Goal: Task Accomplishment & Management: Manage account settings

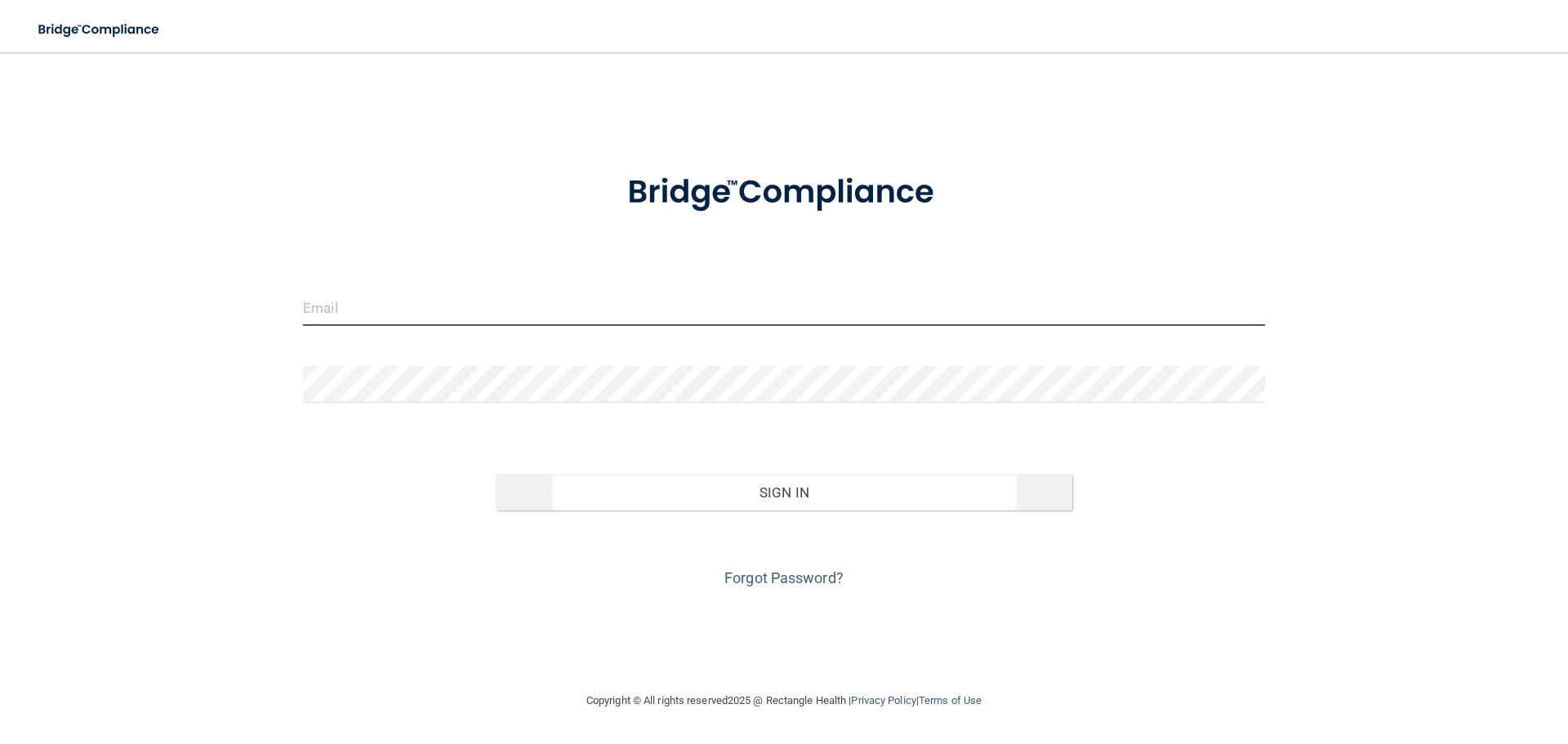
type input "[PERSON_NAME][EMAIL_ADDRESS][PERSON_NAME][DOMAIN_NAME]"
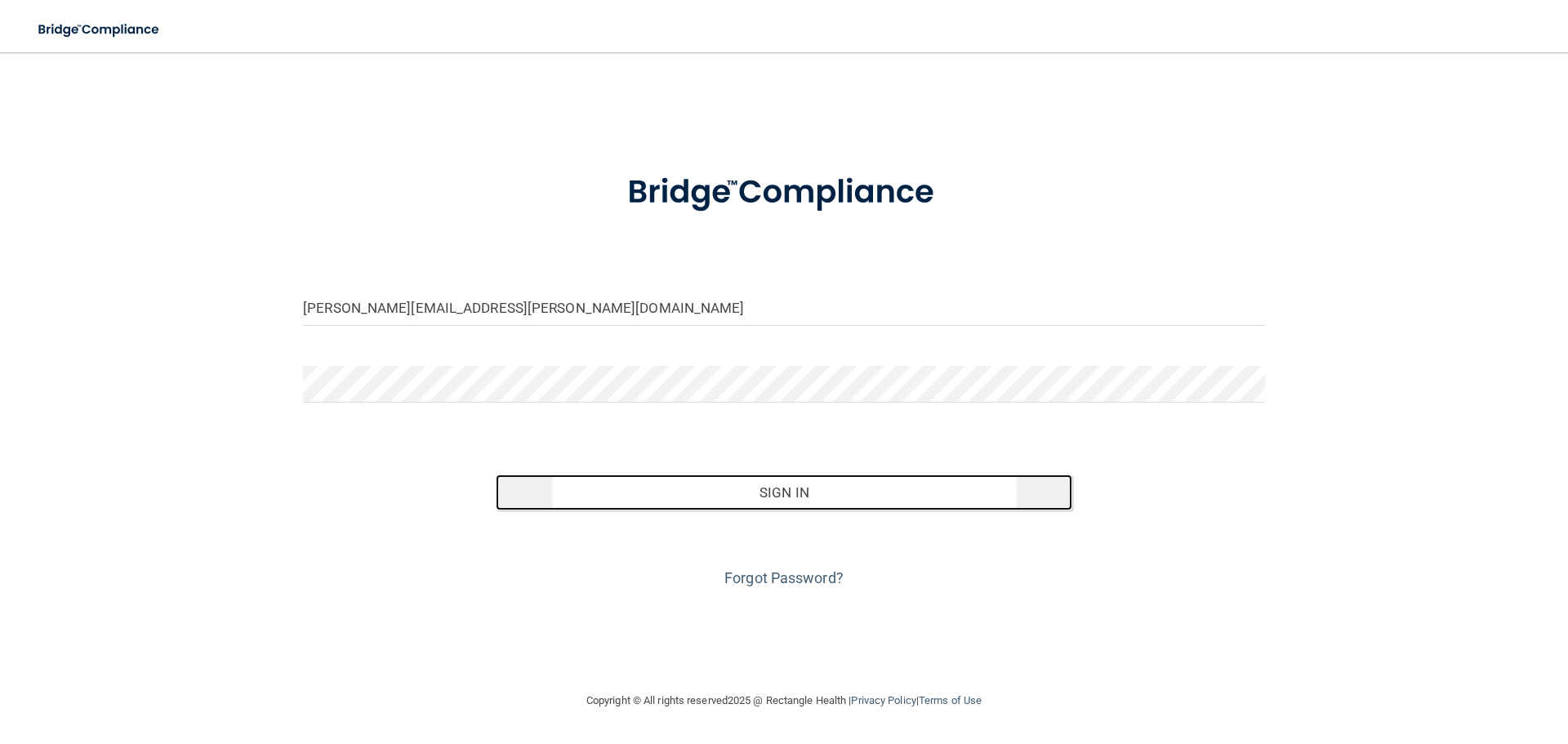
click at [719, 491] on button "Sign In" at bounding box center [784, 493] width 577 height 36
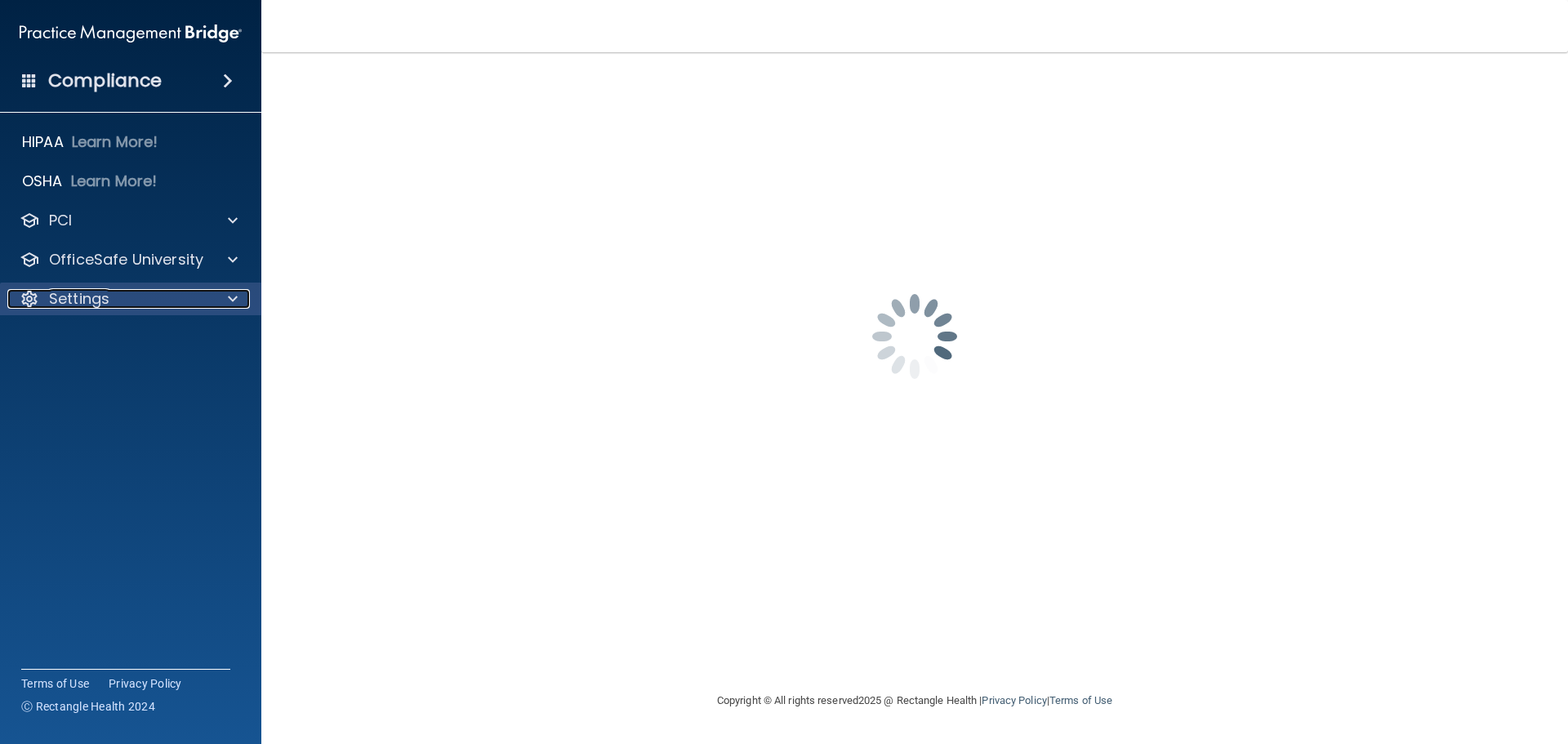
click at [238, 292] on div at bounding box center [231, 299] width 41 height 20
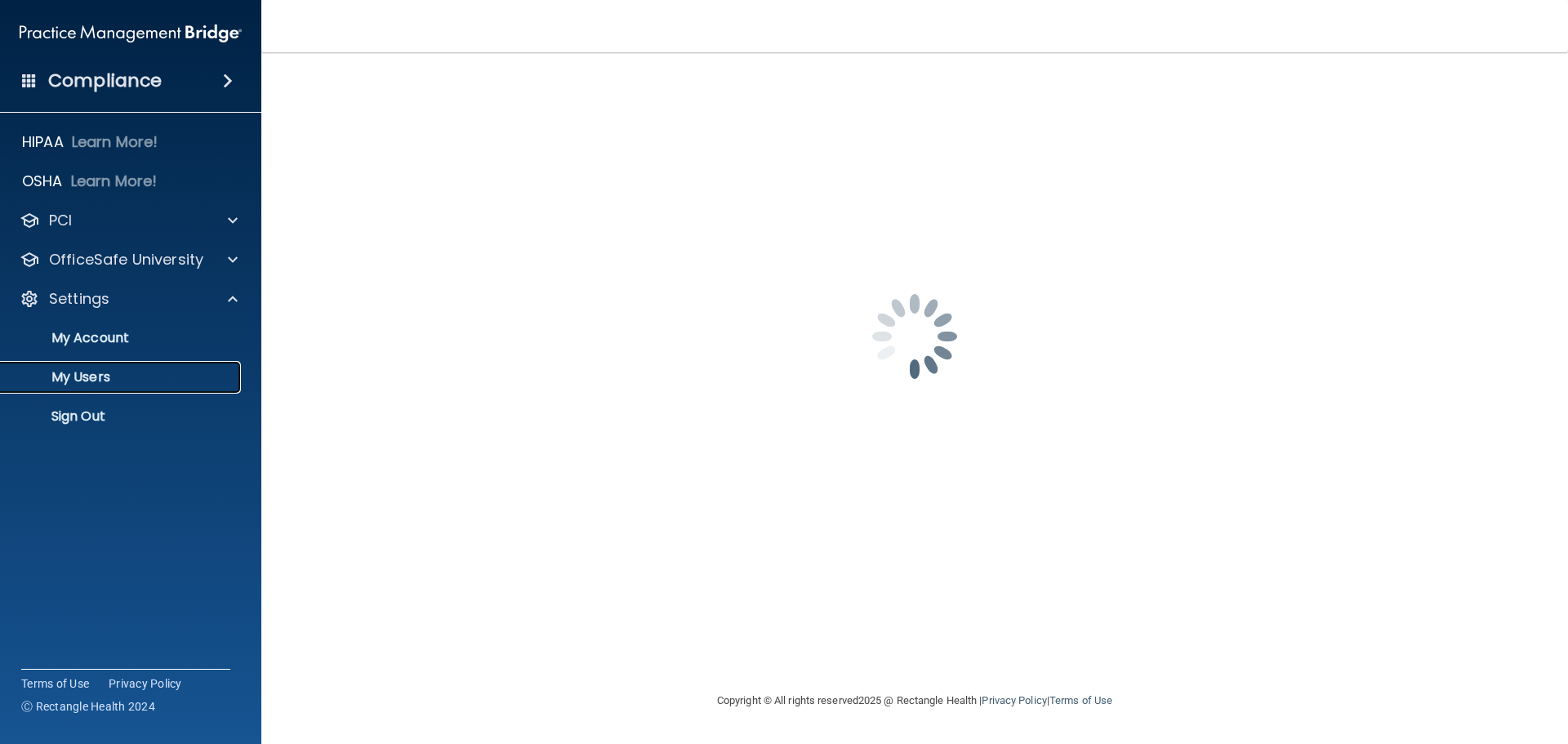
click at [157, 372] on p "My Users" at bounding box center [122, 377] width 223 height 16
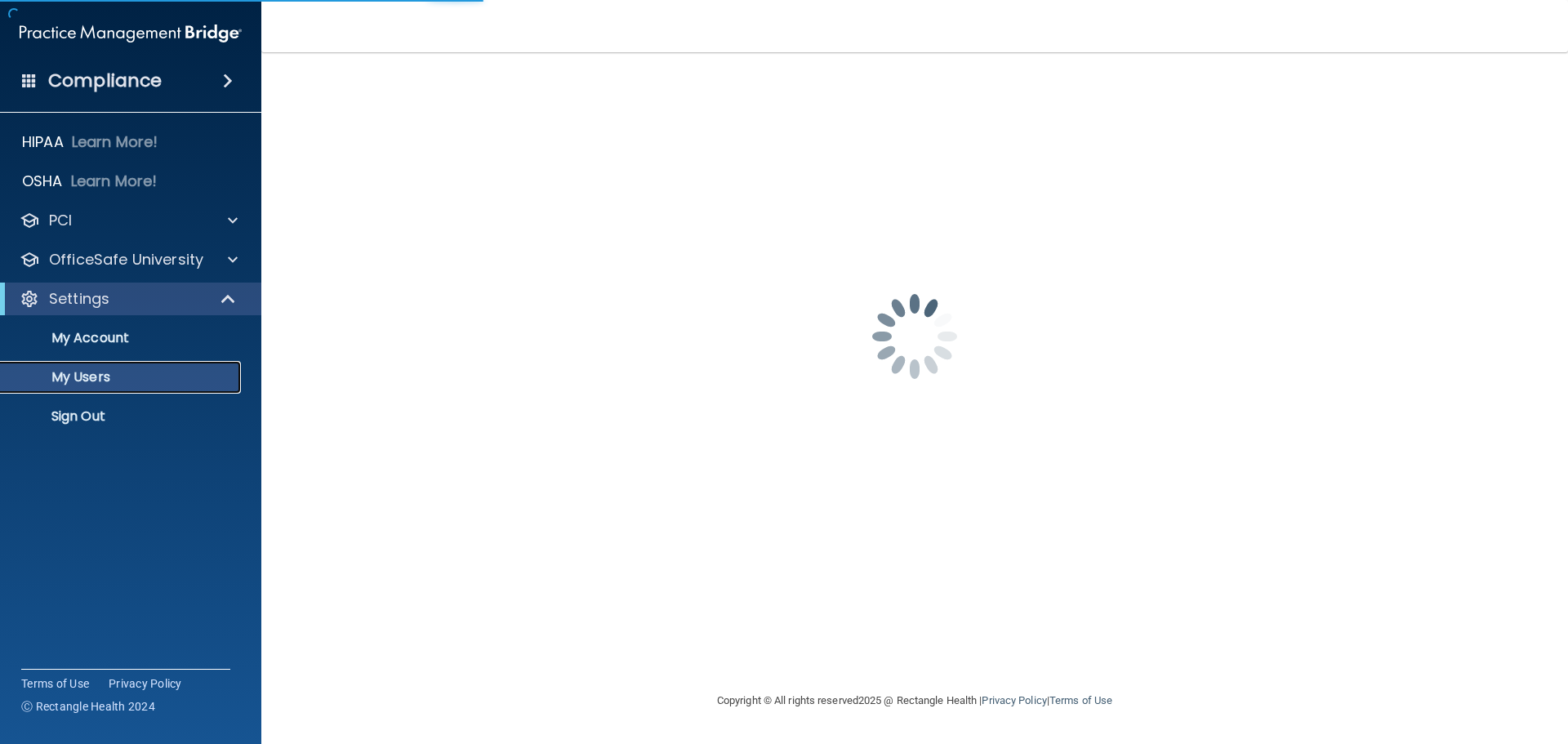
select select "20"
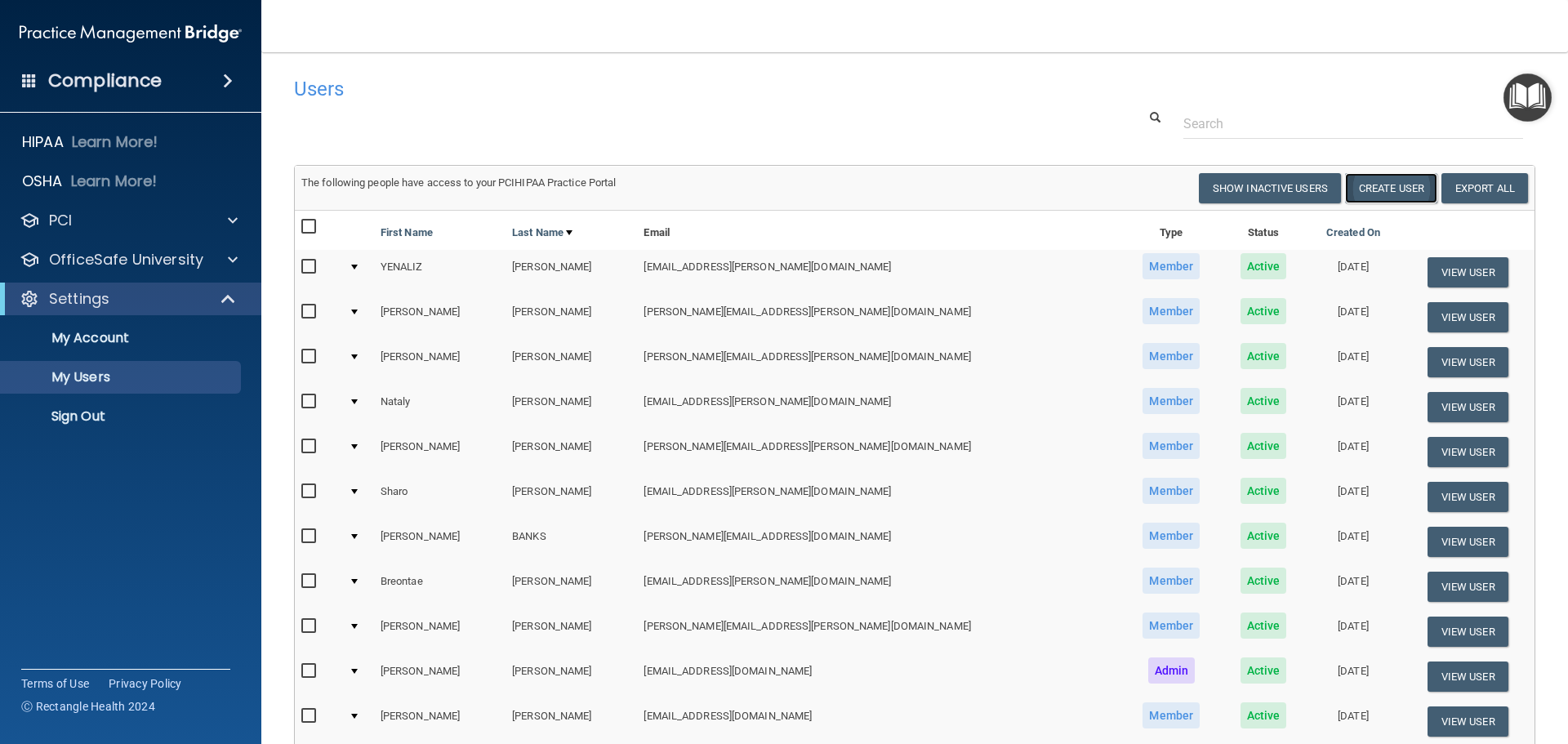
click at [1385, 180] on button "Create User" at bounding box center [1391, 188] width 92 height 30
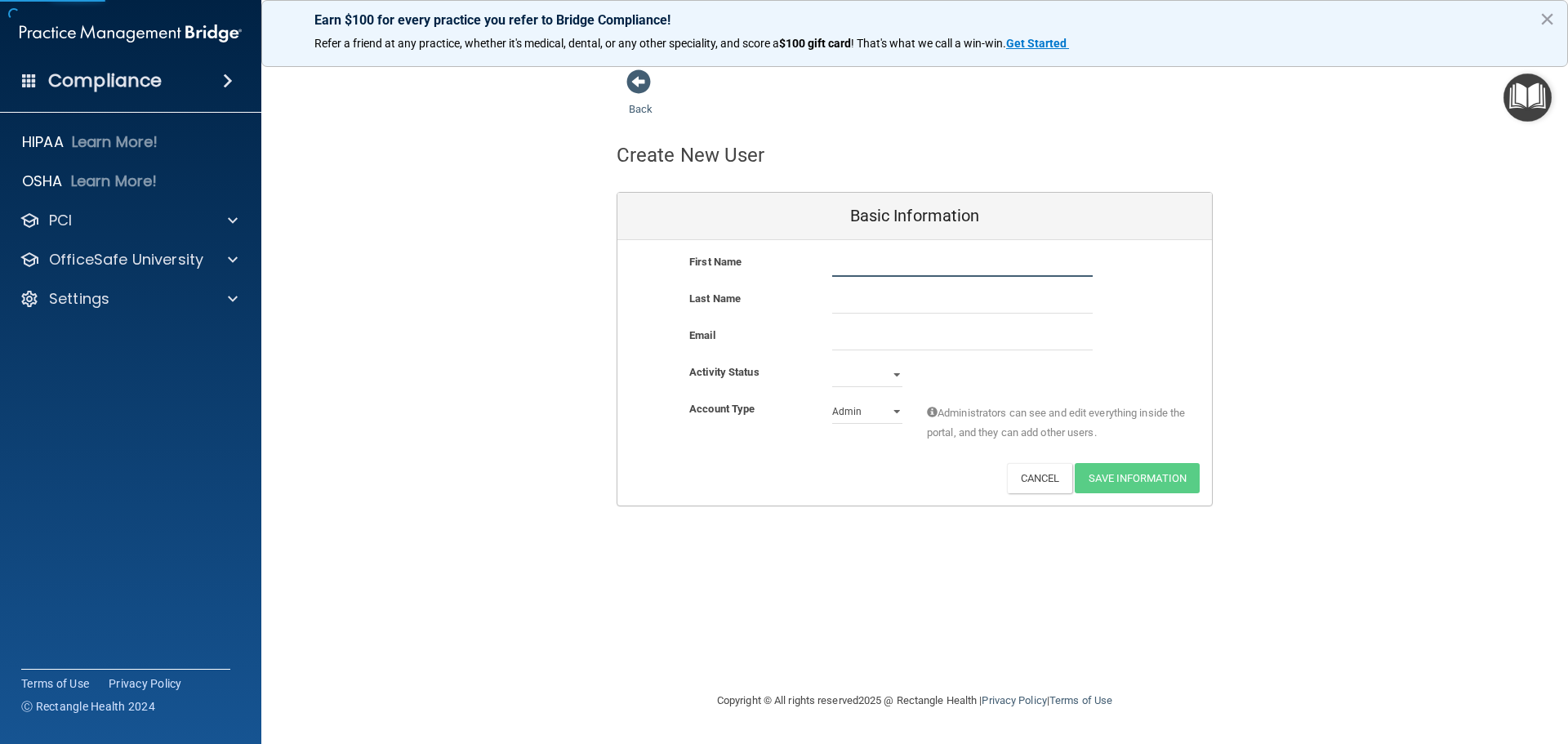
click at [906, 264] on input "text" at bounding box center [962, 264] width 260 height 25
type input "Iris"
type input "Vale"
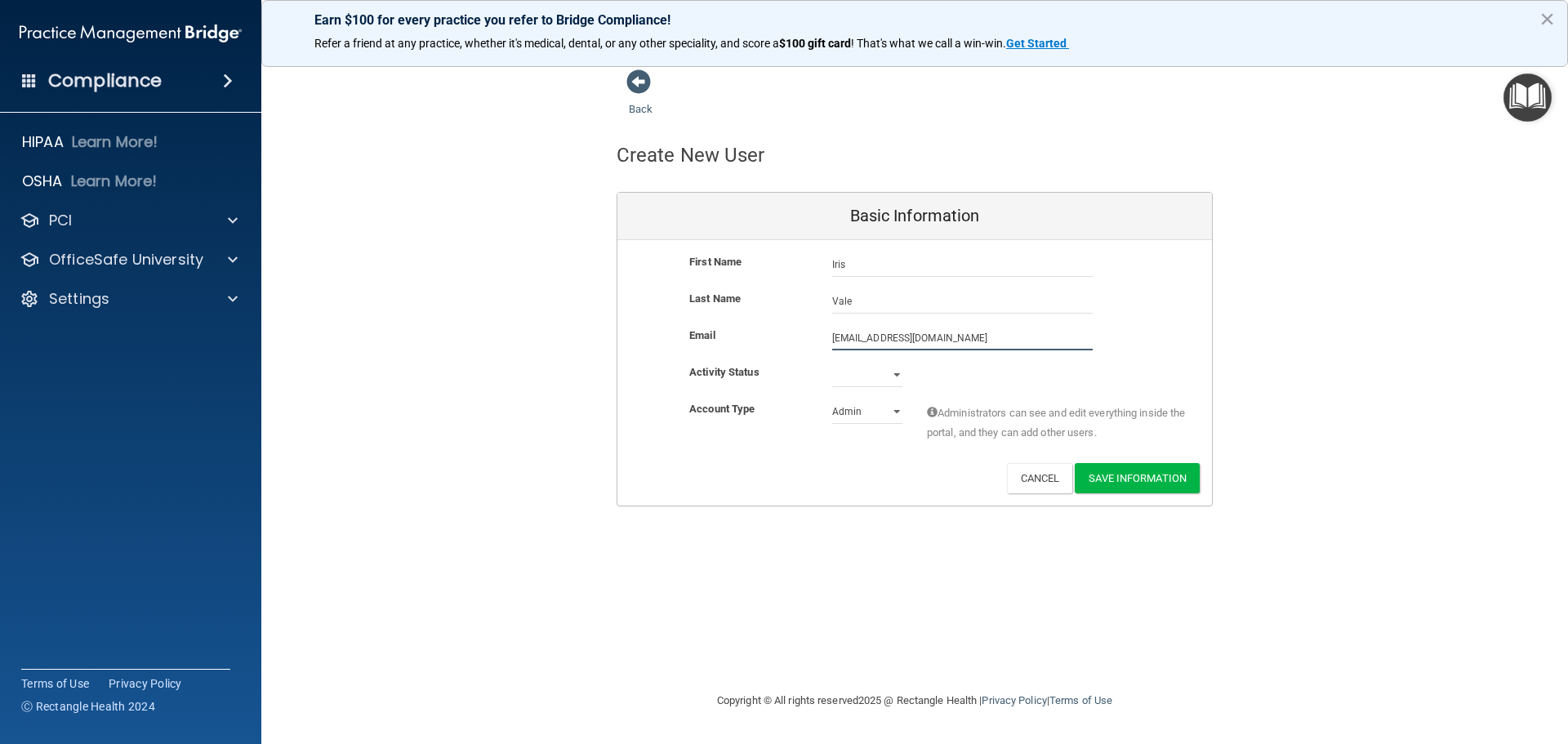
type input "Iris.vale@giurgentcare.com"
click at [889, 372] on select "Active Inactive" at bounding box center [866, 375] width 70 height 25
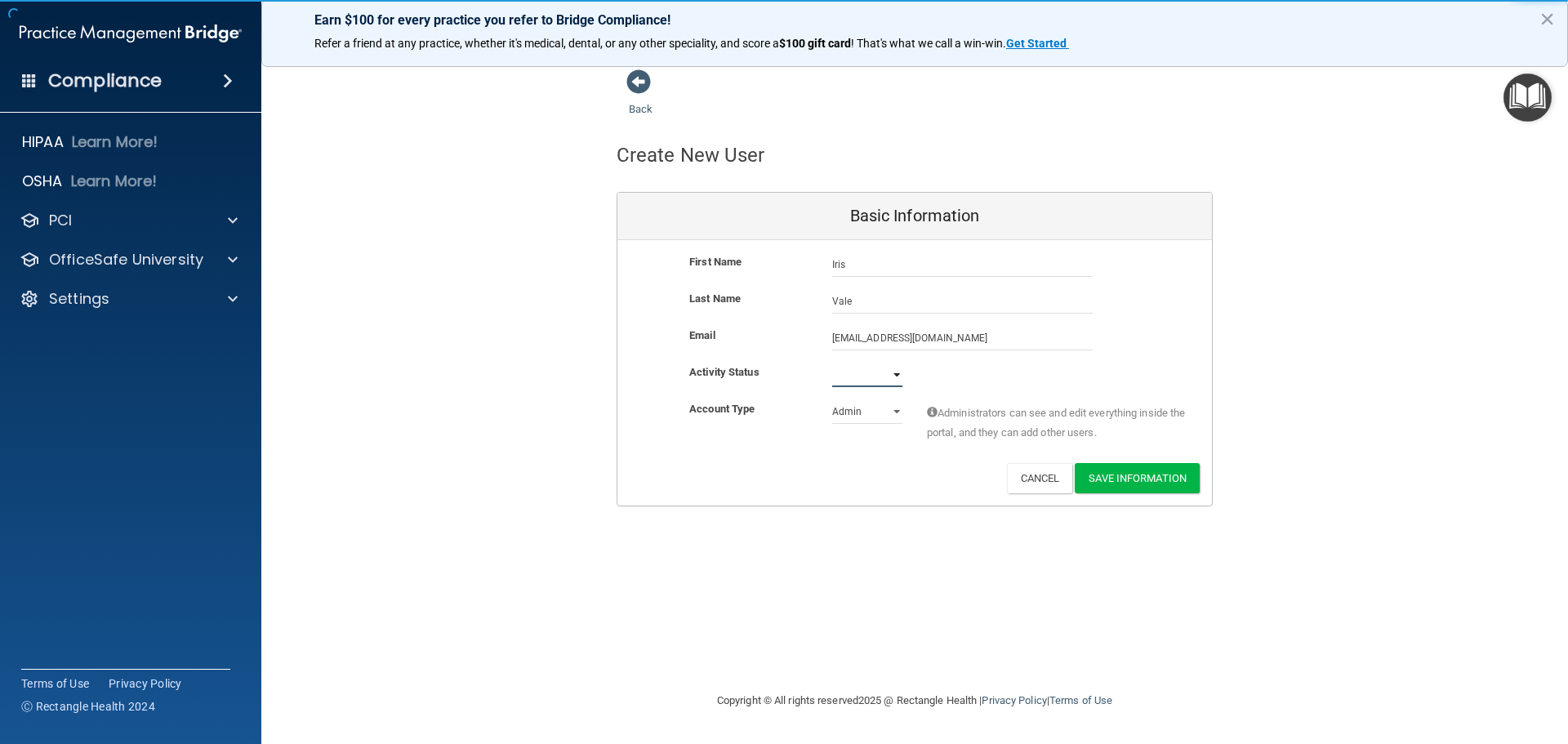
select select "active"
click at [832, 363] on select "Active Inactive" at bounding box center [866, 375] width 70 height 25
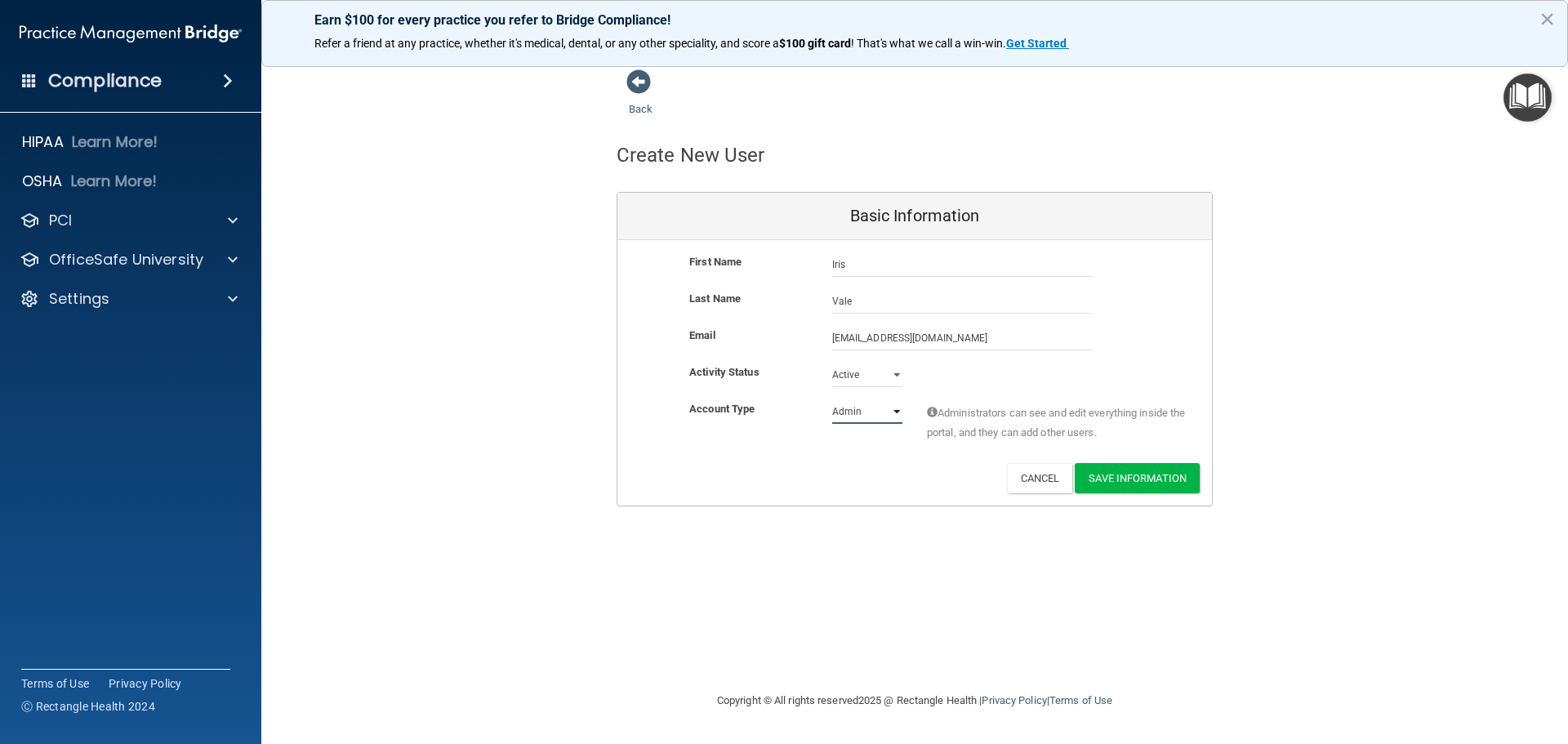
click at [880, 413] on select "Admin Member" at bounding box center [866, 412] width 70 height 25
select select "practice_member"
click at [832, 400] on select "Admin Member" at bounding box center [866, 412] width 70 height 25
click at [1127, 483] on button "Save Information" at bounding box center [1137, 478] width 125 height 30
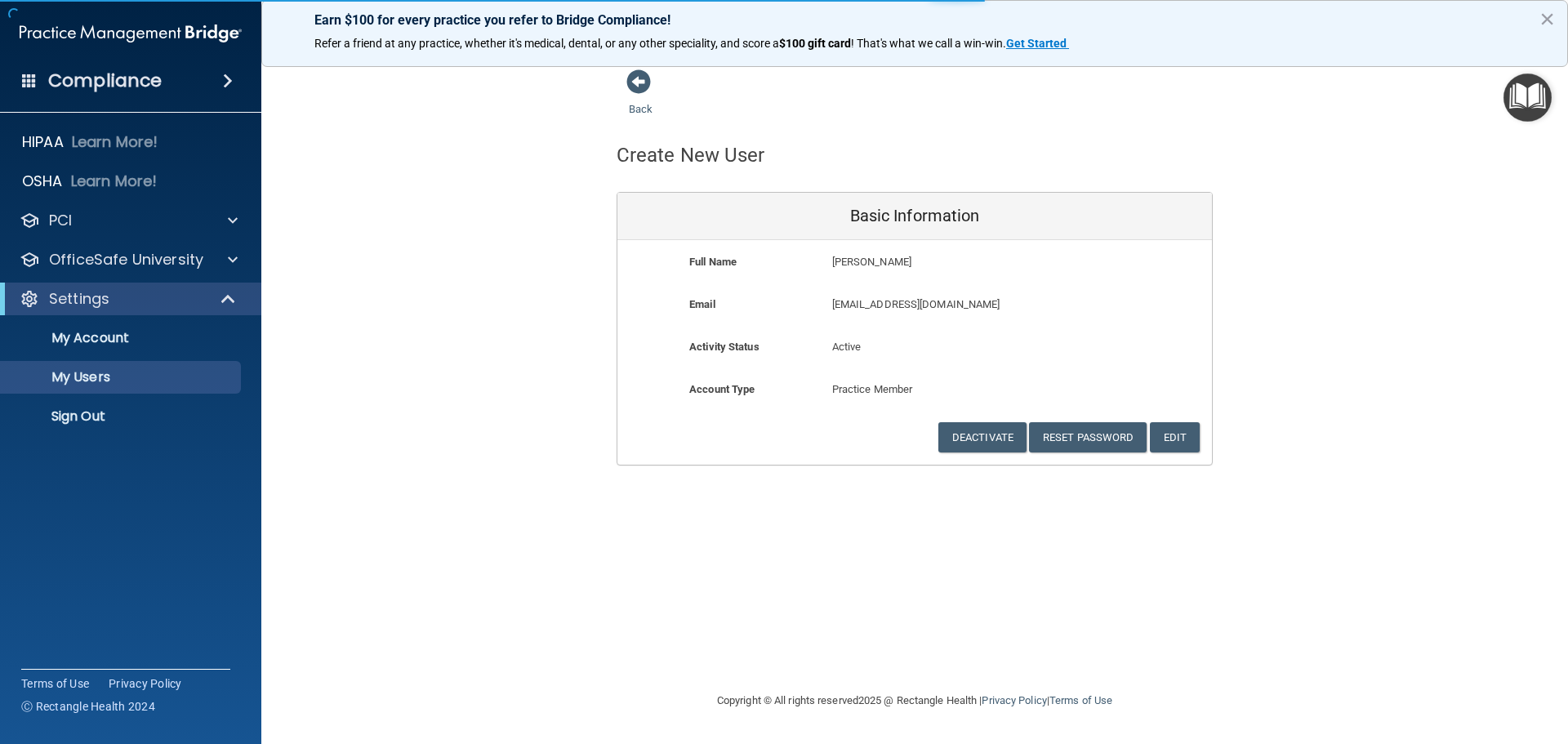
select select "20"
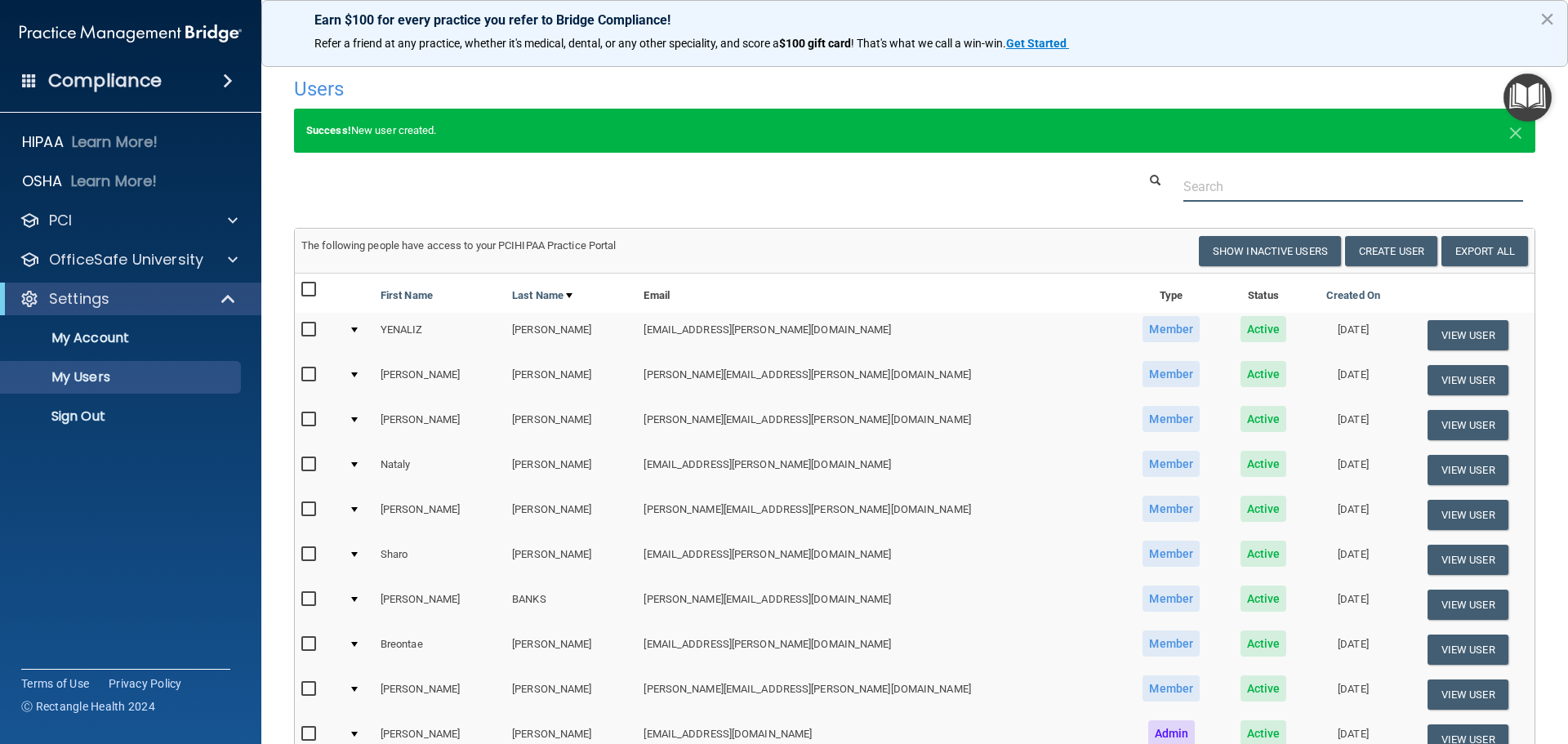
click at [1224, 179] on input "text" at bounding box center [1353, 186] width 340 height 30
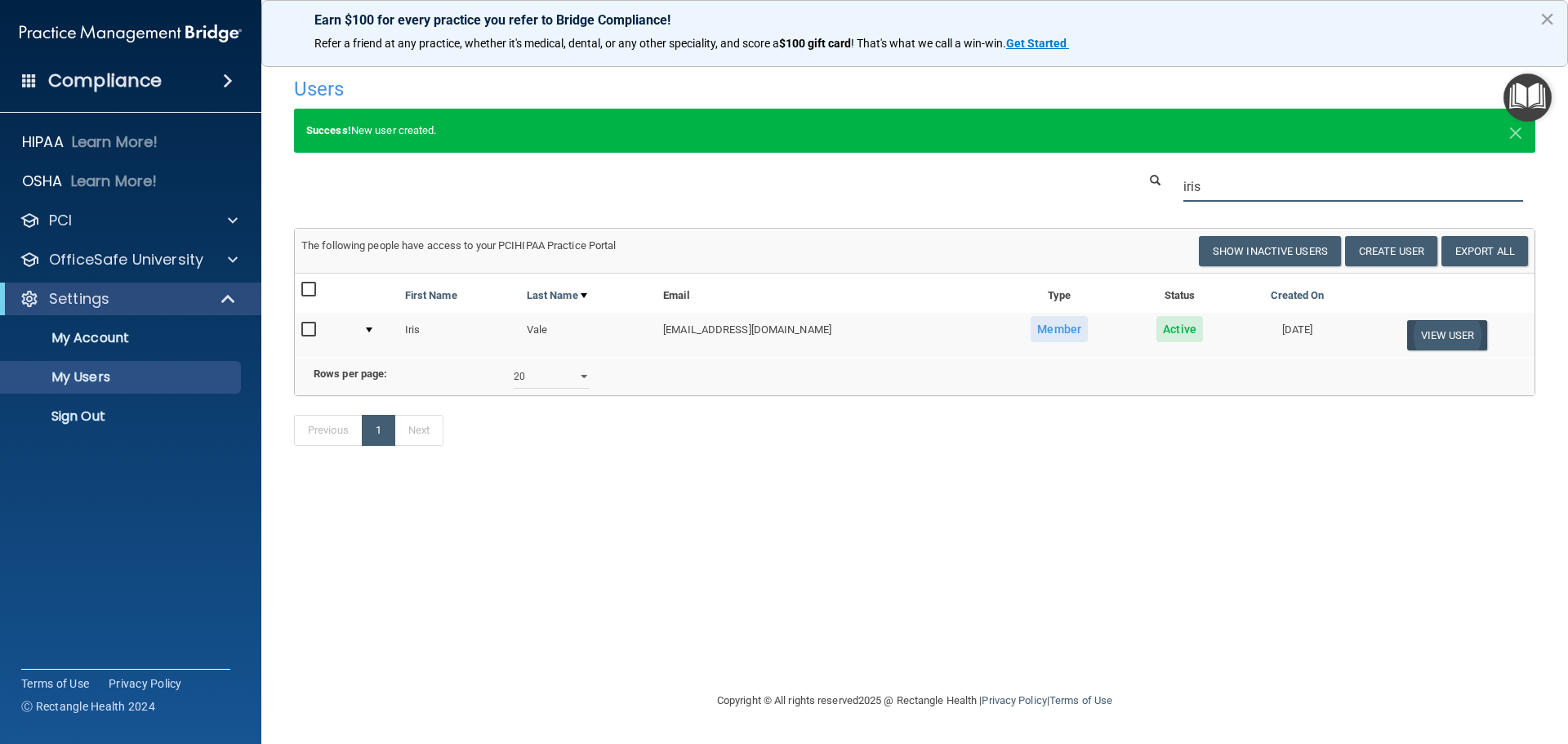
type input "iris"
click at [1426, 339] on button "View User" at bounding box center [1448, 335] width 81 height 30
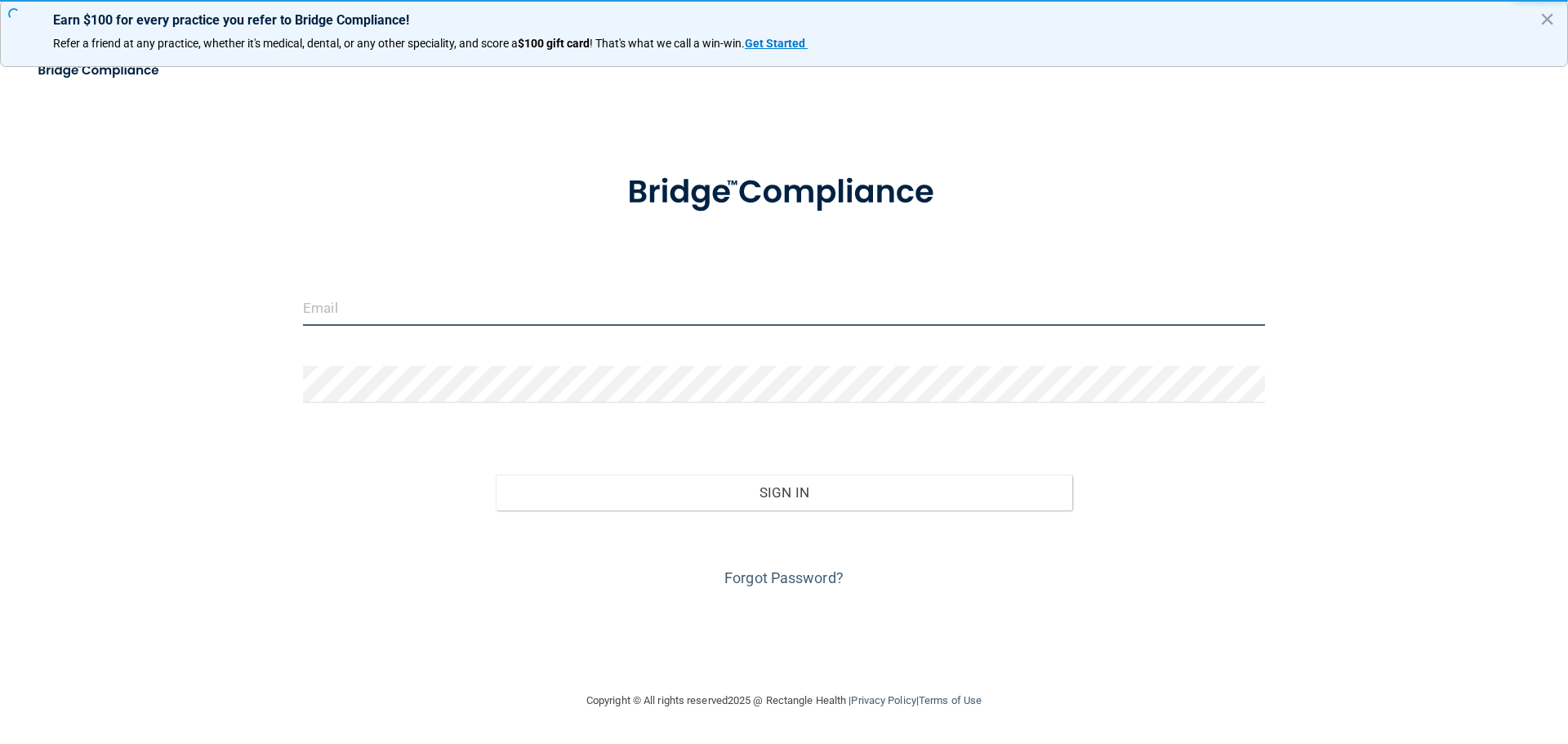
type input "[PERSON_NAME][EMAIL_ADDRESS][PERSON_NAME][DOMAIN_NAME]"
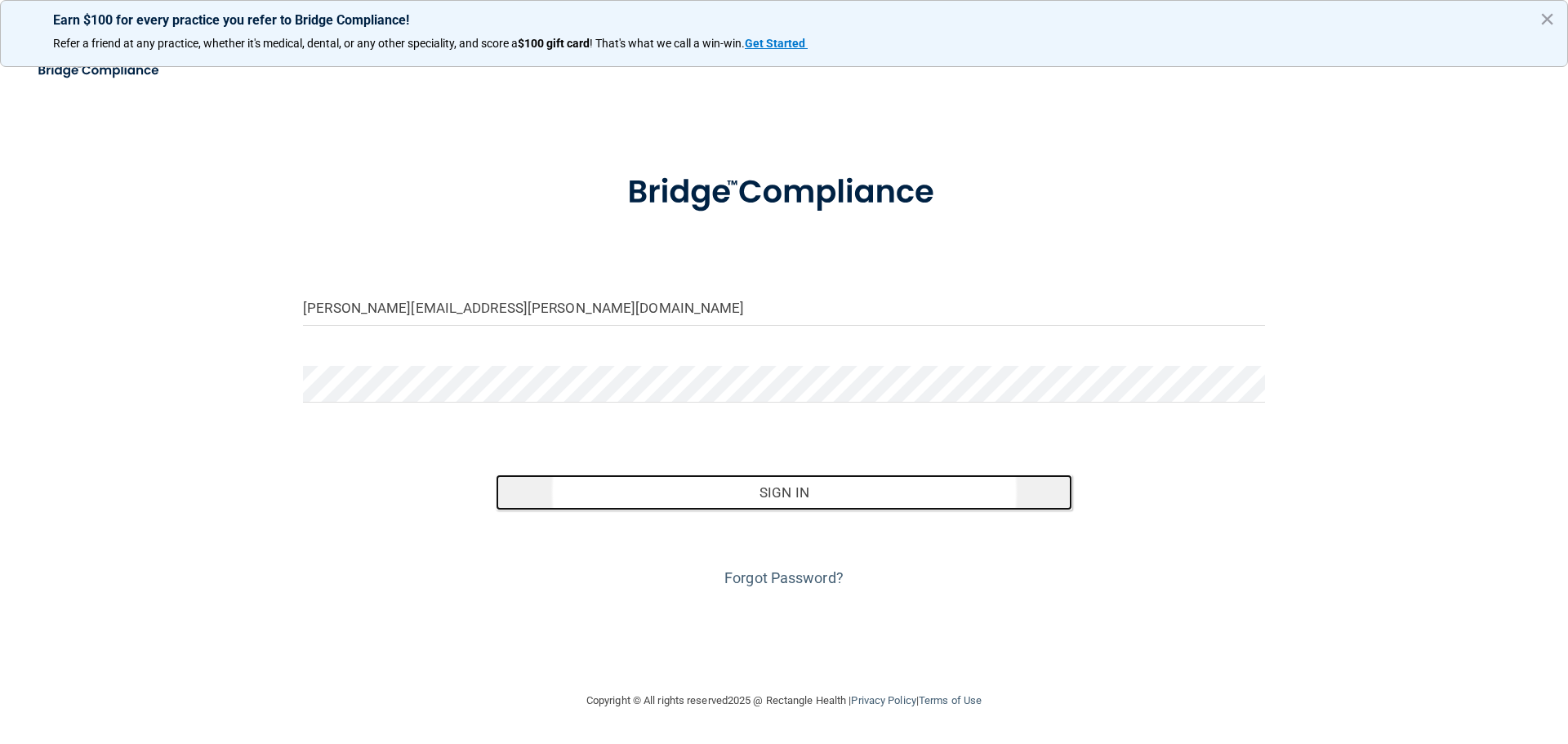
click at [726, 489] on button "Sign In" at bounding box center [784, 493] width 577 height 36
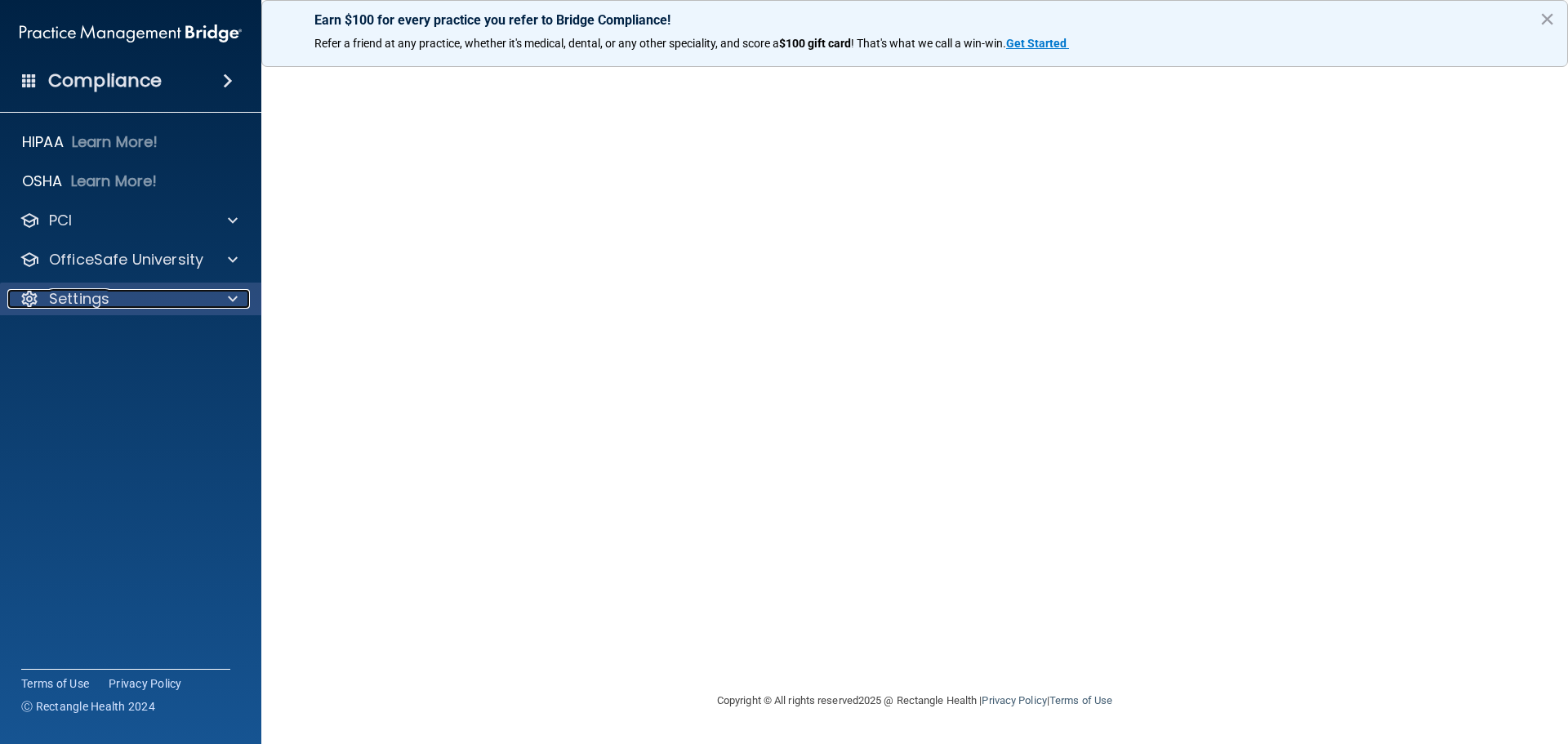
click at [100, 304] on p "Settings" at bounding box center [78, 299] width 60 height 20
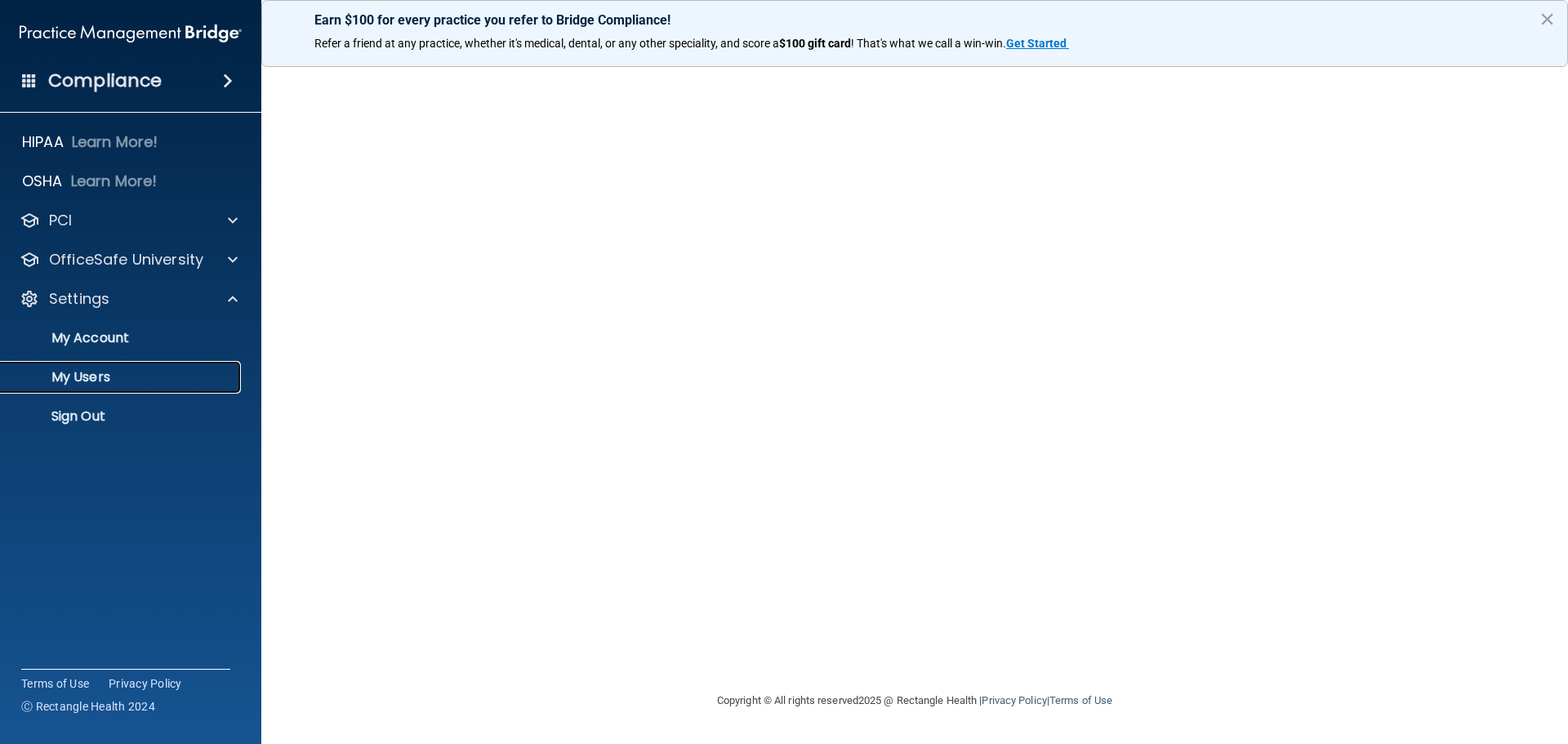
click at [104, 371] on p "My Users" at bounding box center [122, 377] width 223 height 16
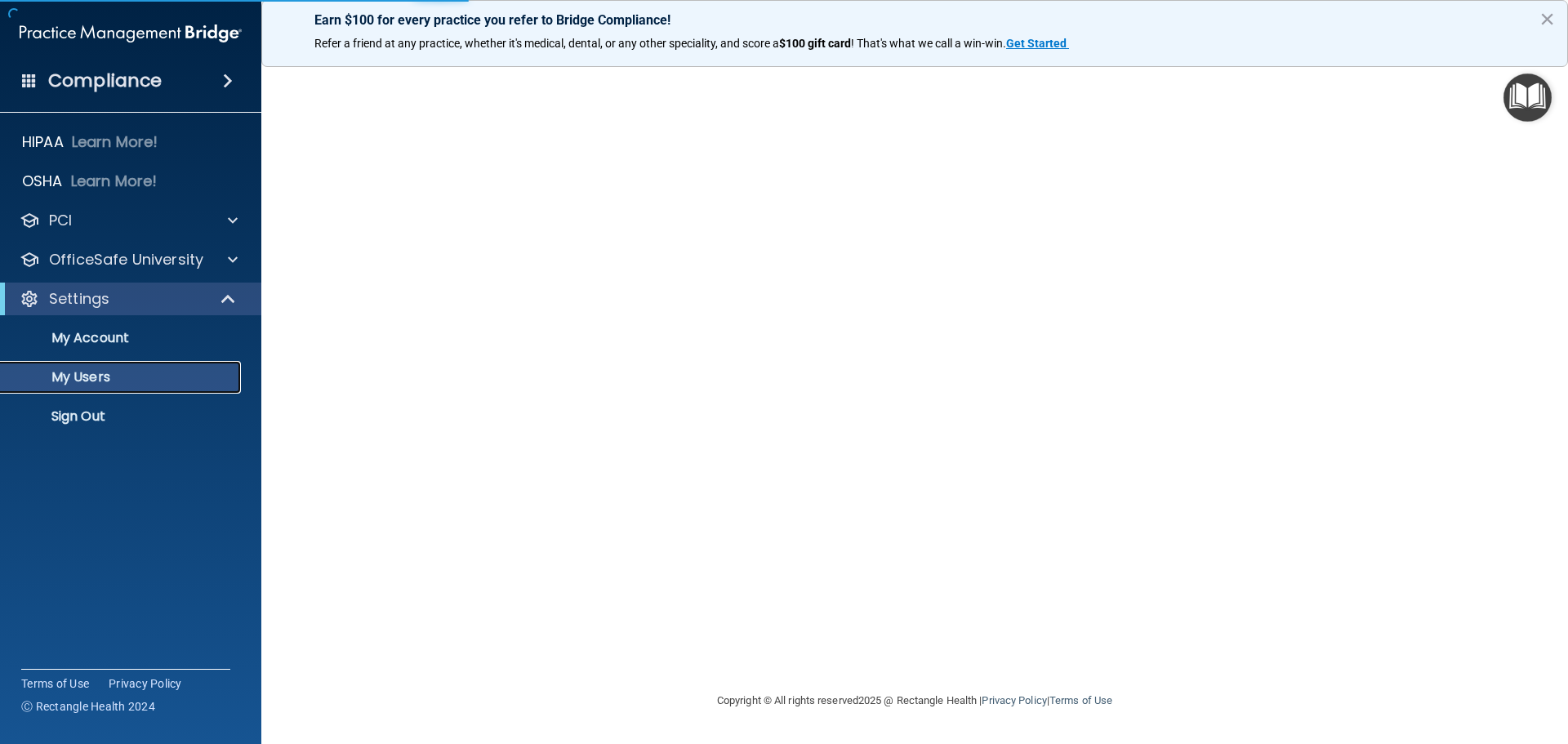
select select "20"
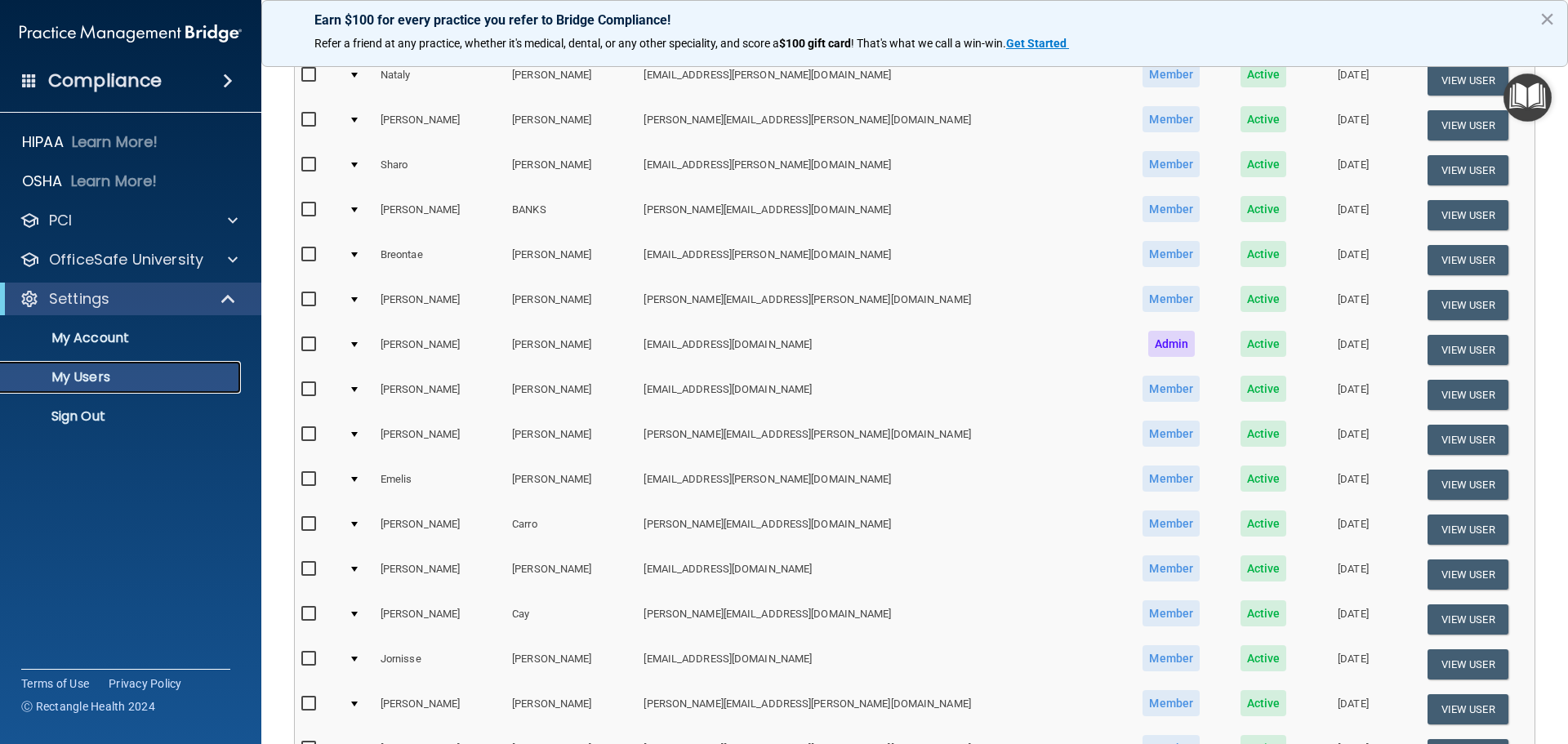
scroll to position [608, 0]
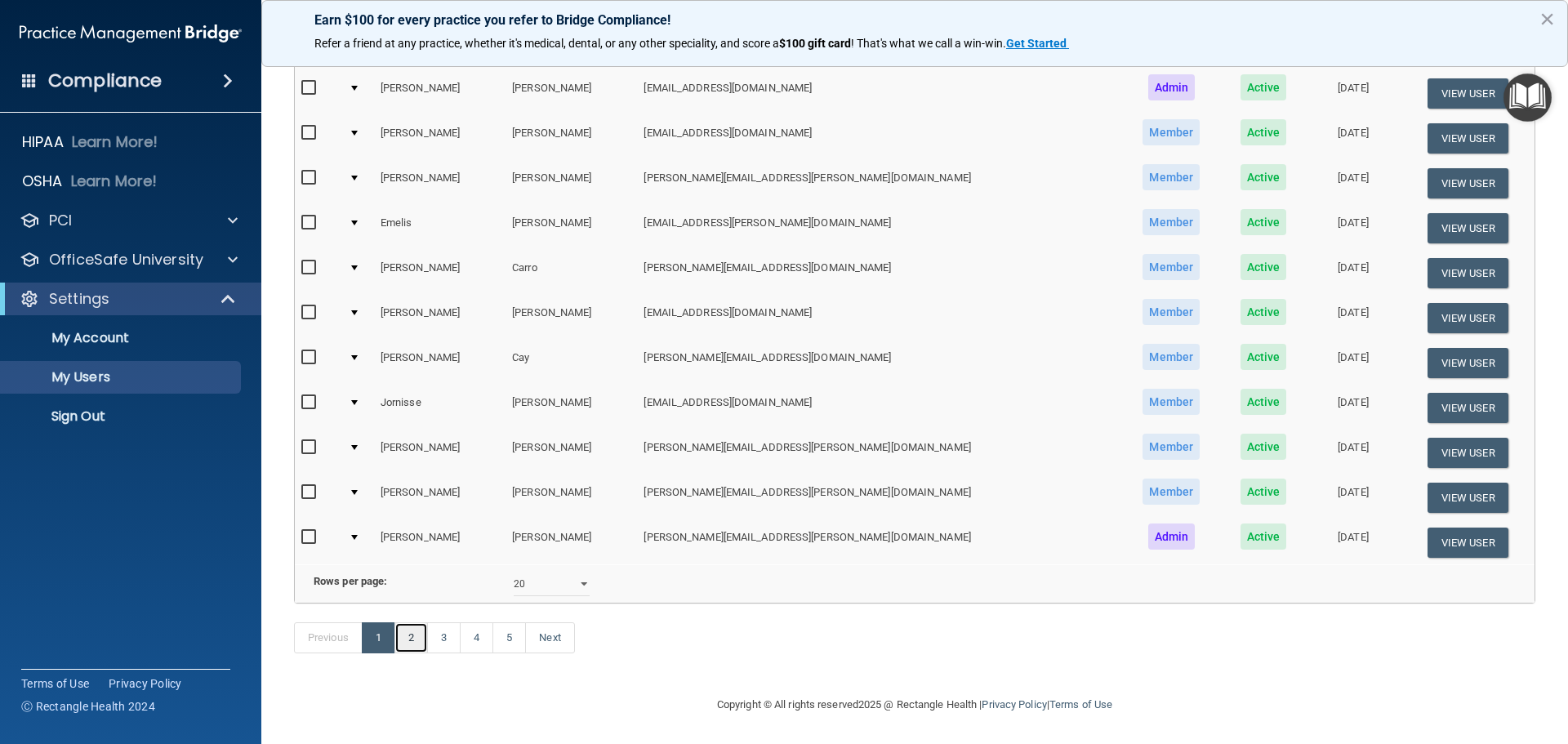
click at [420, 648] on link "2" at bounding box center [411, 639] width 34 height 31
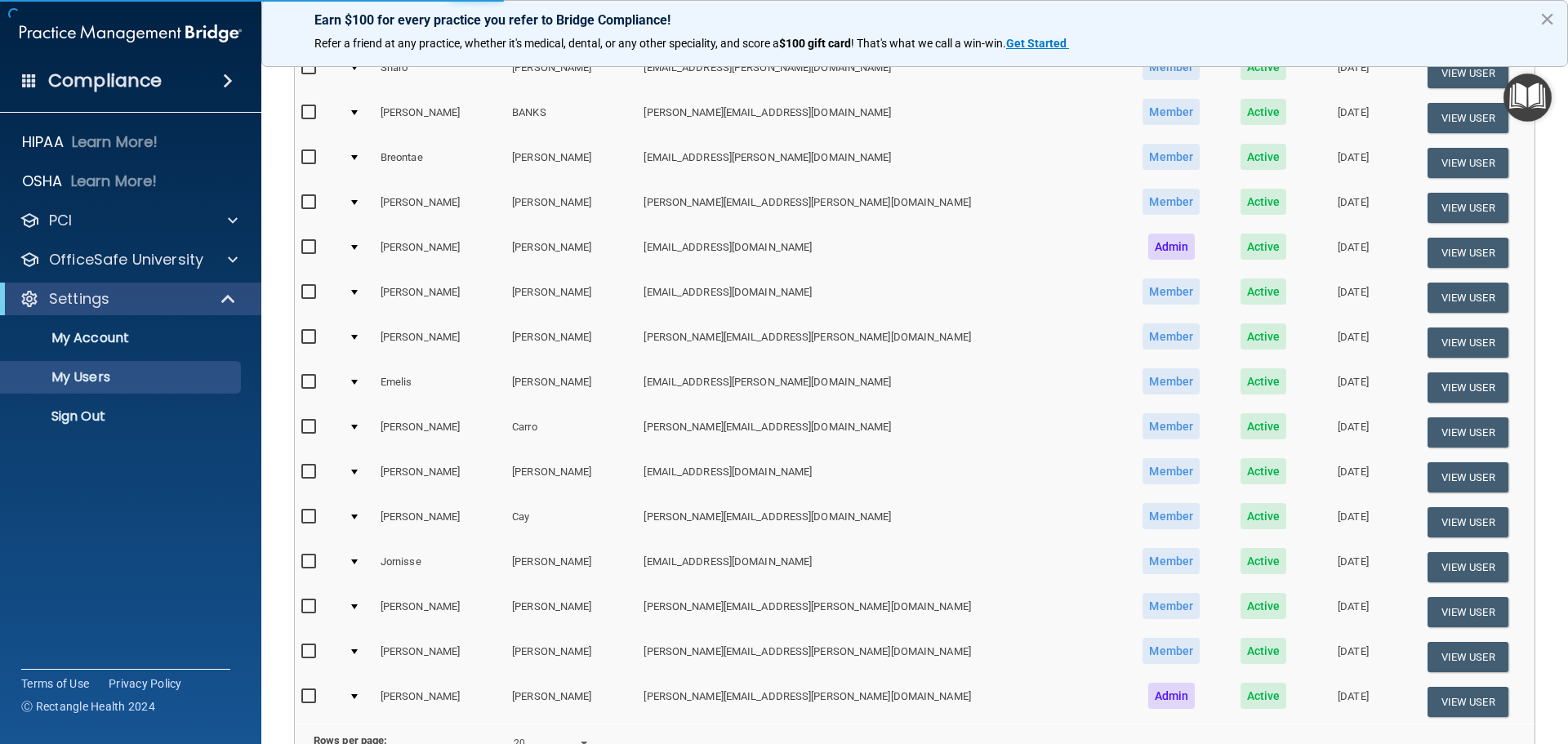
scroll to position [199, 0]
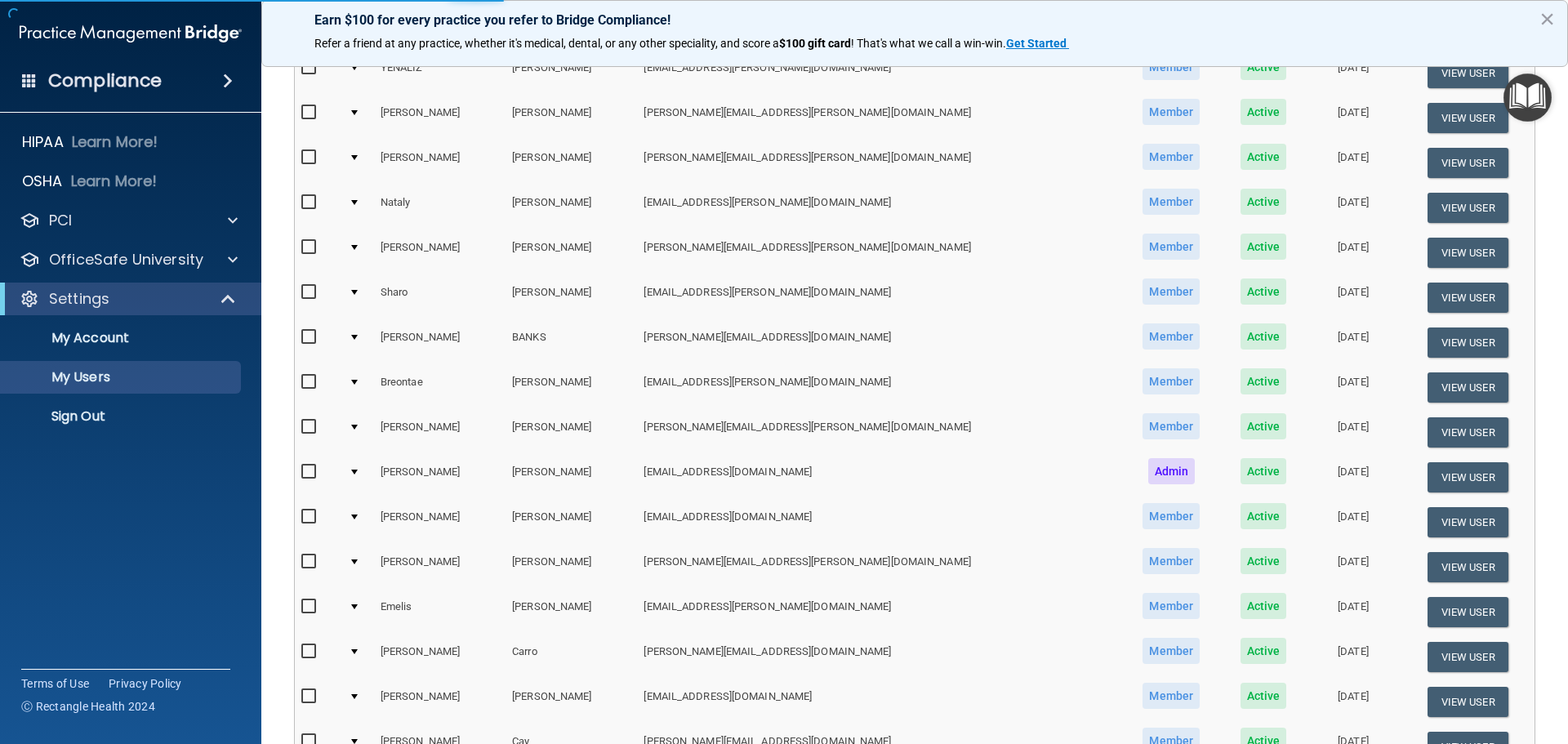
select select "20"
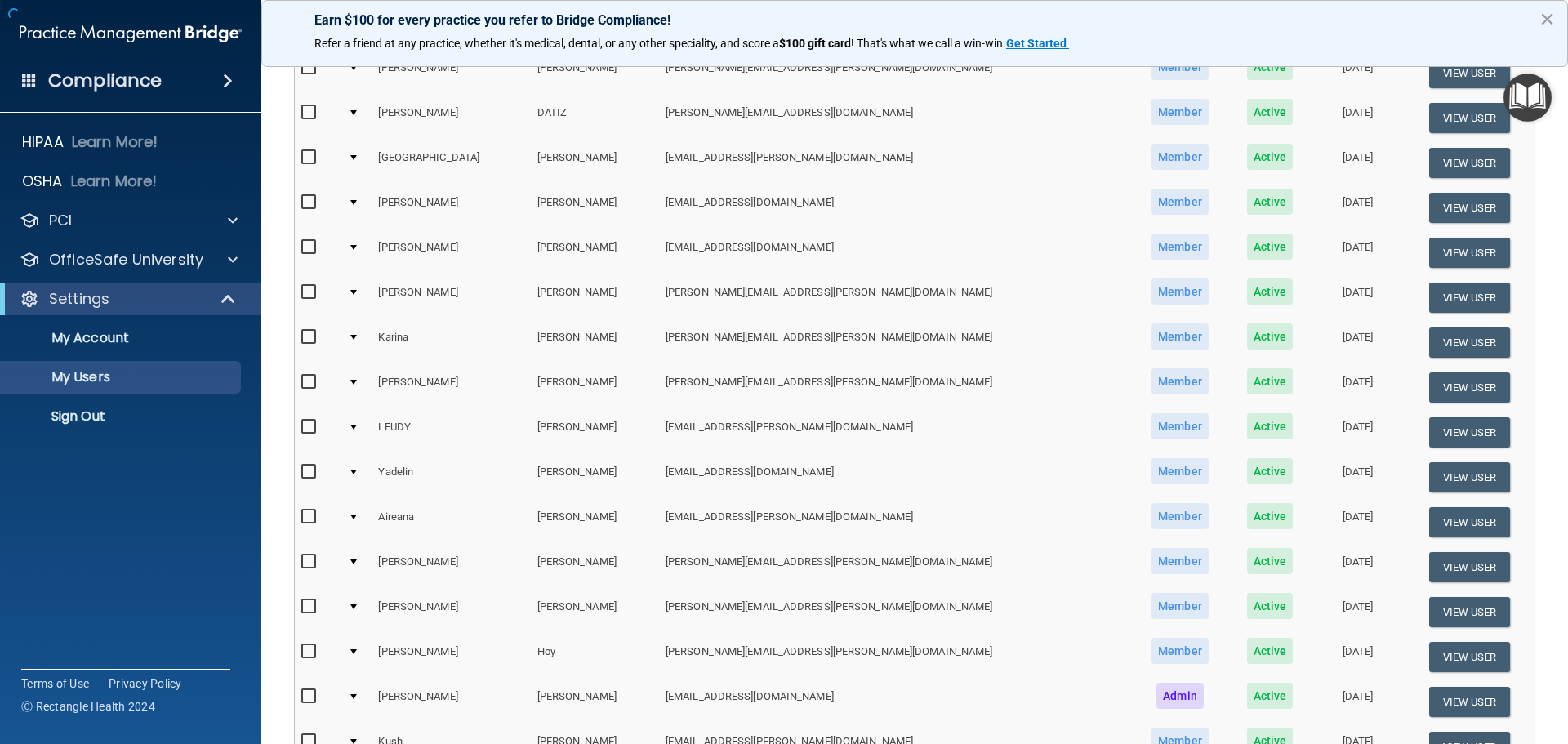
scroll to position [0, 0]
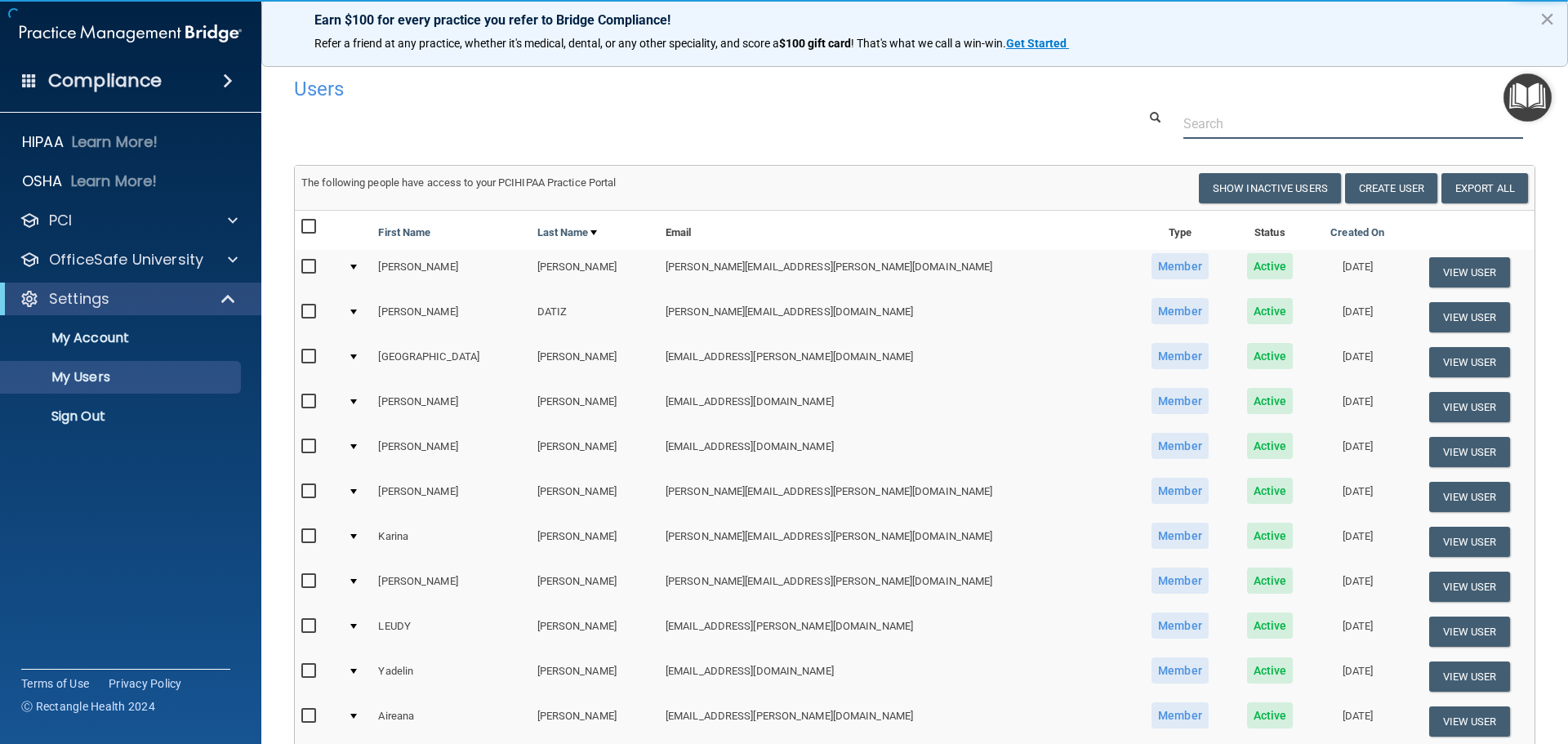
click at [1206, 124] on input "text" at bounding box center [1353, 124] width 340 height 30
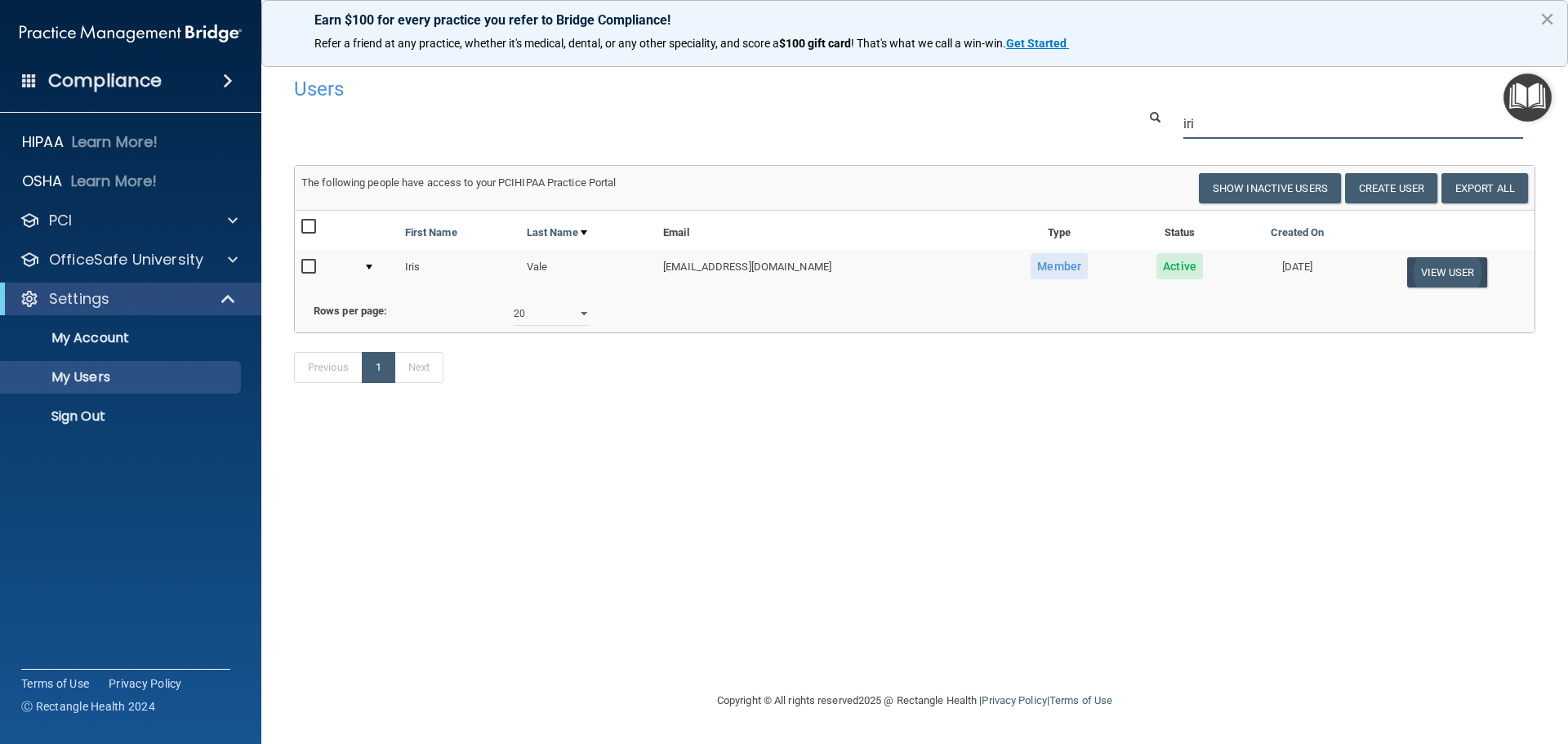
type input "iri"
click at [1437, 270] on button "View User" at bounding box center [1448, 272] width 81 height 30
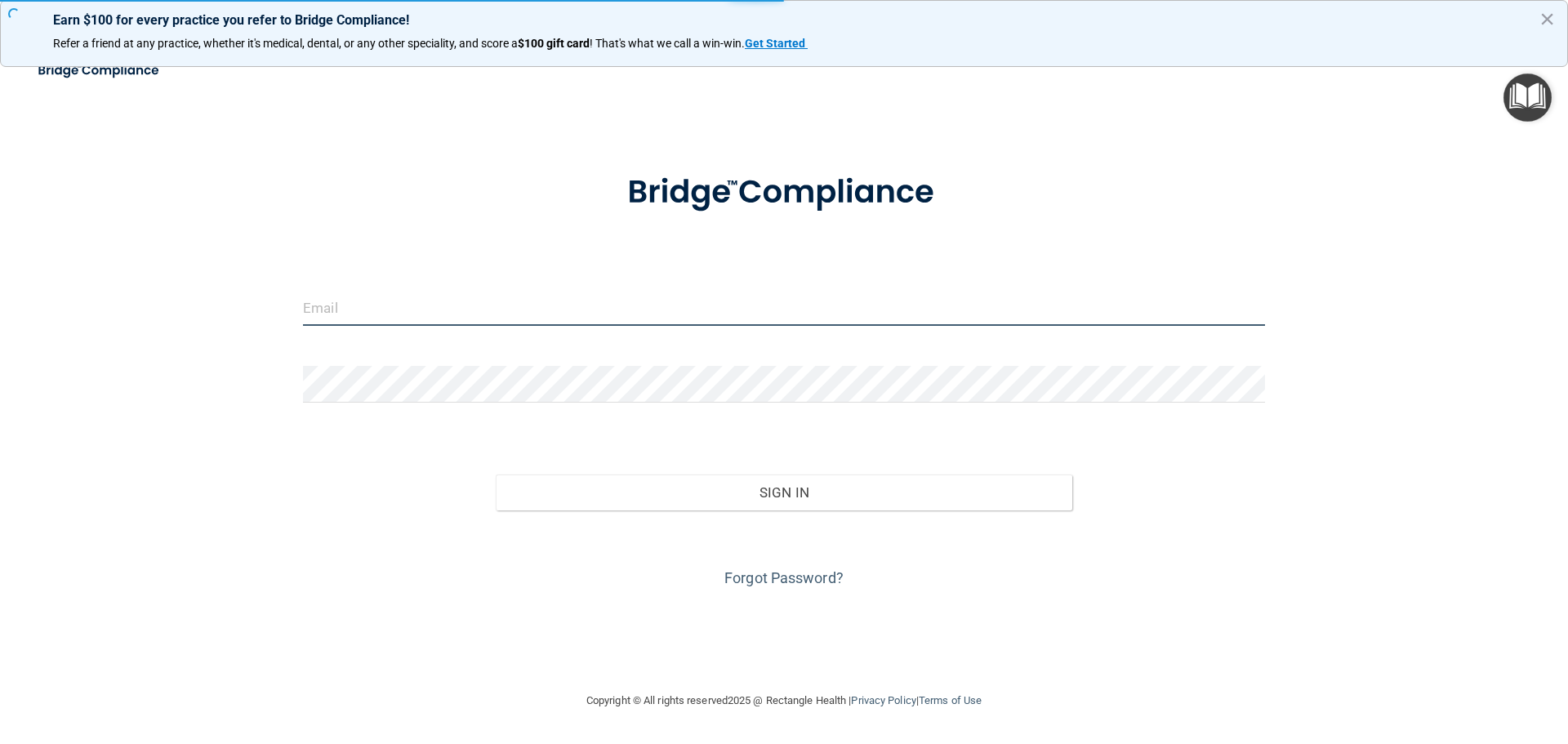
type input "[PERSON_NAME][EMAIL_ADDRESS][PERSON_NAME][DOMAIN_NAME]"
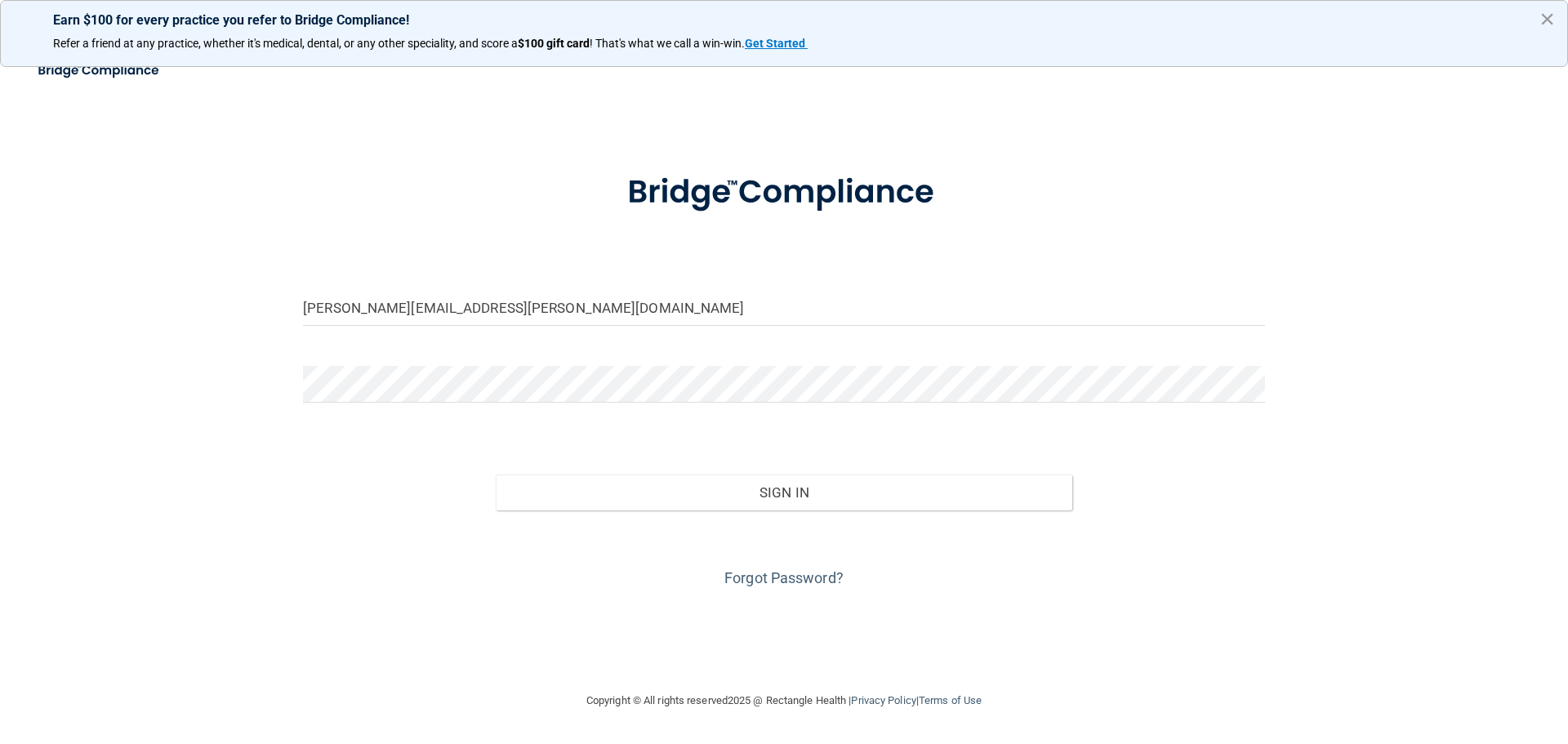
click at [1552, 26] on button "×" at bounding box center [1547, 19] width 16 height 26
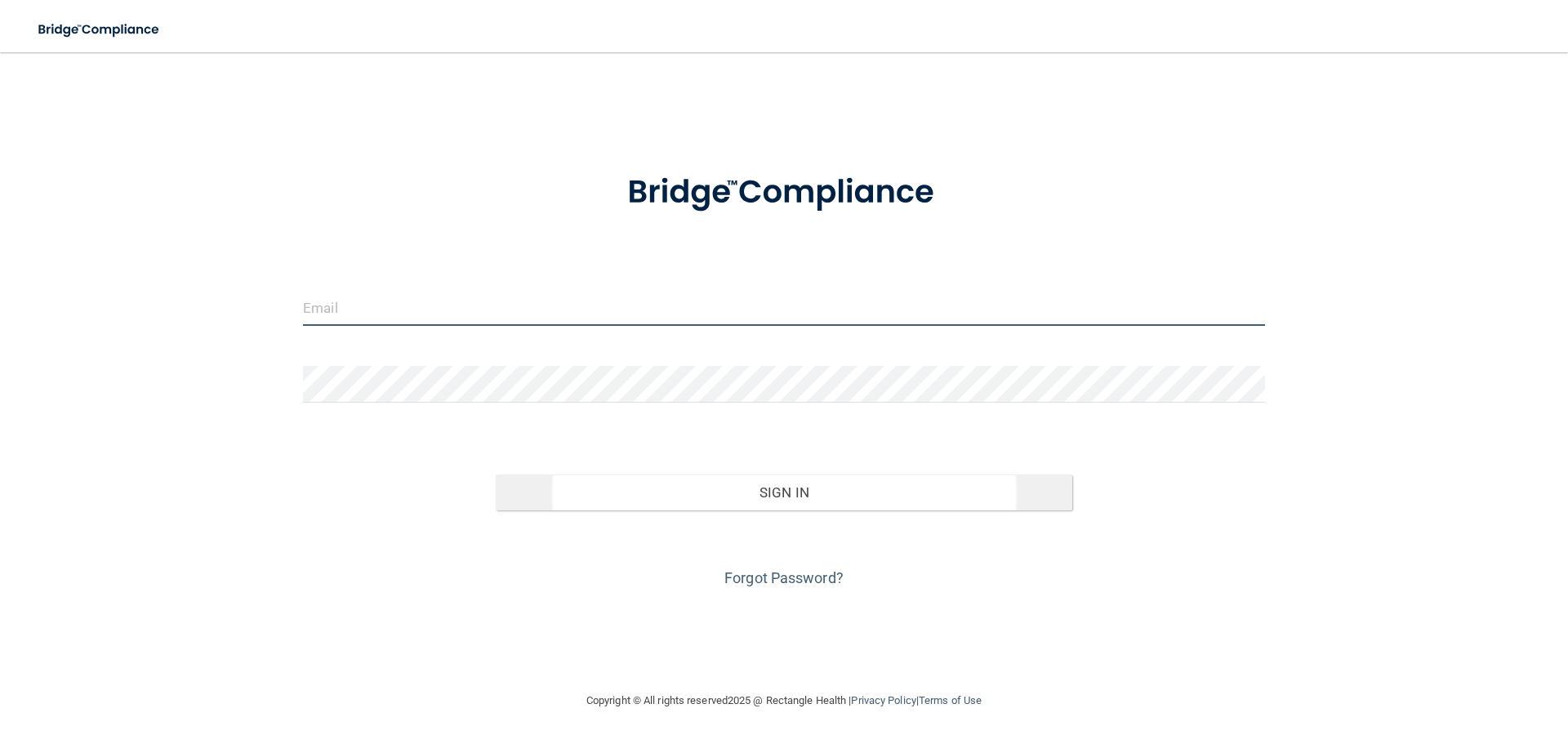
type input "[PERSON_NAME][EMAIL_ADDRESS][PERSON_NAME][DOMAIN_NAME]"
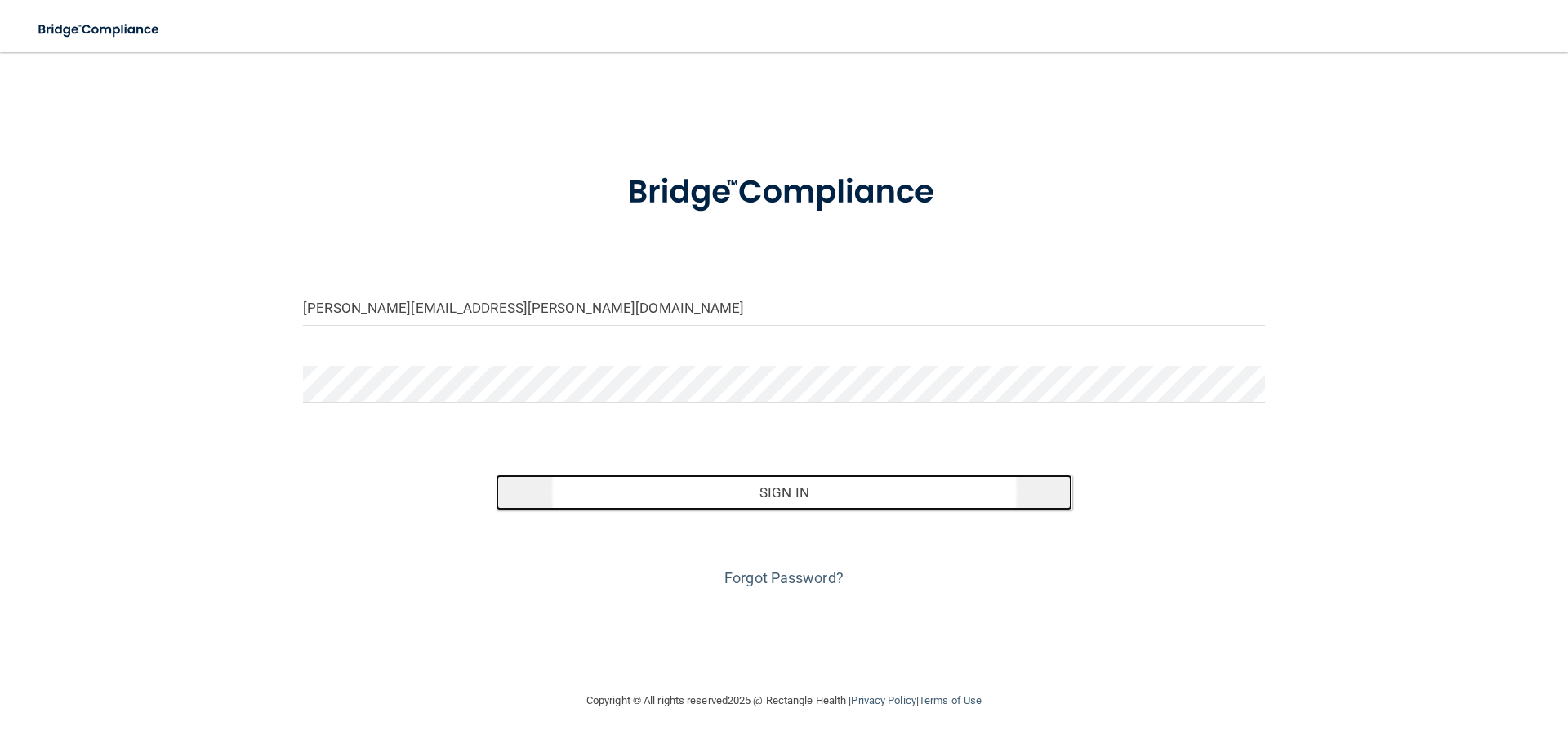
click at [761, 494] on button "Sign In" at bounding box center [784, 493] width 577 height 36
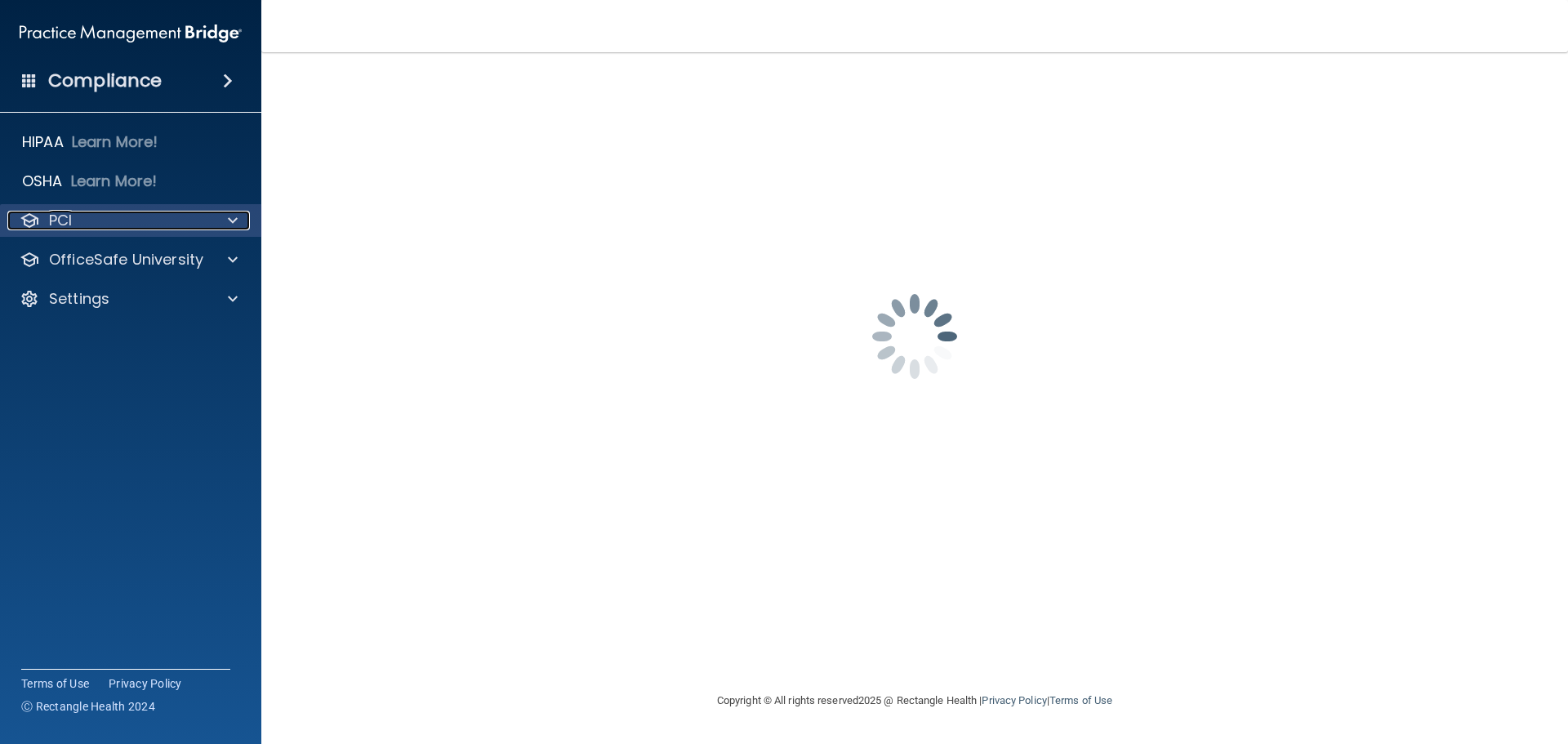
click at [222, 216] on div at bounding box center [231, 221] width 41 height 20
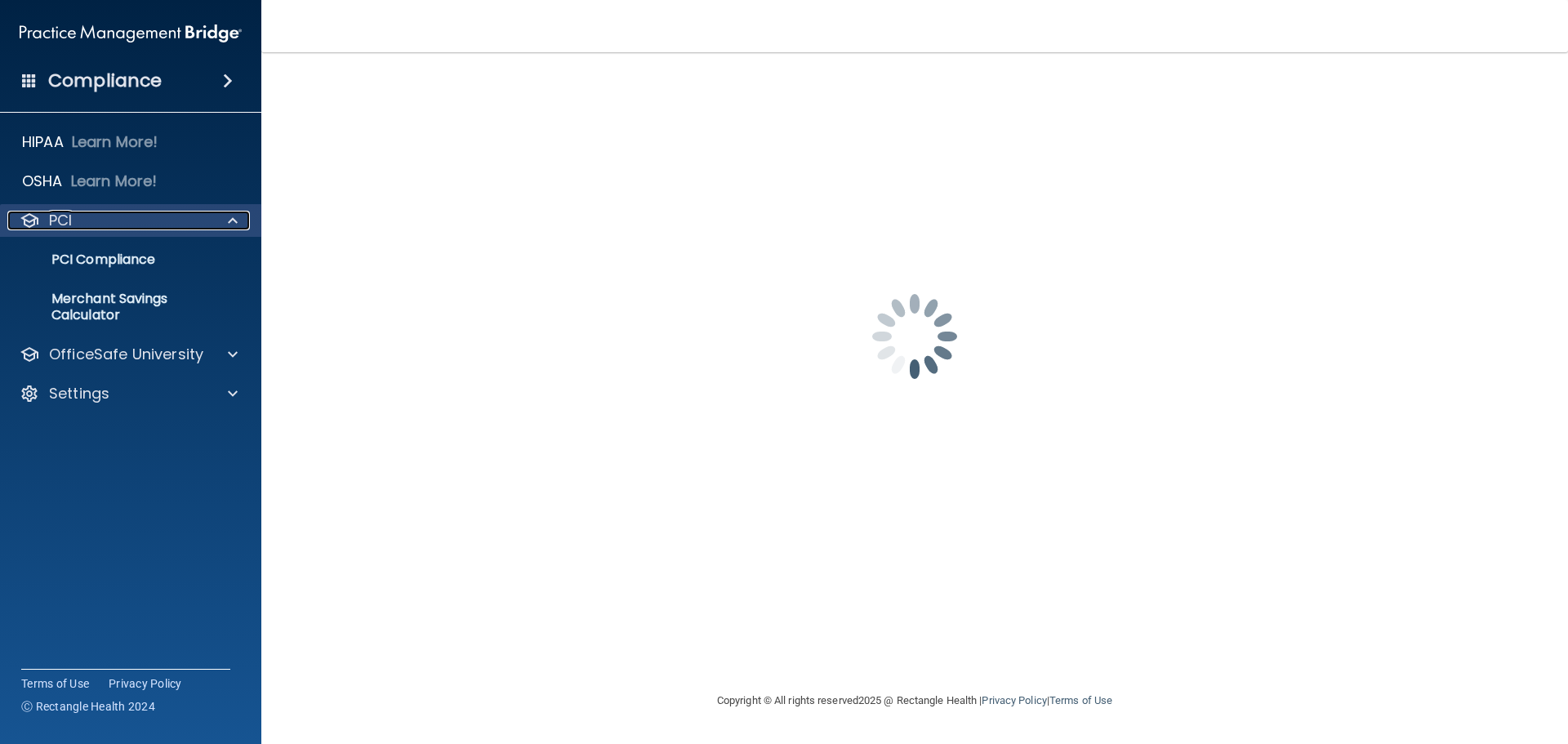
click at [231, 226] on span at bounding box center [233, 221] width 10 height 20
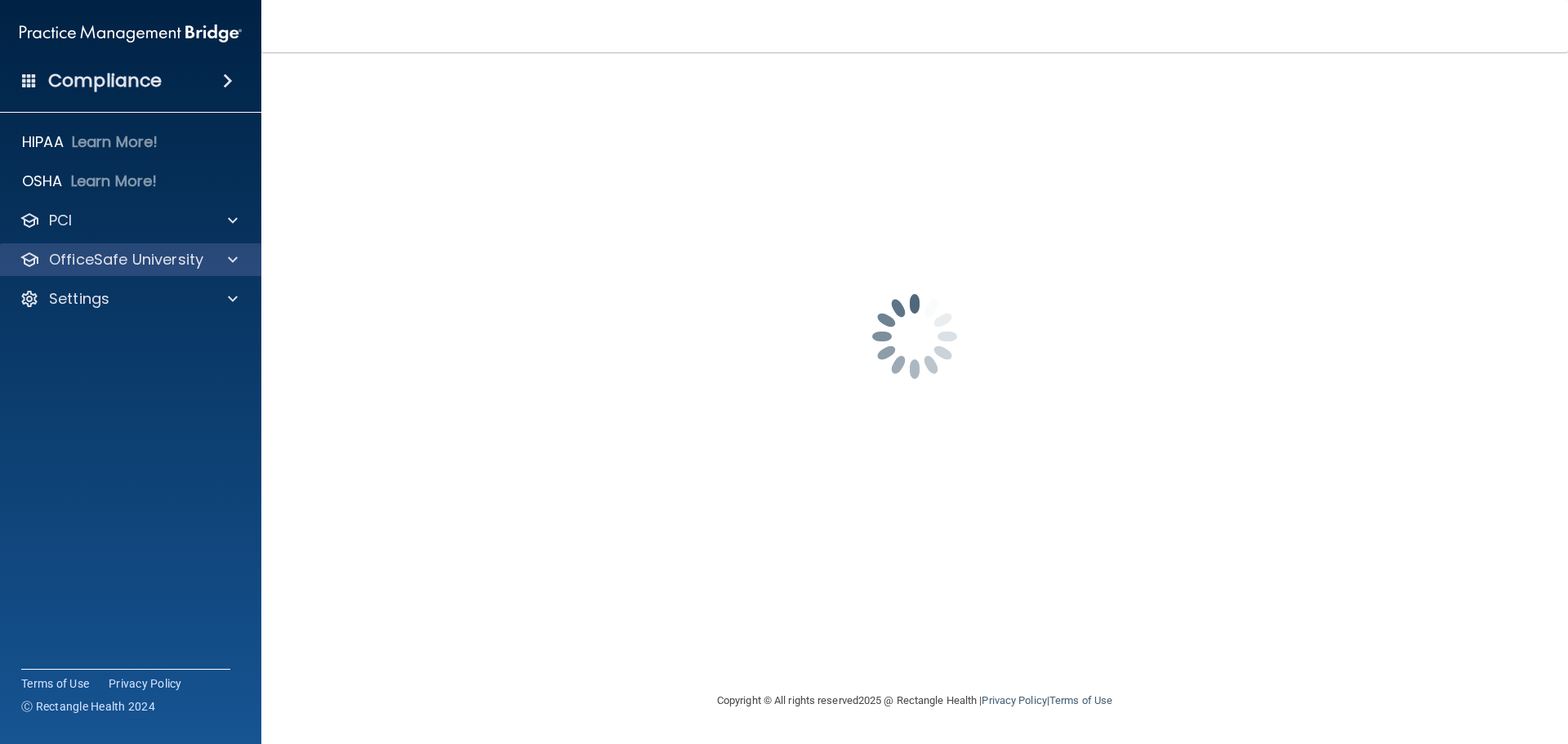
click at [225, 274] on div "OfficeSafe University" at bounding box center [131, 260] width 262 height 33
click at [232, 260] on span at bounding box center [233, 260] width 10 height 20
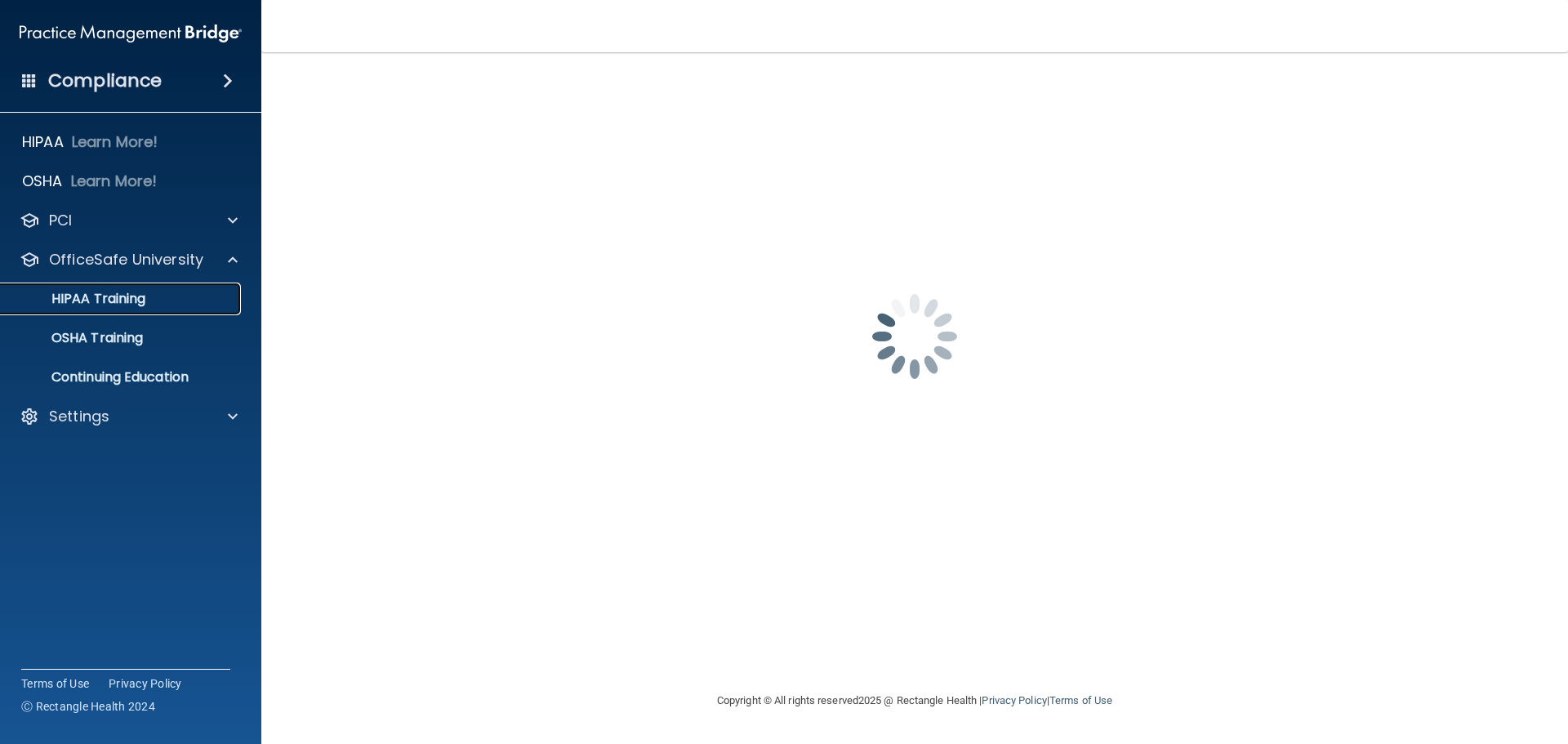
click at [138, 293] on p "HIPAA Training" at bounding box center [78, 299] width 135 height 16
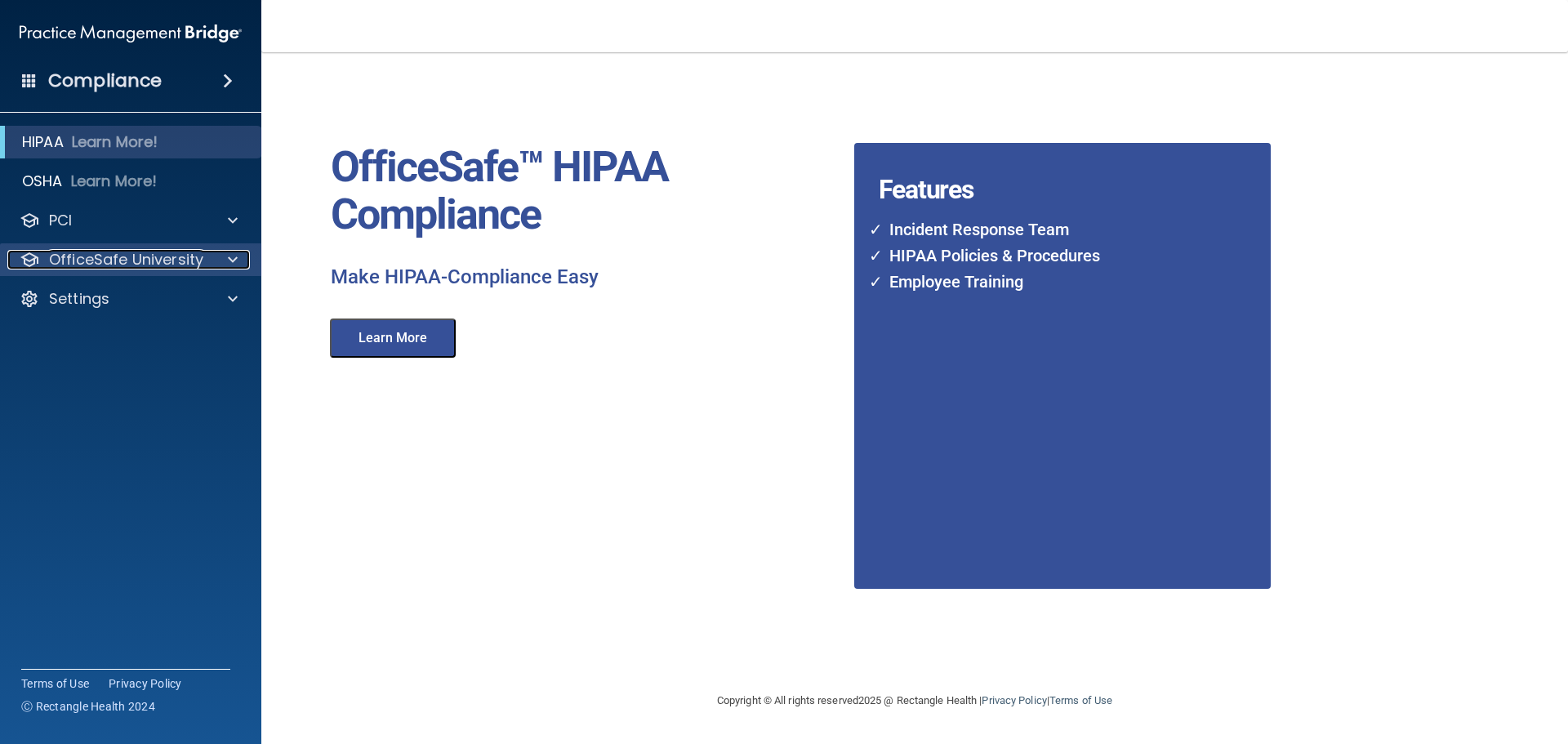
click at [212, 256] on div at bounding box center [231, 260] width 41 height 20
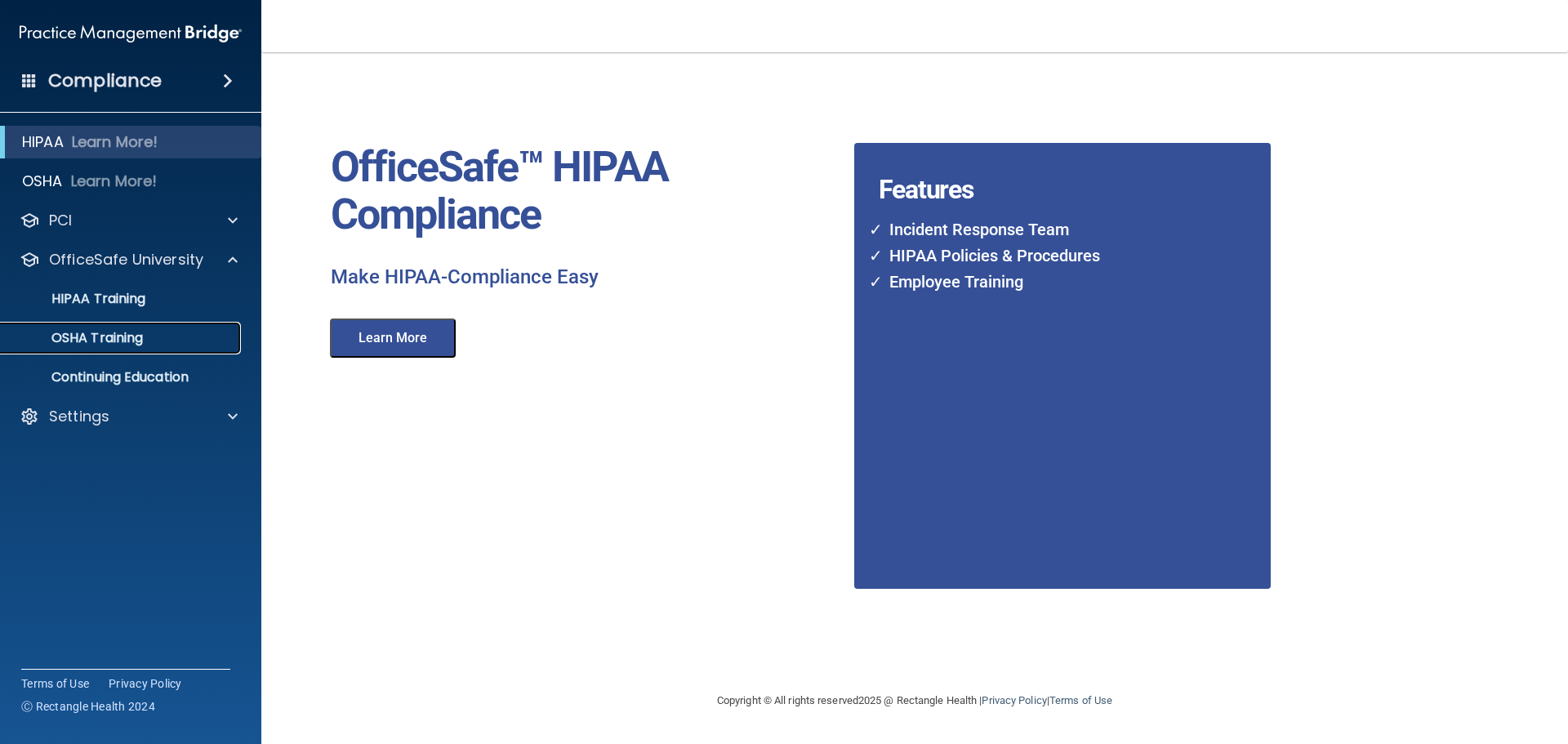
click at [96, 331] on p "OSHA Training" at bounding box center [77, 339] width 133 height 16
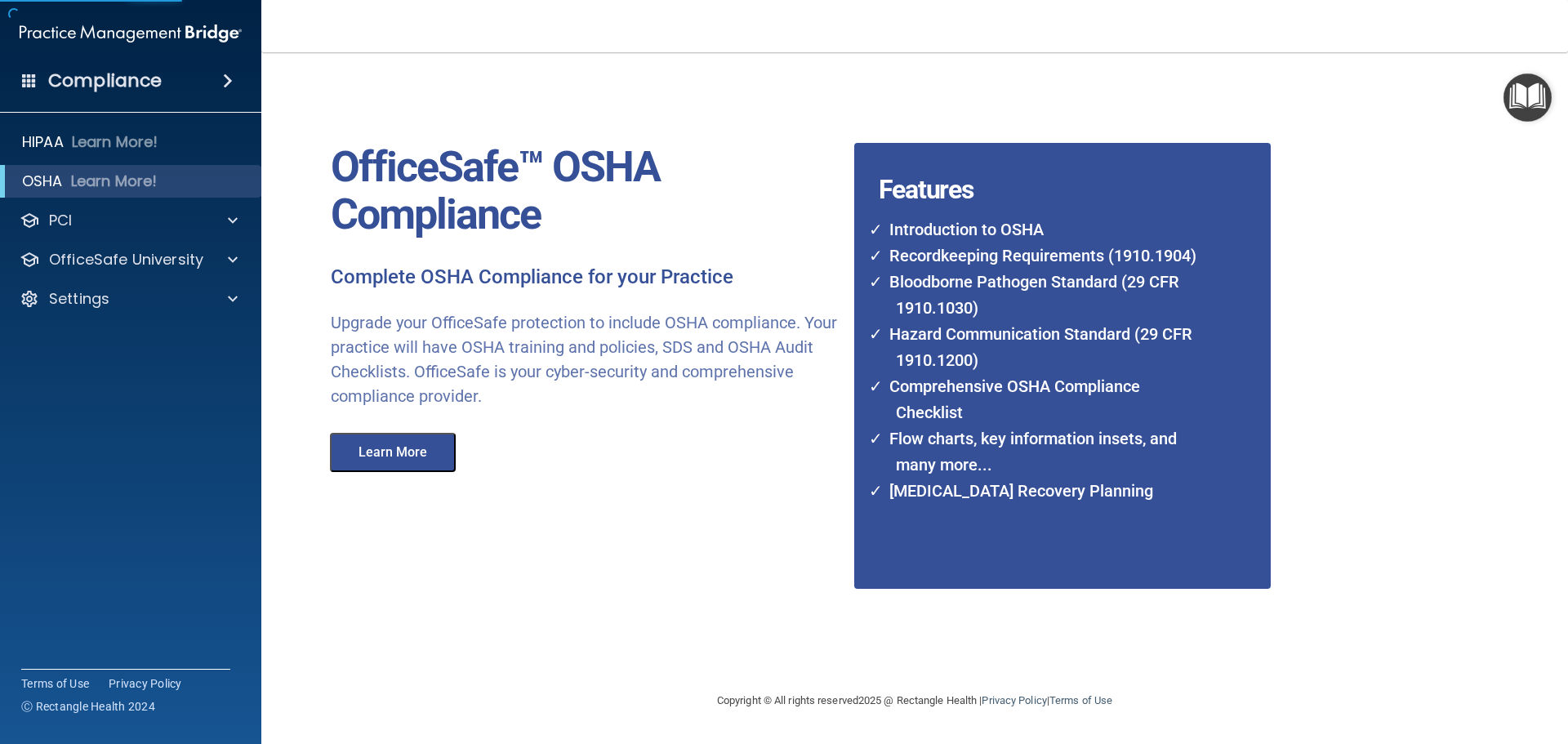
click at [386, 458] on button "Learn More" at bounding box center [393, 453] width 126 height 40
click at [156, 294] on div "Settings" at bounding box center [109, 299] width 203 height 20
click at [105, 343] on p "My Account" at bounding box center [122, 339] width 223 height 16
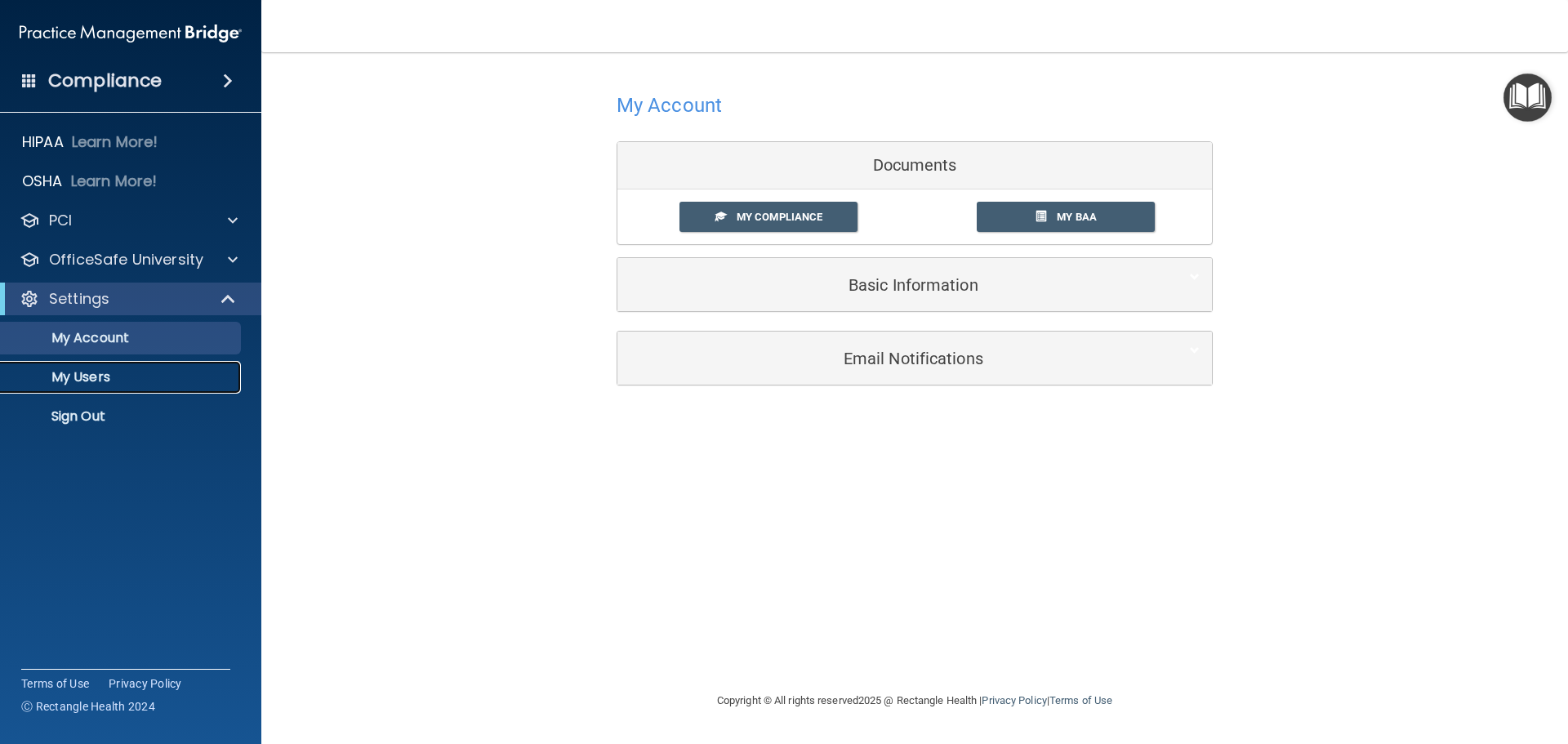
click at [82, 385] on p "My Users" at bounding box center [122, 377] width 223 height 16
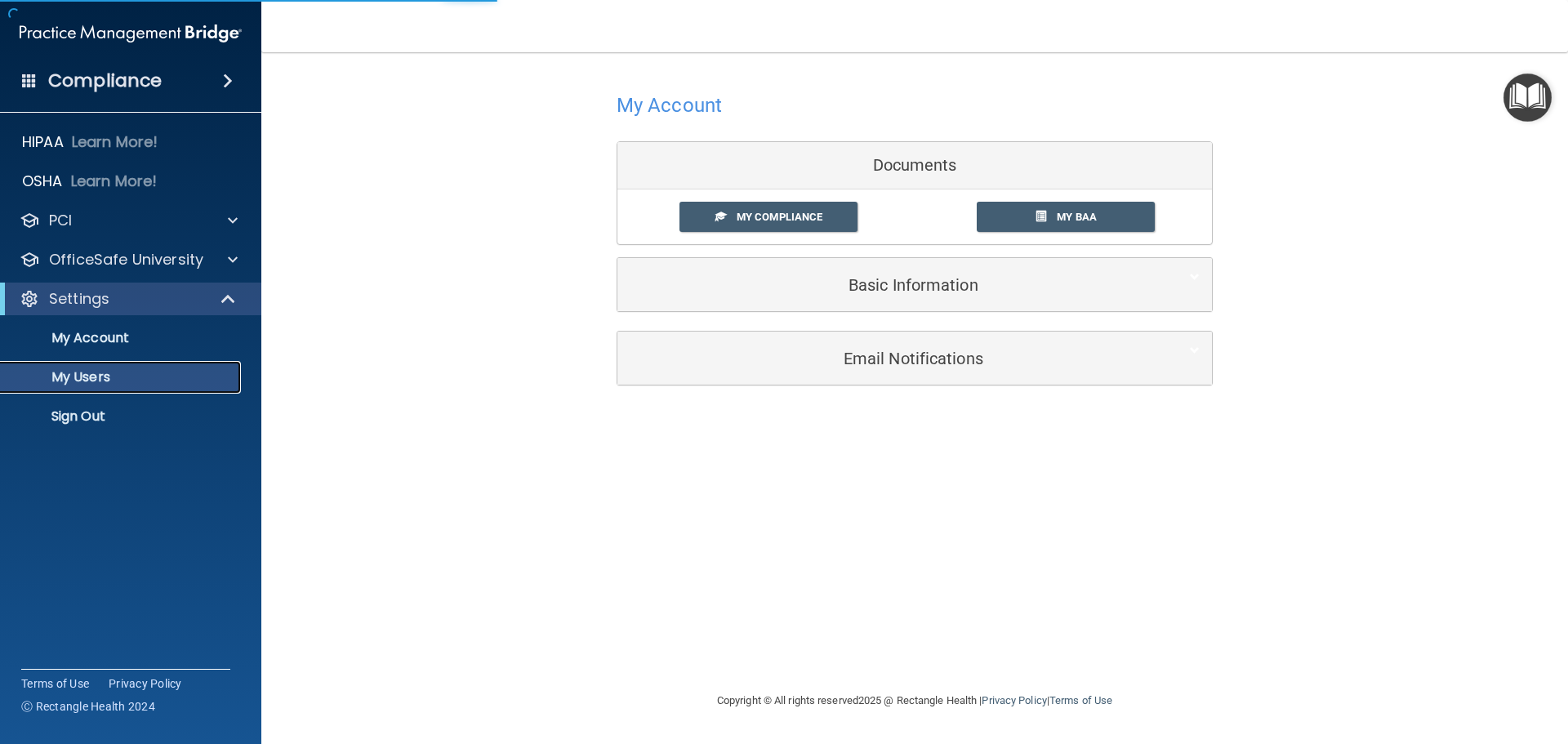
select select "20"
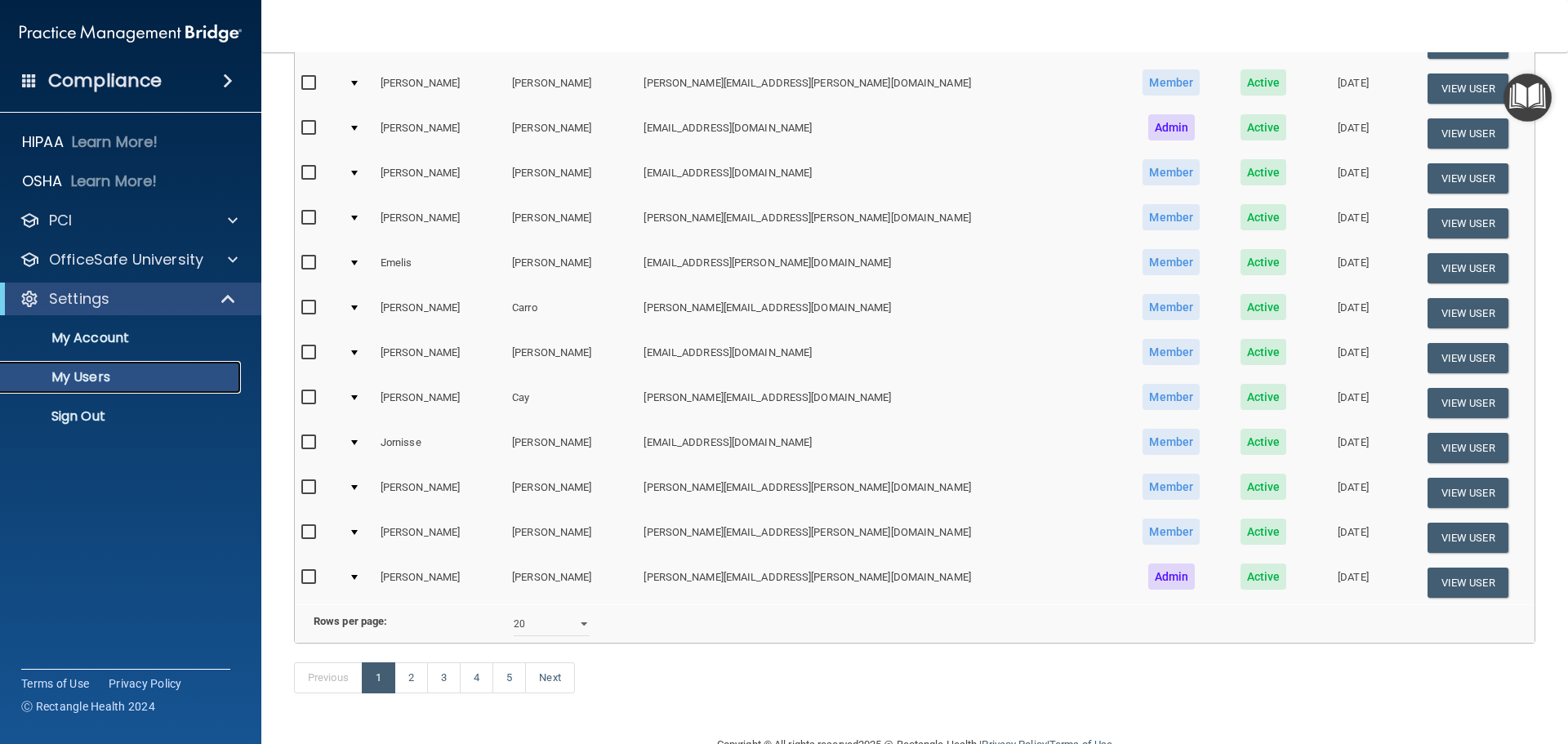
scroll to position [572, 0]
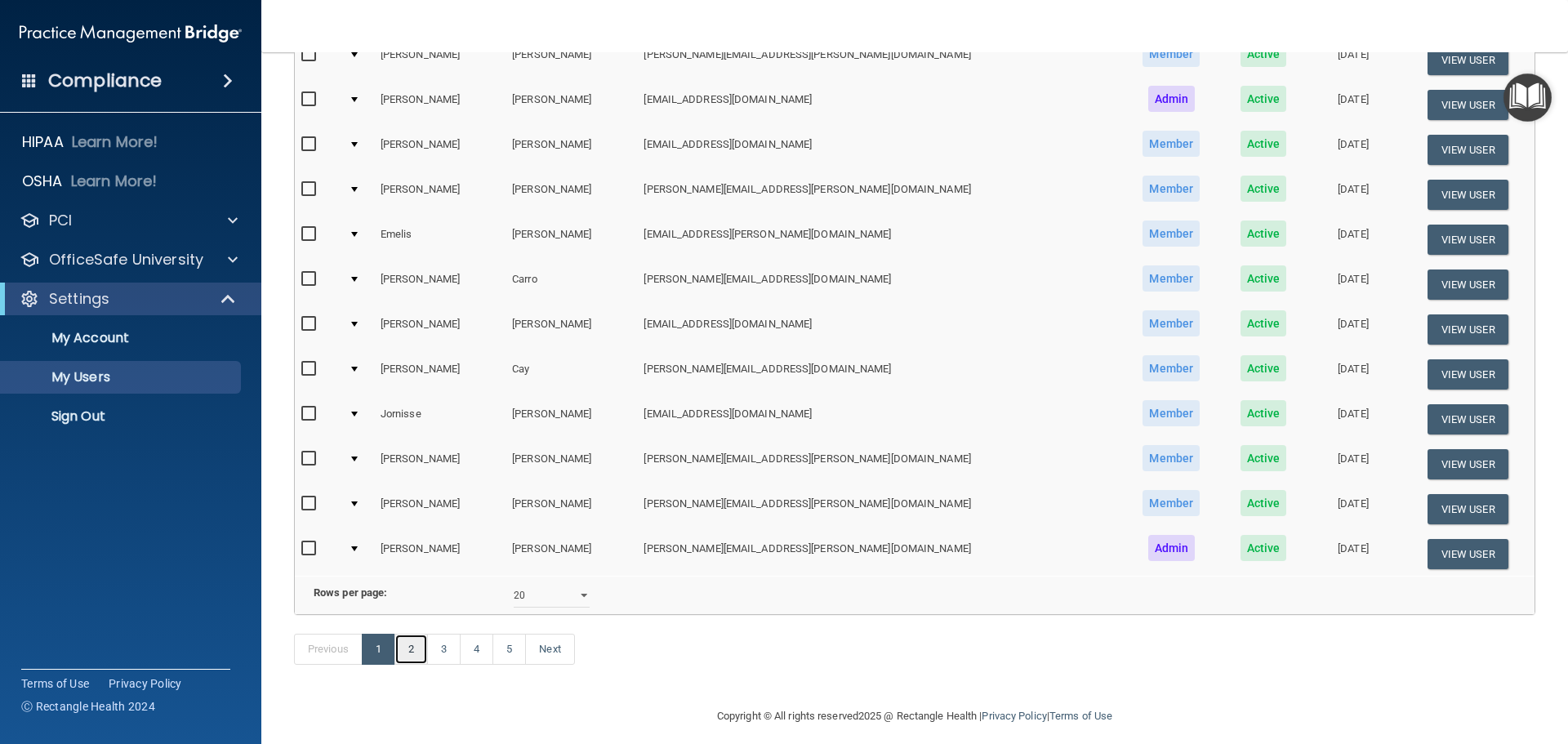
click at [424, 665] on link "2" at bounding box center [411, 650] width 34 height 31
select select "20"
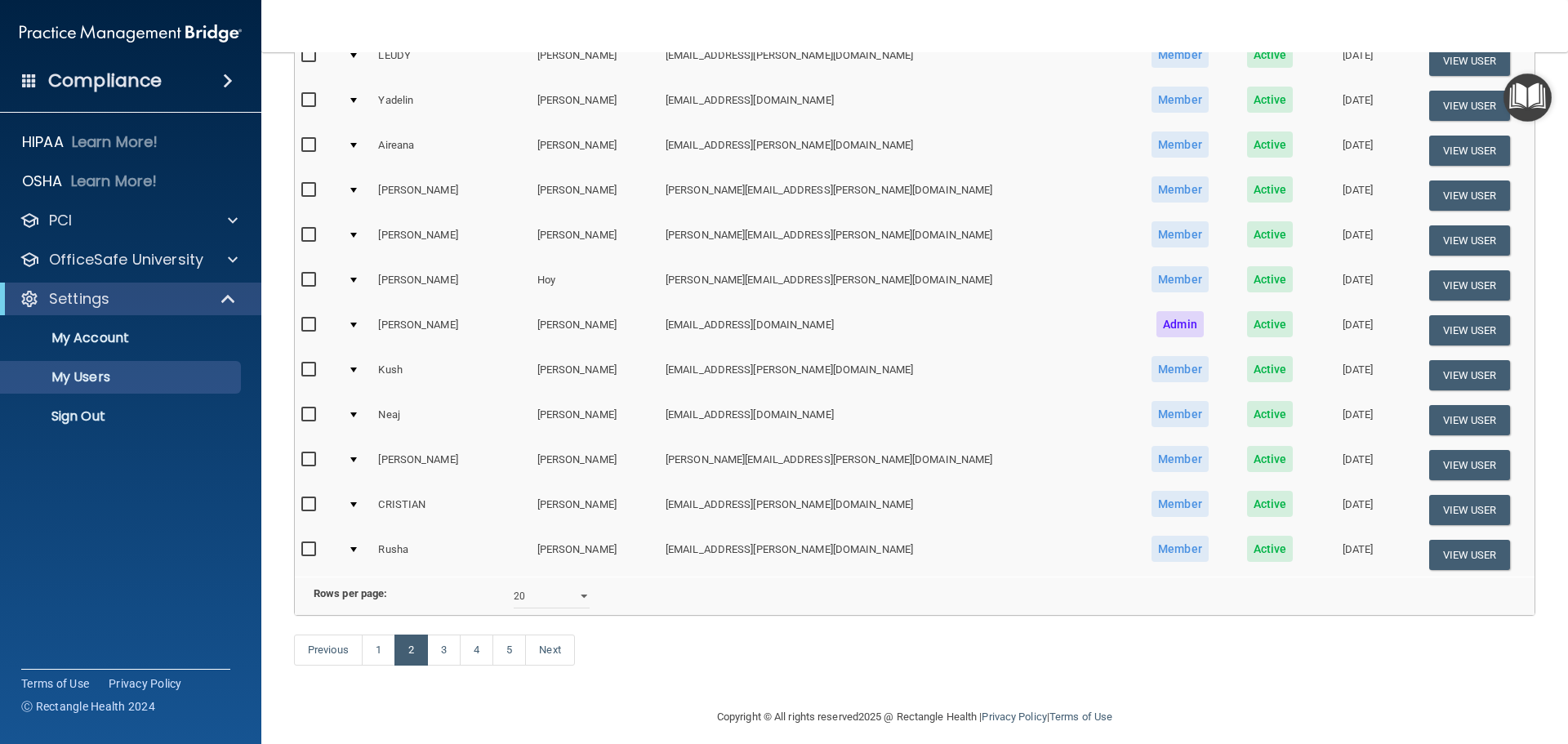
scroll to position [572, 0]
click at [456, 665] on link "3" at bounding box center [444, 650] width 34 height 31
select select "20"
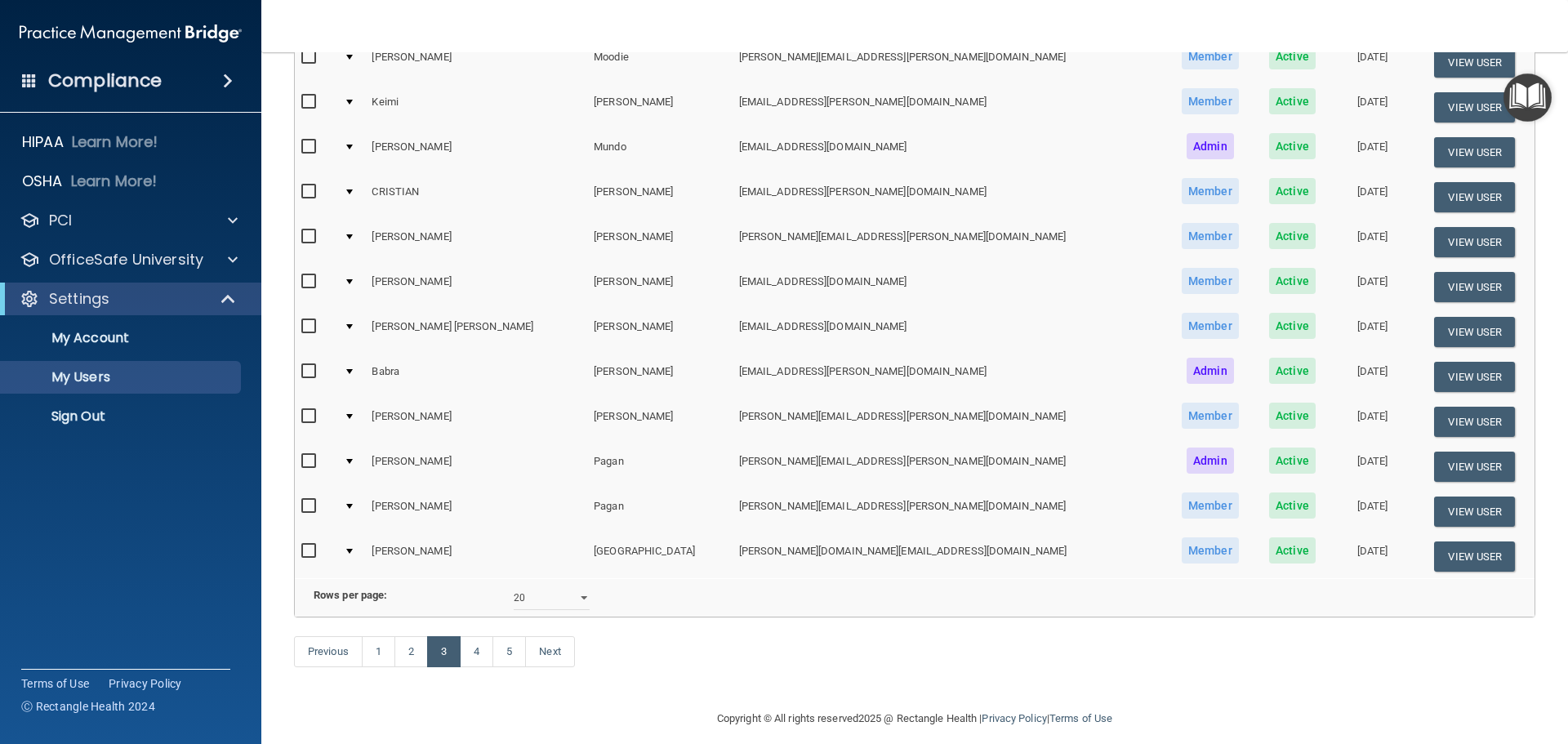
scroll to position [572, 0]
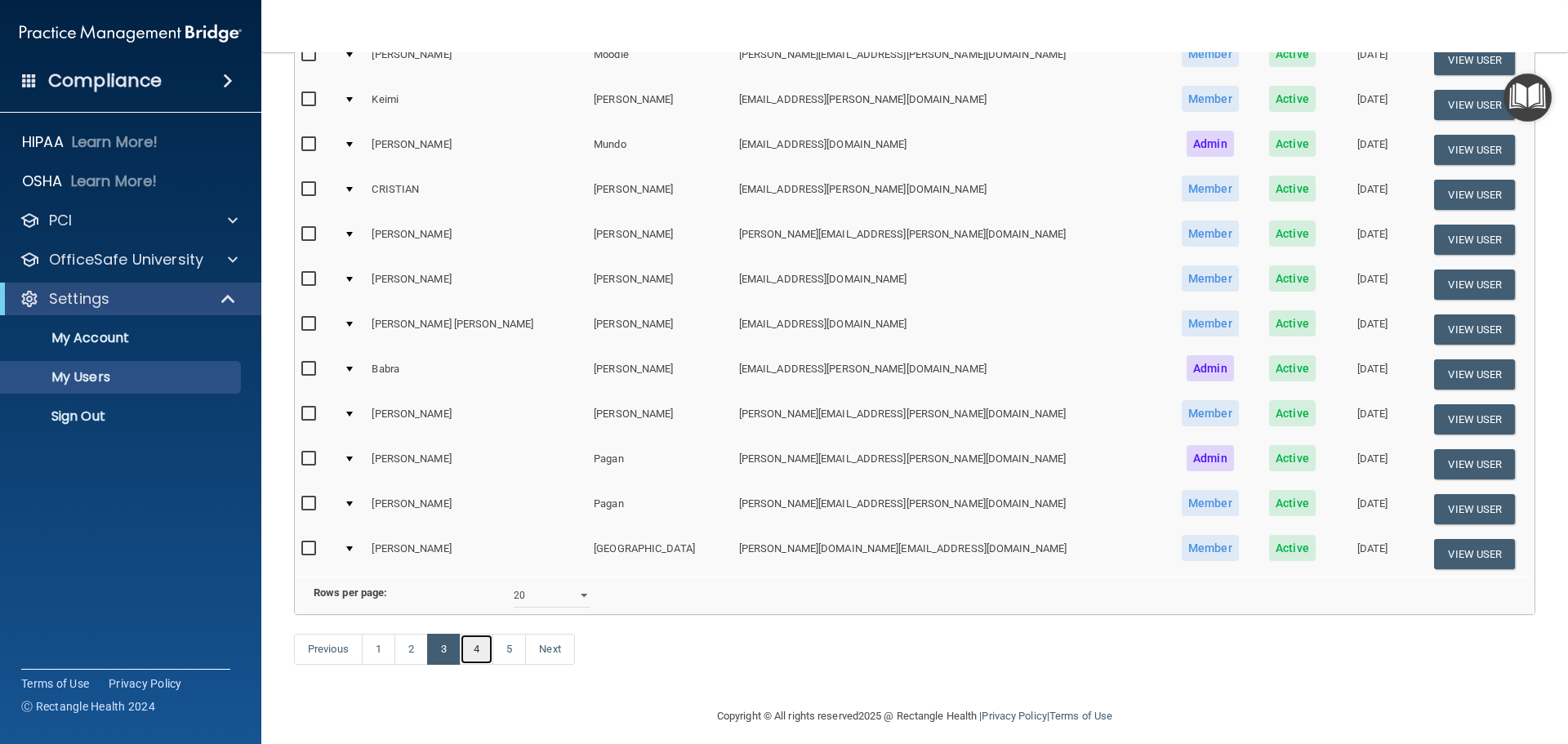
click at [483, 665] on link "4" at bounding box center [476, 650] width 34 height 31
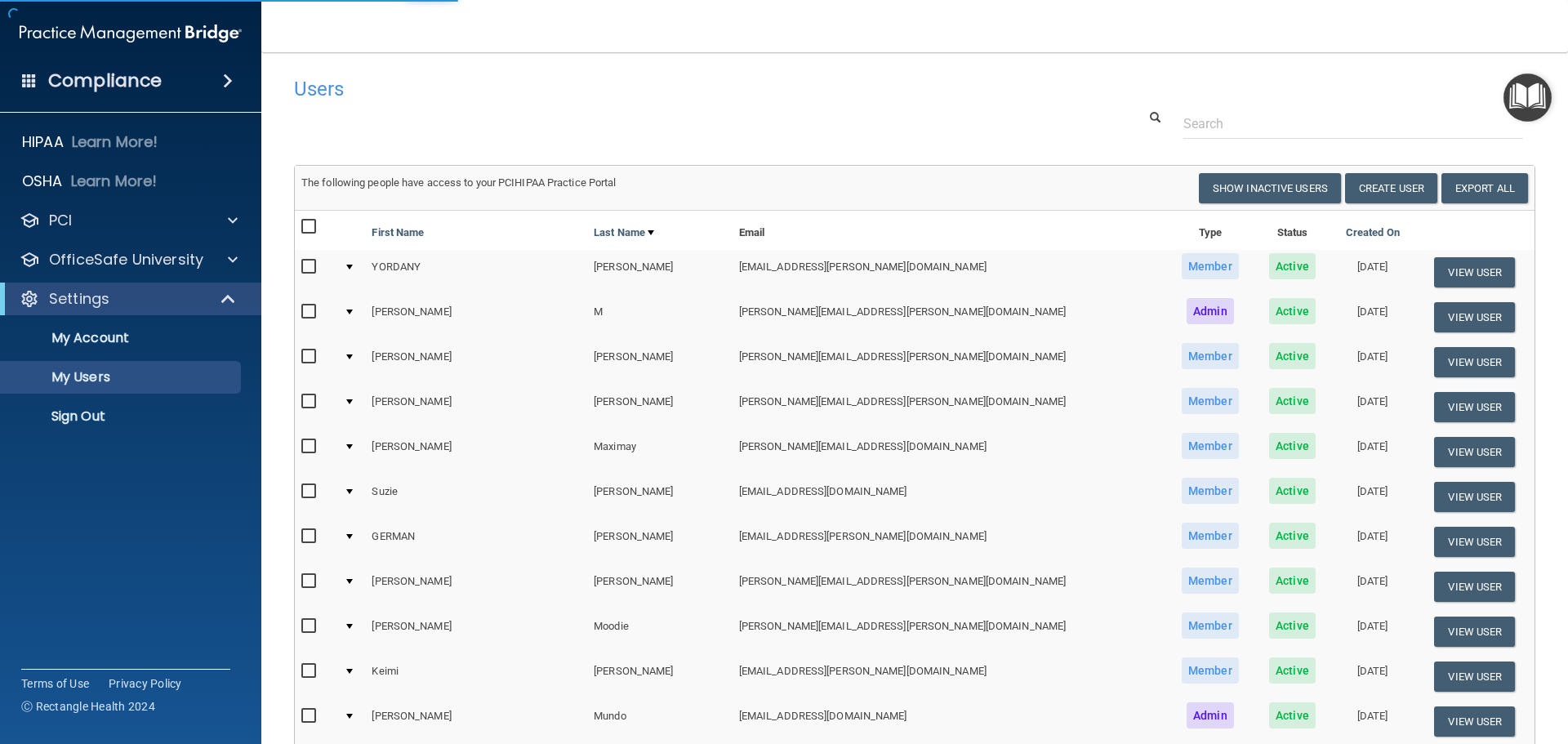
select select "20"
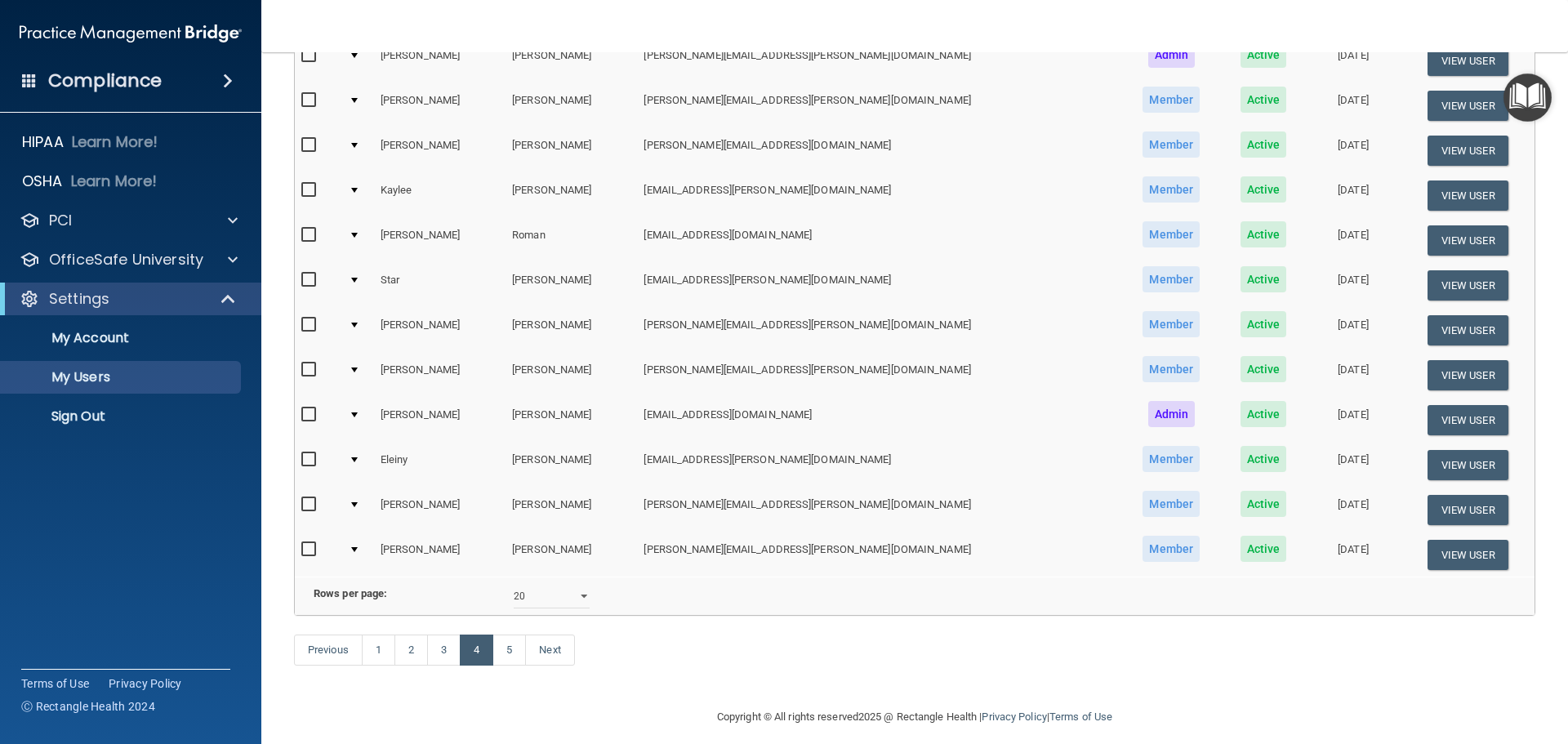
scroll to position [572, 0]
click at [506, 665] on link "5" at bounding box center [509, 650] width 34 height 31
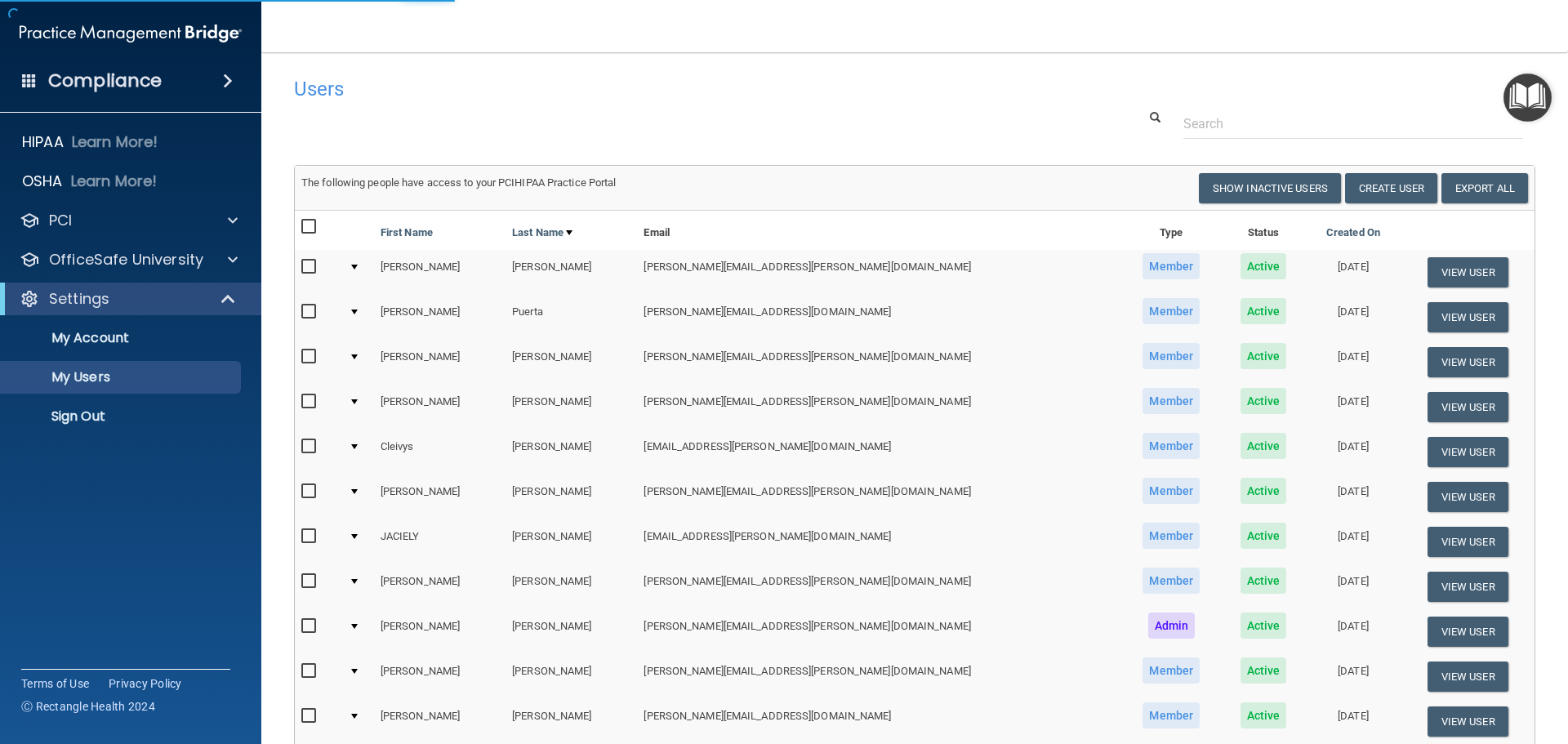
select select "20"
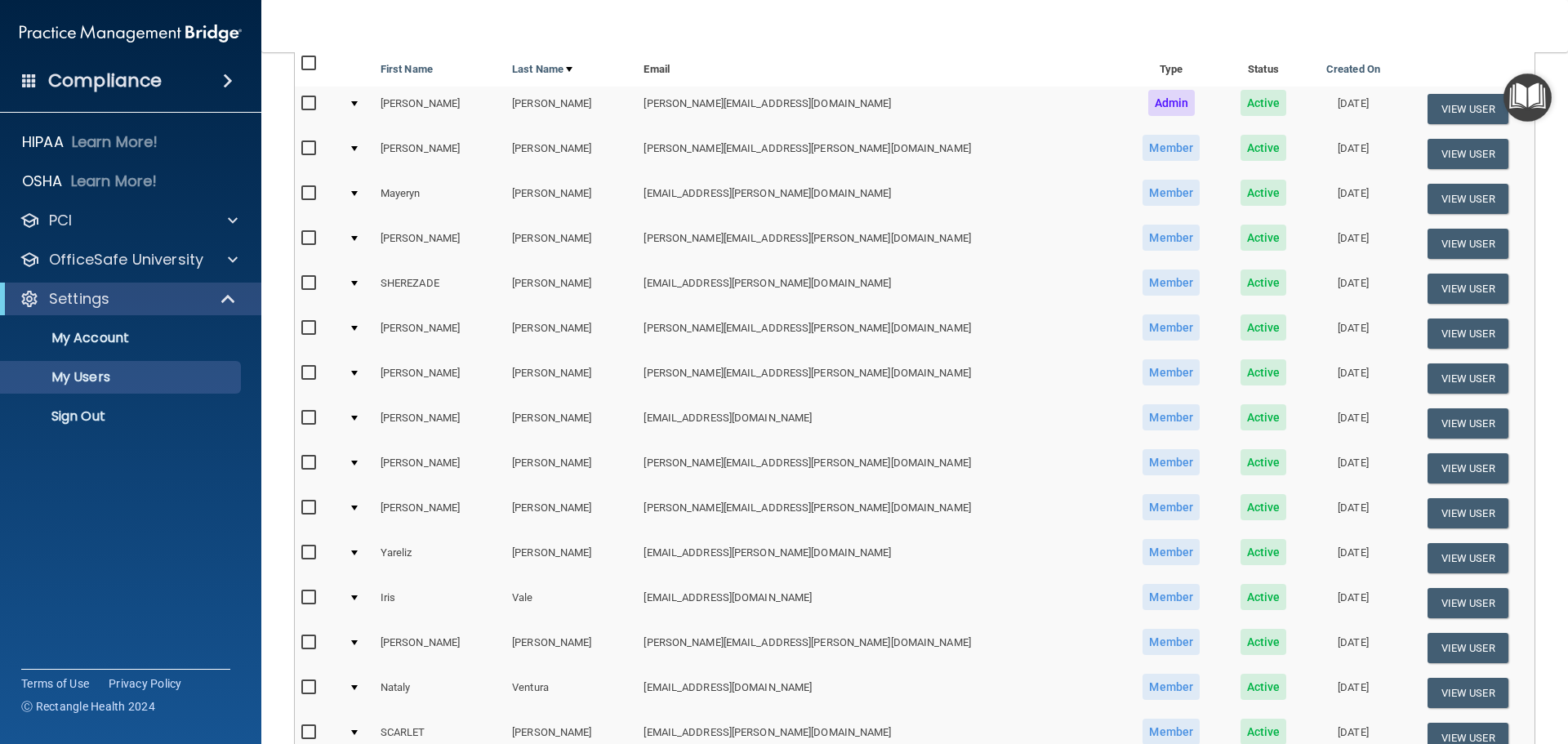
scroll to position [245, 0]
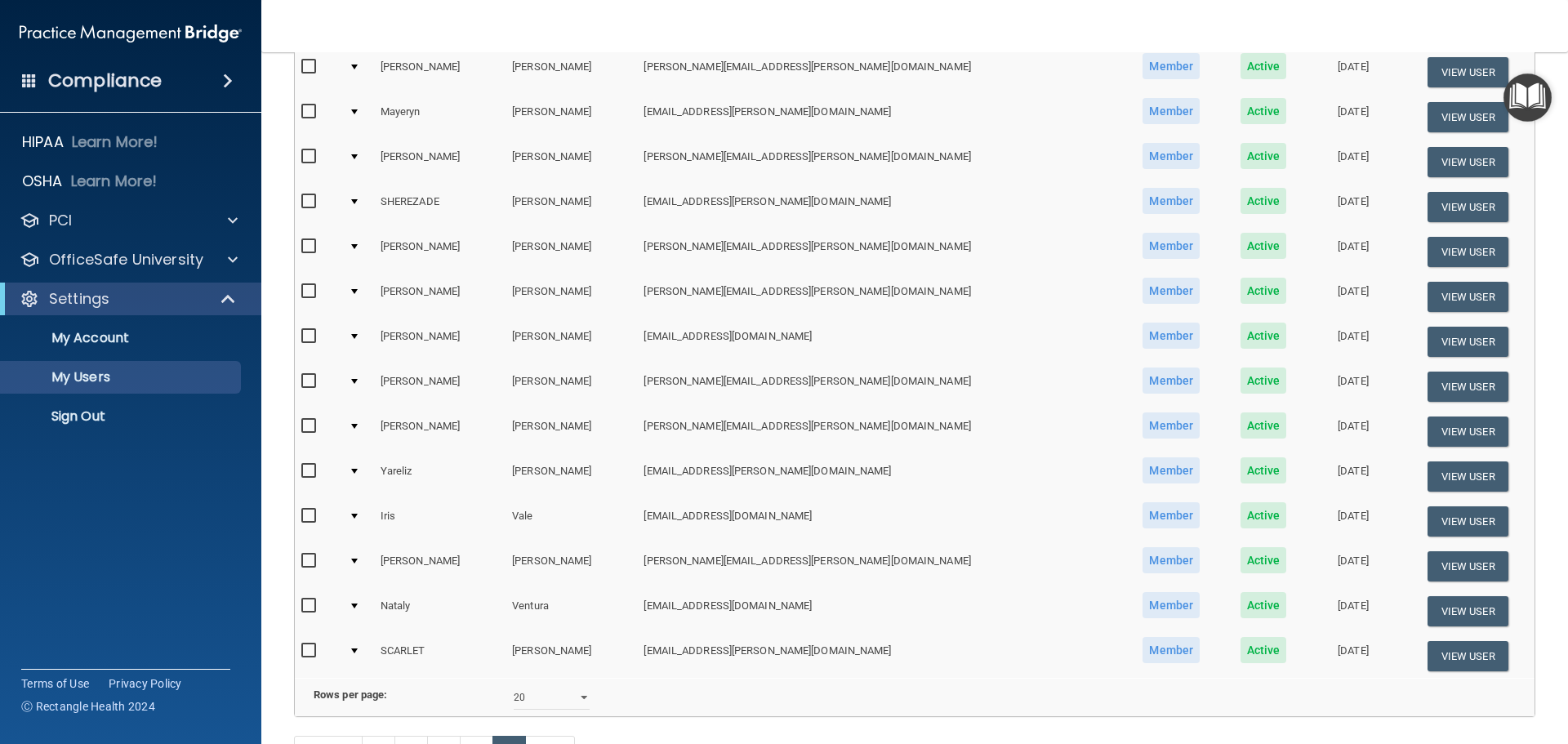
click at [305, 520] on input "checkbox" at bounding box center [310, 517] width 19 height 13
checkbox input "true"
click at [1447, 532] on button "View User" at bounding box center [1468, 522] width 81 height 30
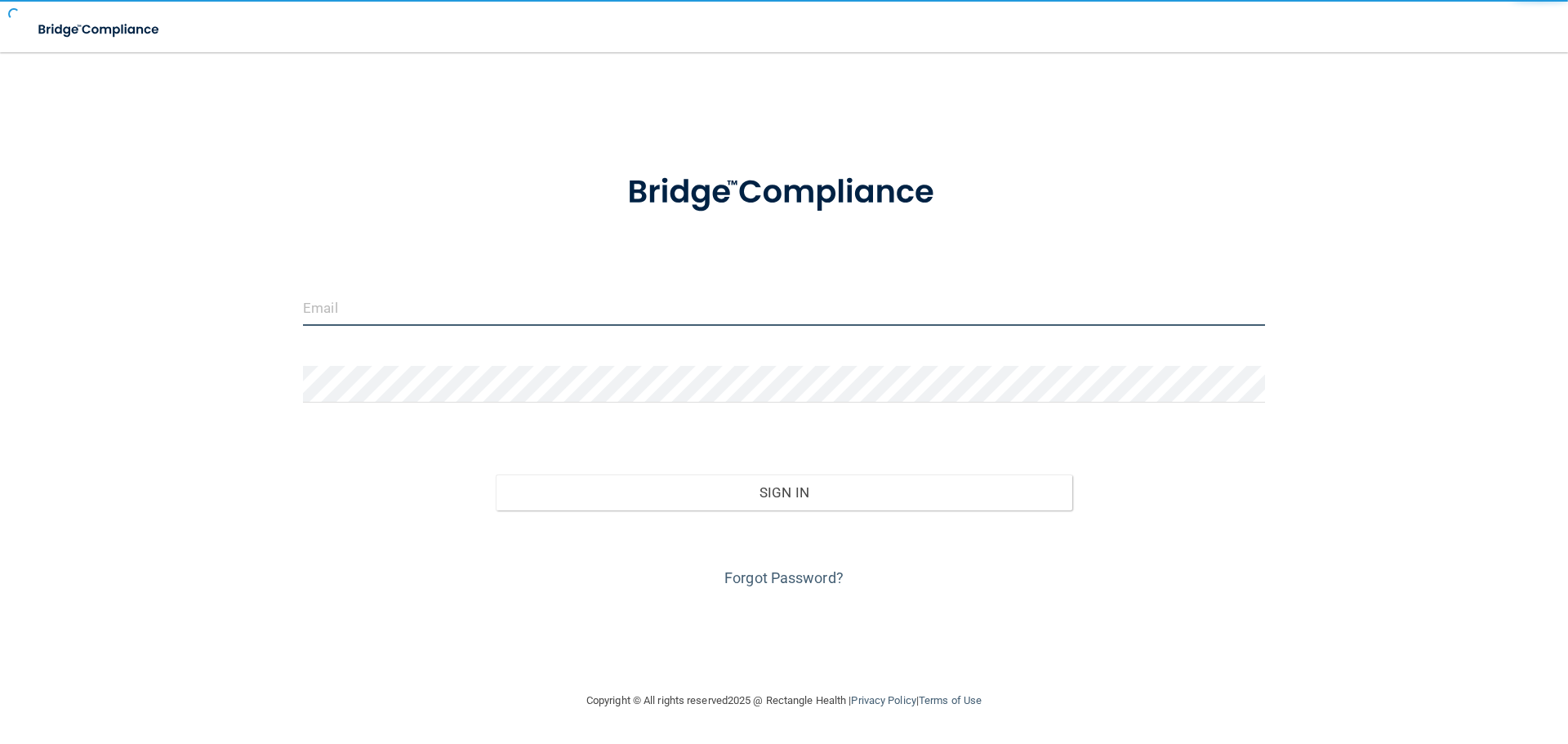
type input "[PERSON_NAME][EMAIL_ADDRESS][PERSON_NAME][DOMAIN_NAME]"
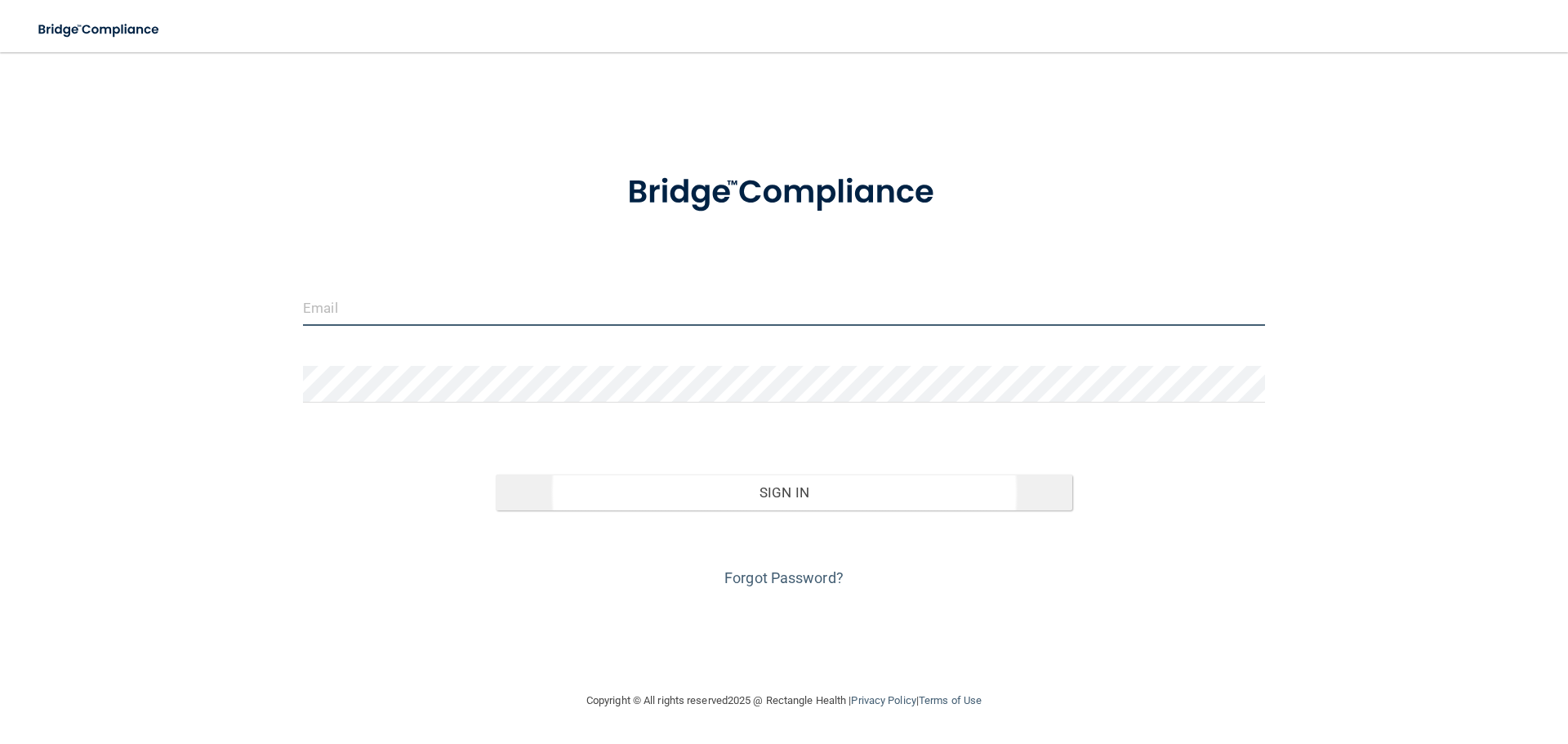
type input "[PERSON_NAME][EMAIL_ADDRESS][PERSON_NAME][DOMAIN_NAME]"
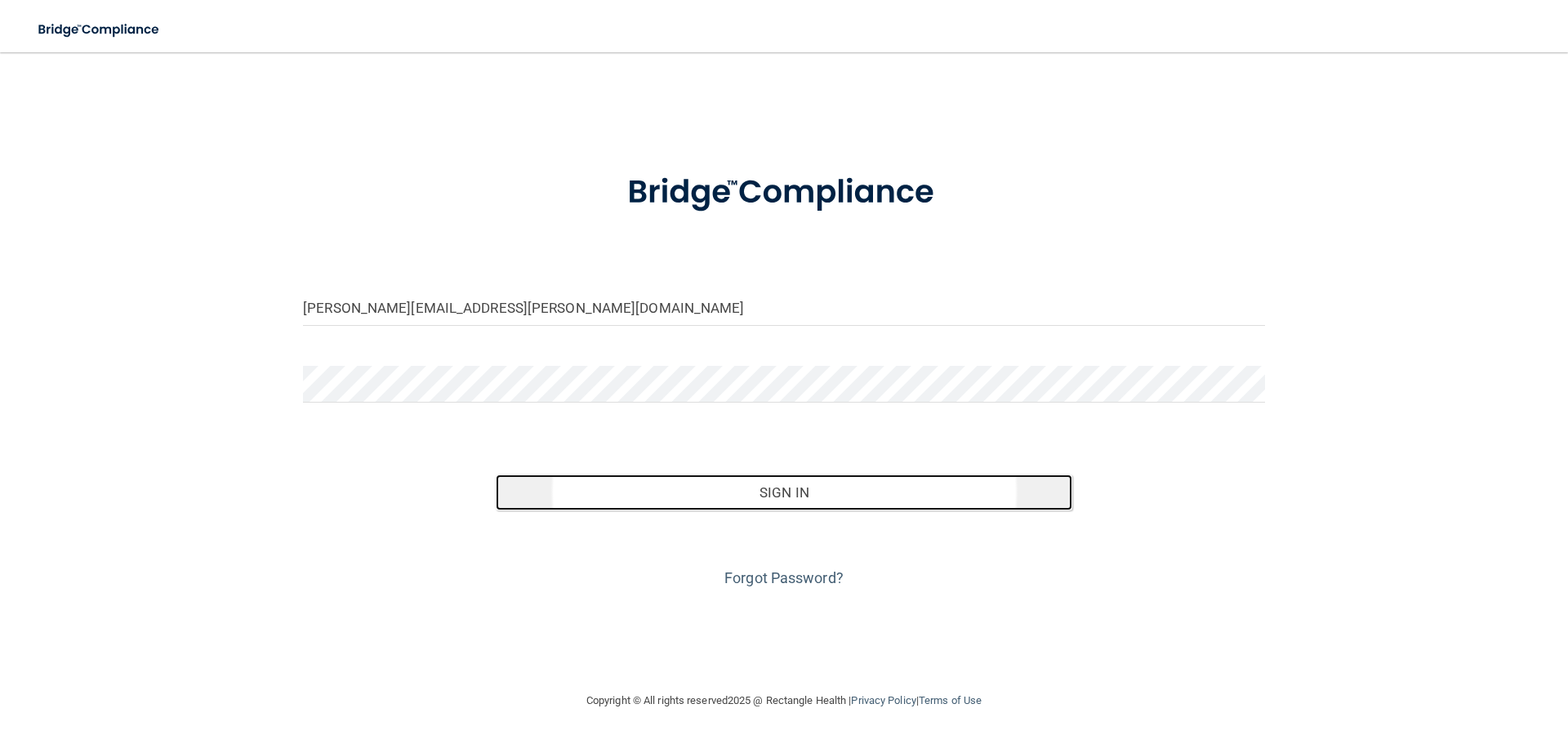
click at [728, 508] on button "Sign In" at bounding box center [784, 493] width 577 height 36
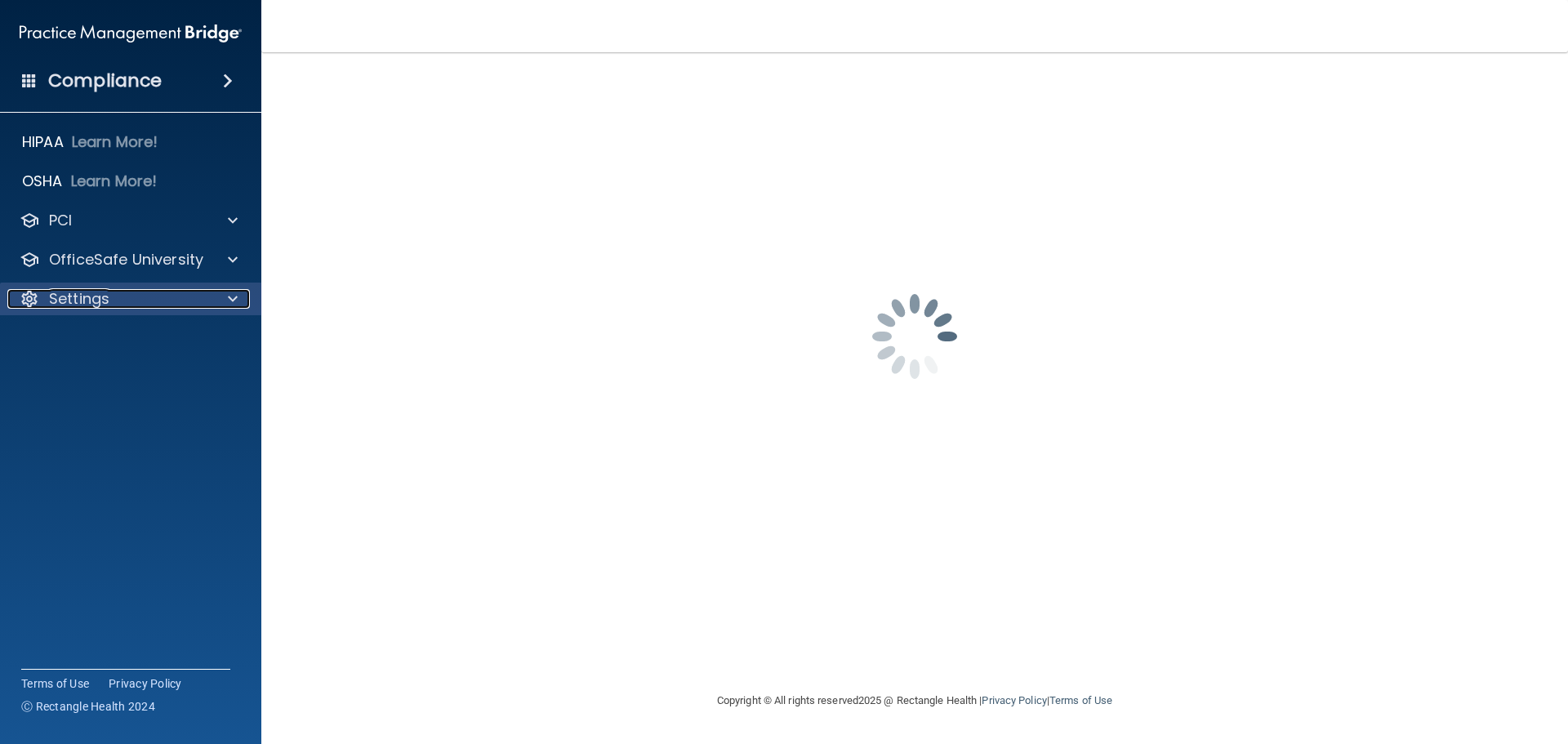
click at [236, 296] on span at bounding box center [233, 299] width 10 height 20
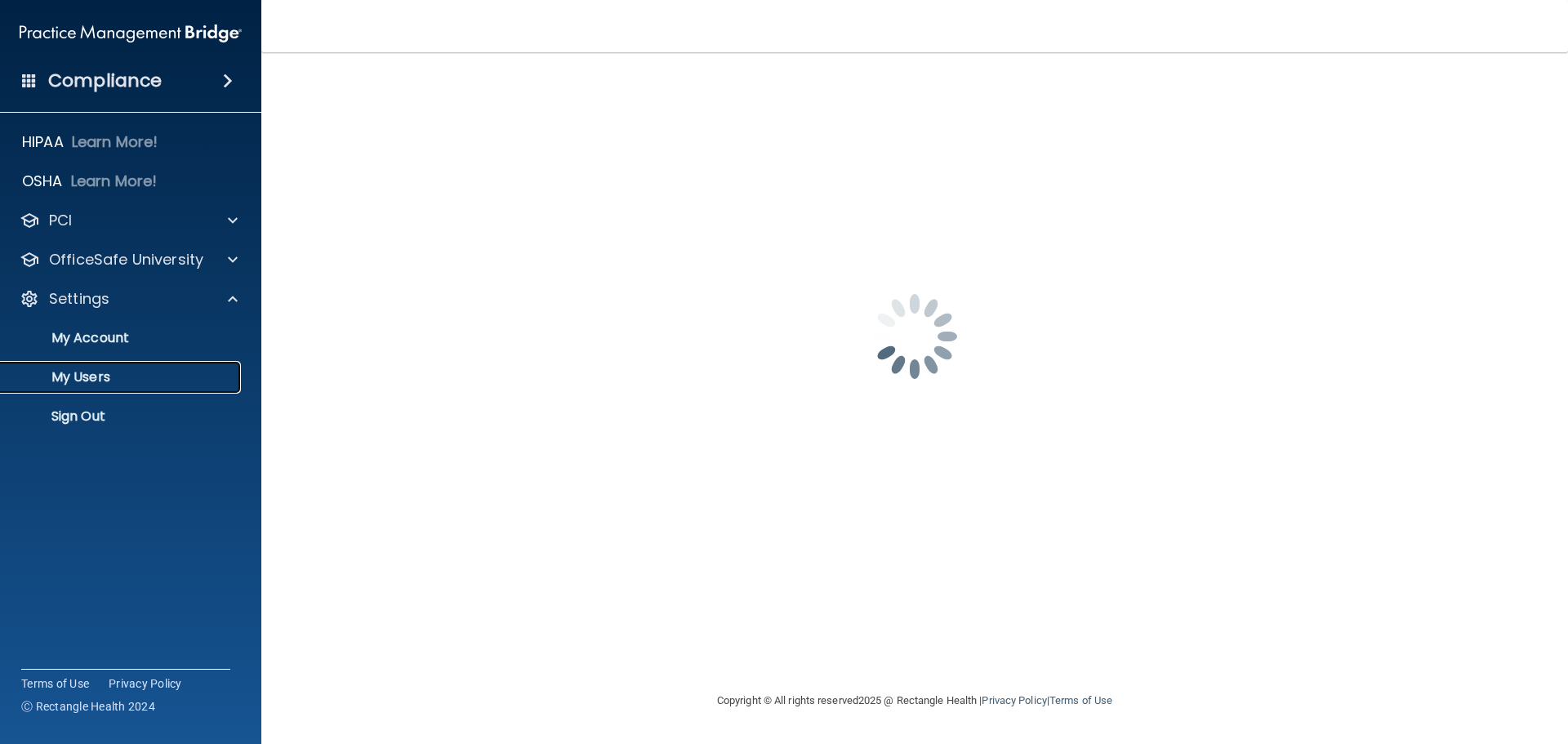
click at [91, 380] on p "My Users" at bounding box center [122, 377] width 223 height 16
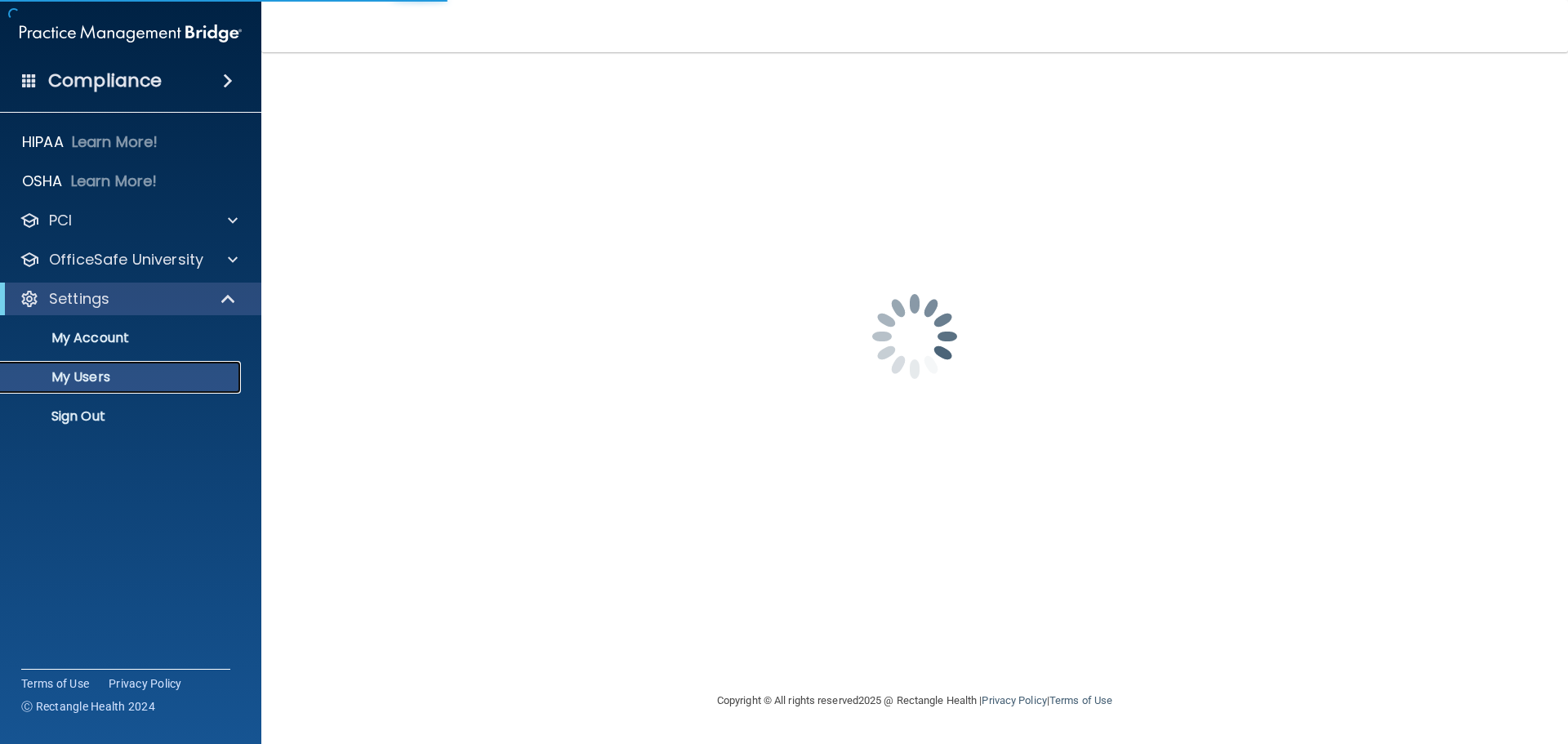
select select "20"
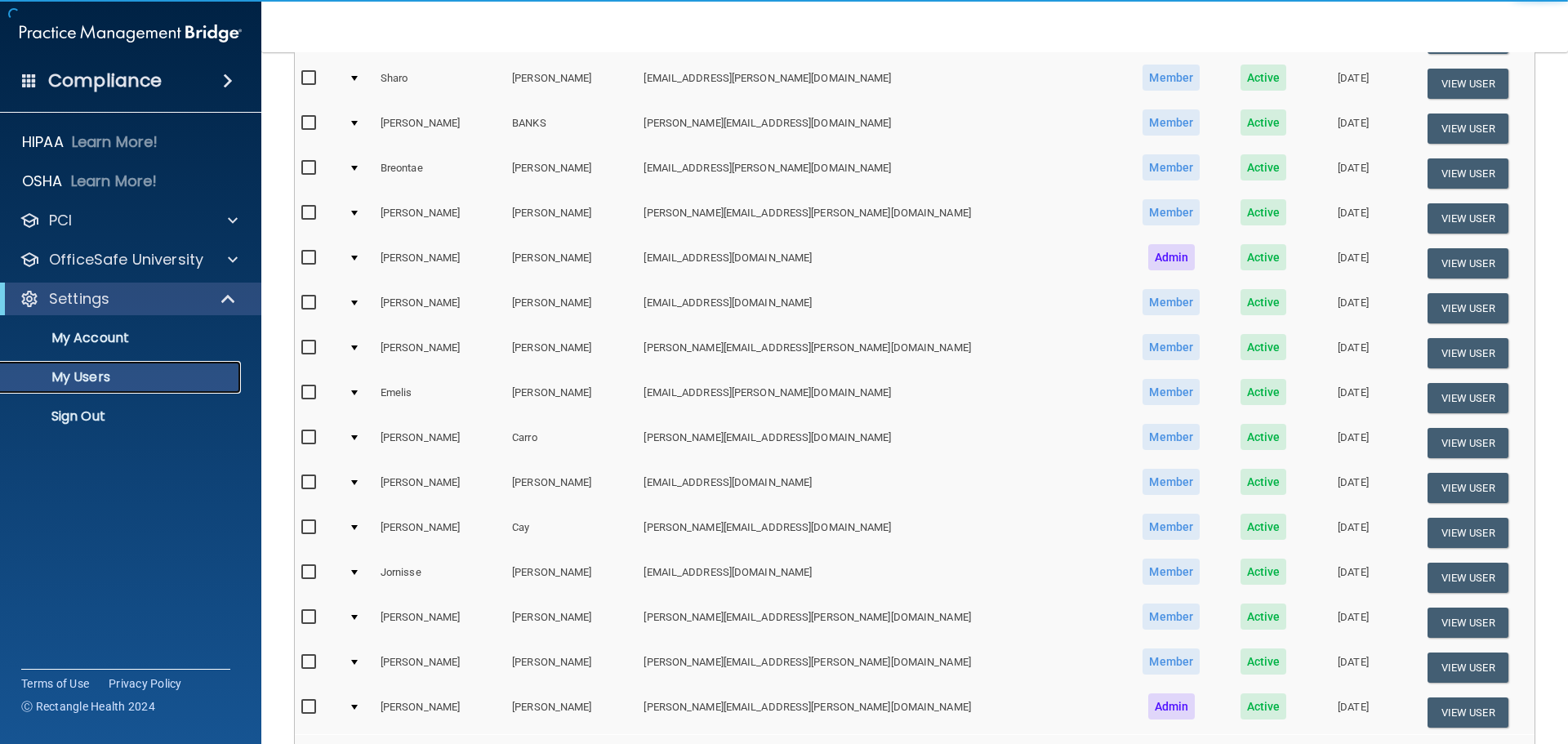
scroll to position [608, 0]
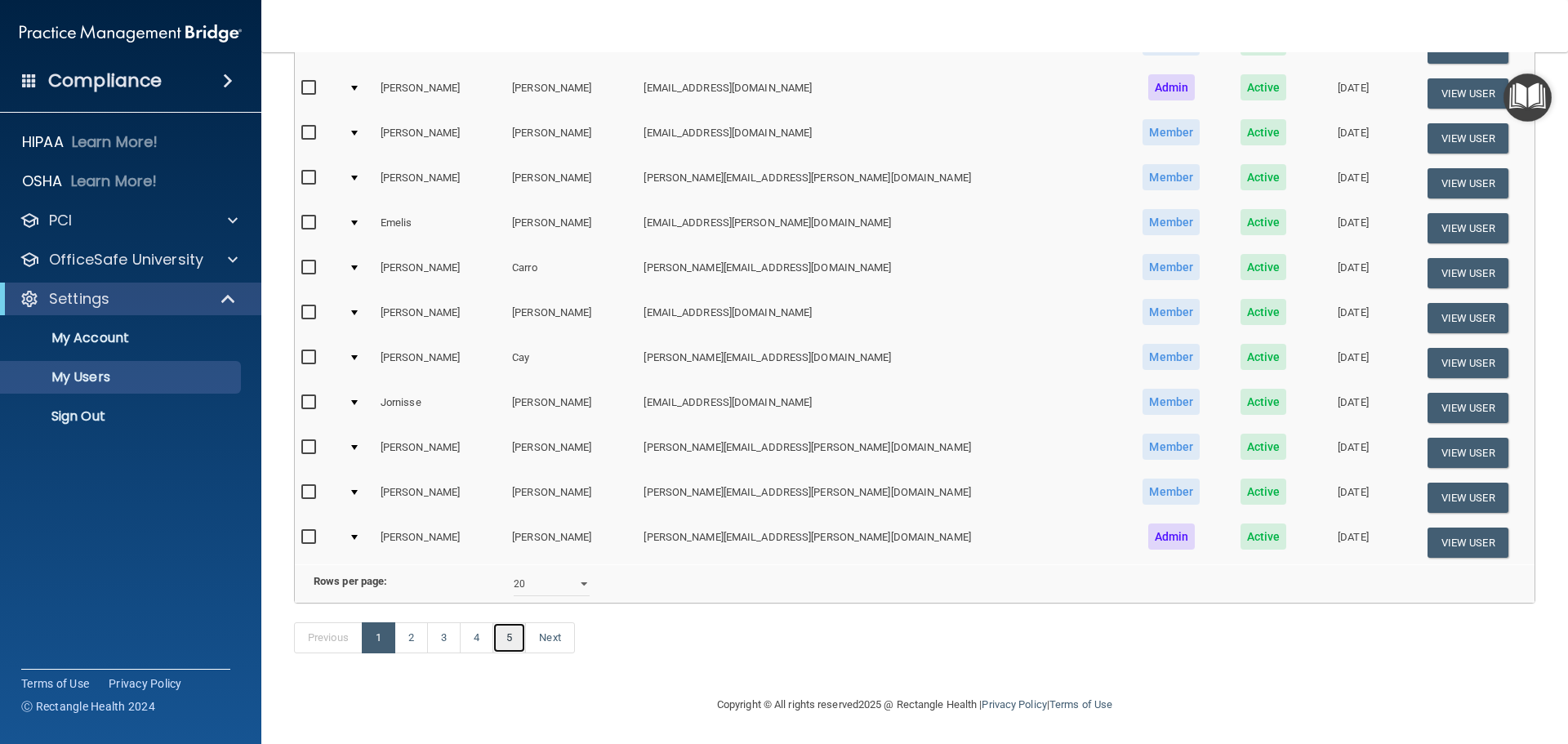
click at [520, 638] on link "5" at bounding box center [509, 639] width 34 height 31
select select "20"
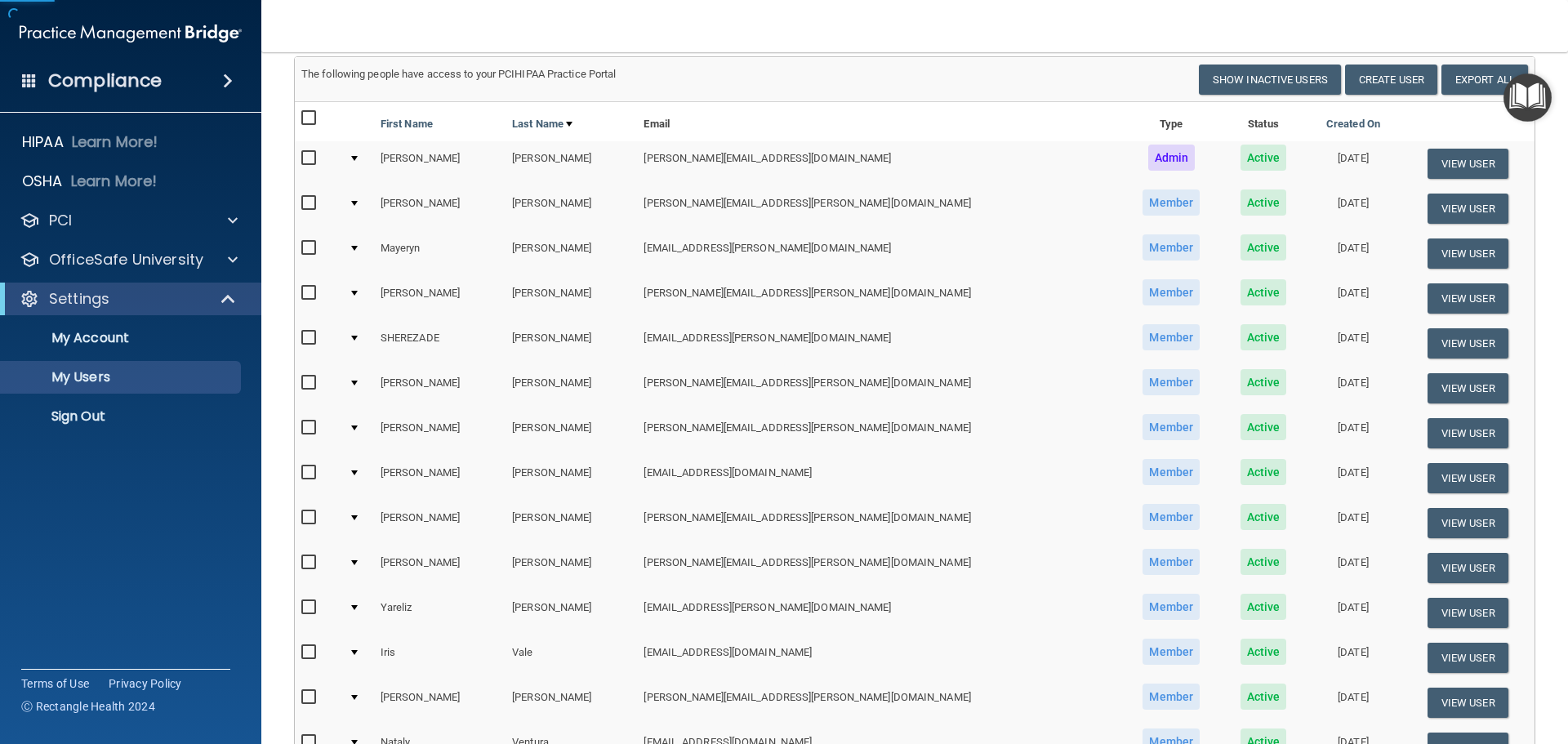
scroll to position [383, 0]
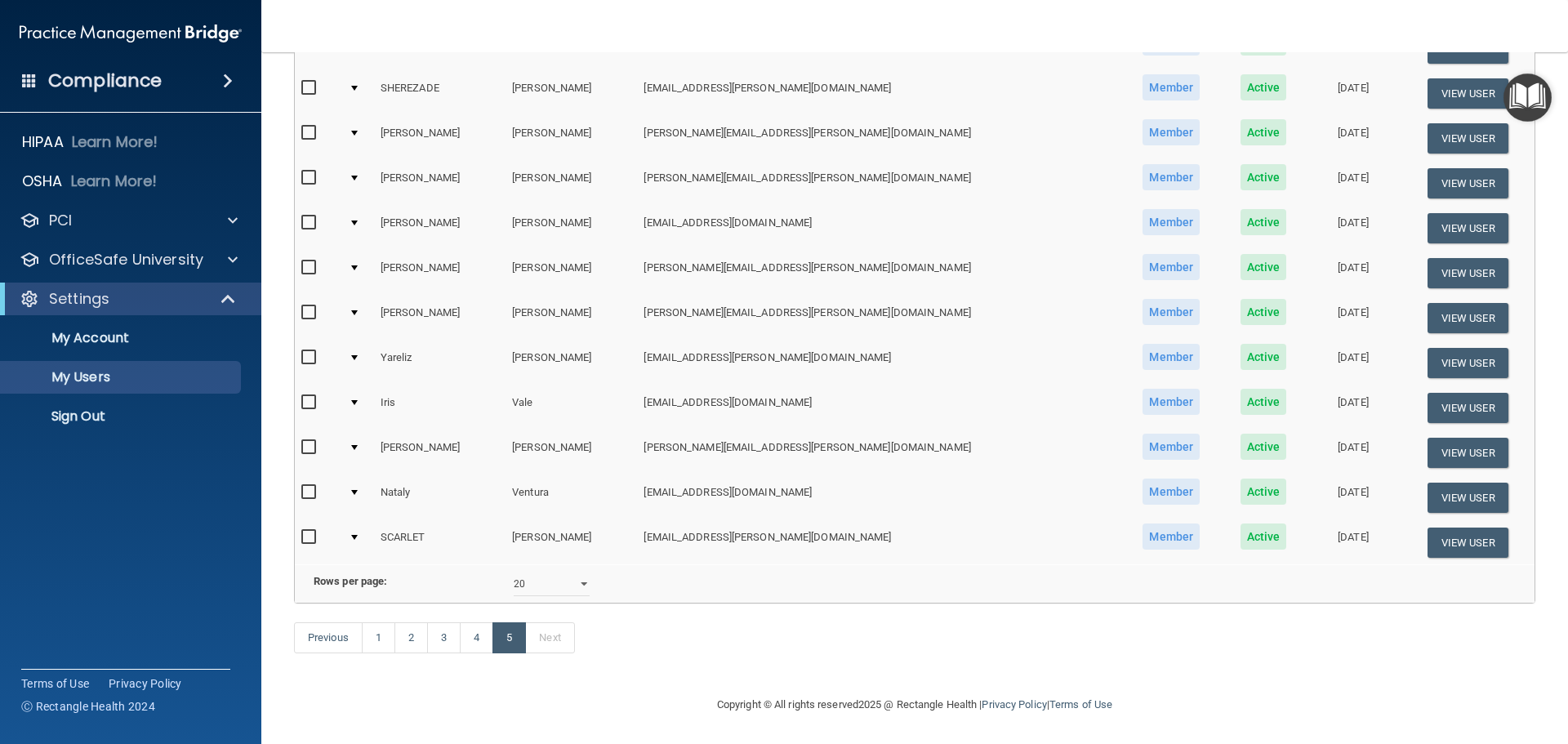
click at [307, 396] on input "checkbox" at bounding box center [310, 403] width 19 height 13
checkbox input "true"
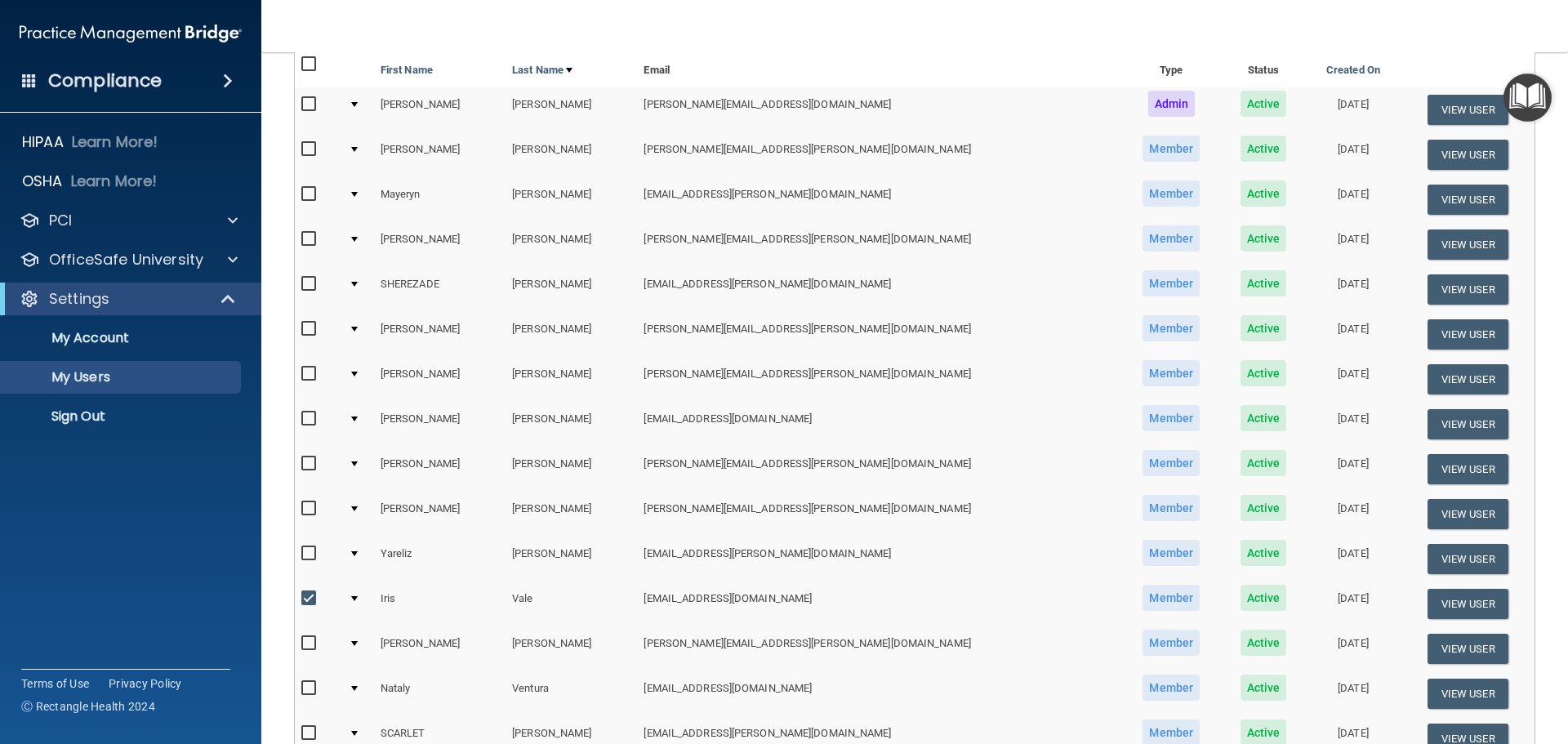
scroll to position [0, 0]
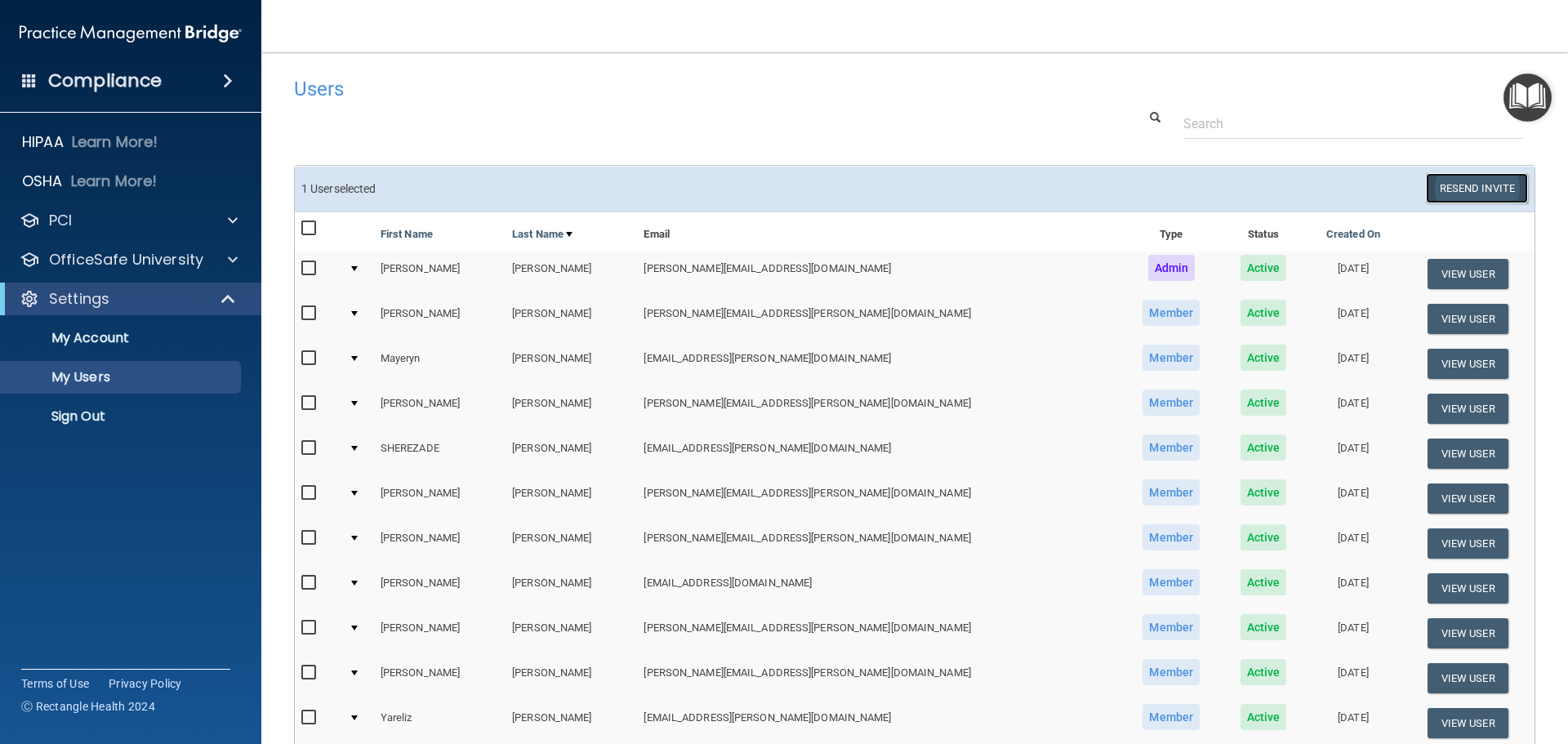
click at [1450, 192] on button "Resend Invite" at bounding box center [1477, 188] width 102 height 30
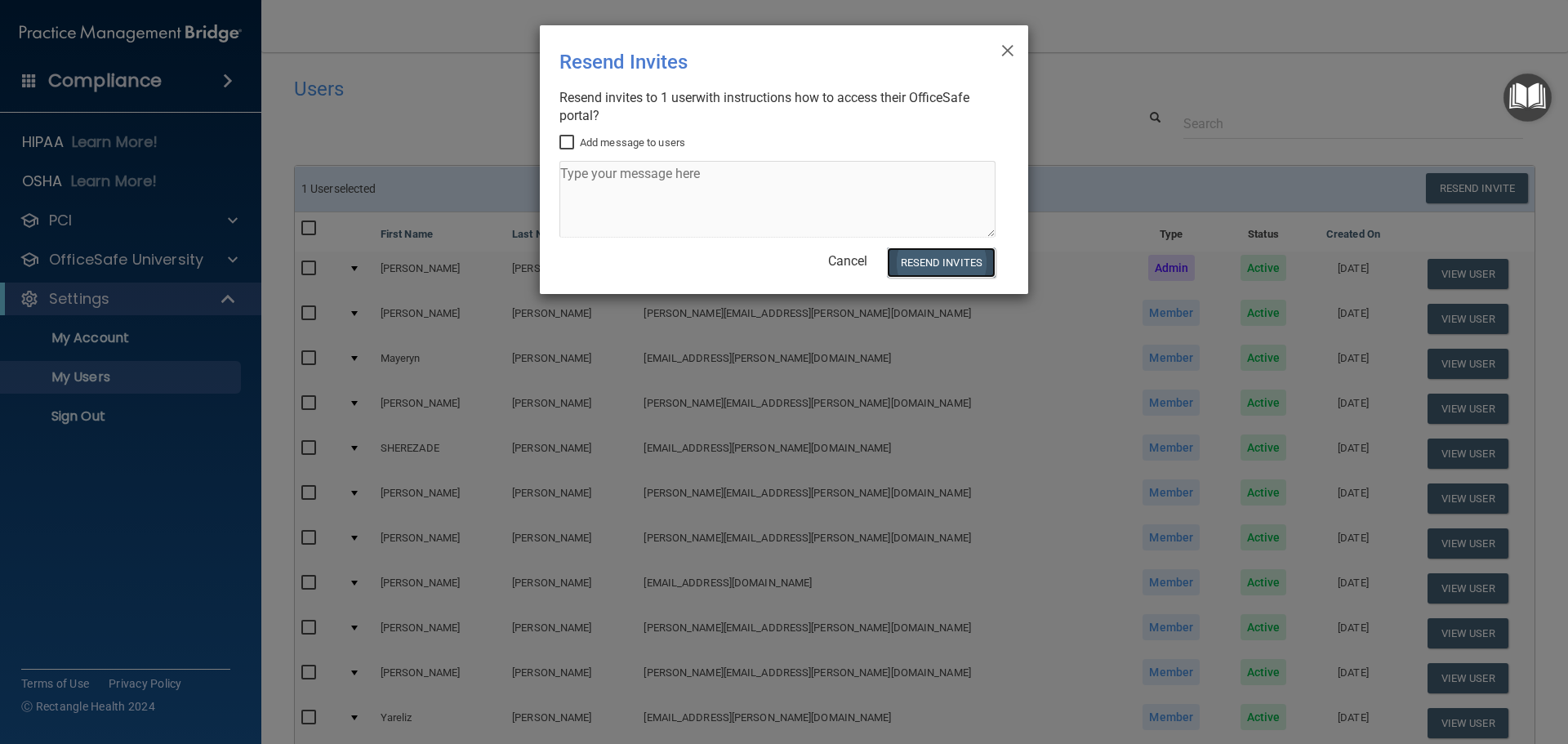
click at [976, 267] on button "Resend Invites" at bounding box center [941, 262] width 109 height 30
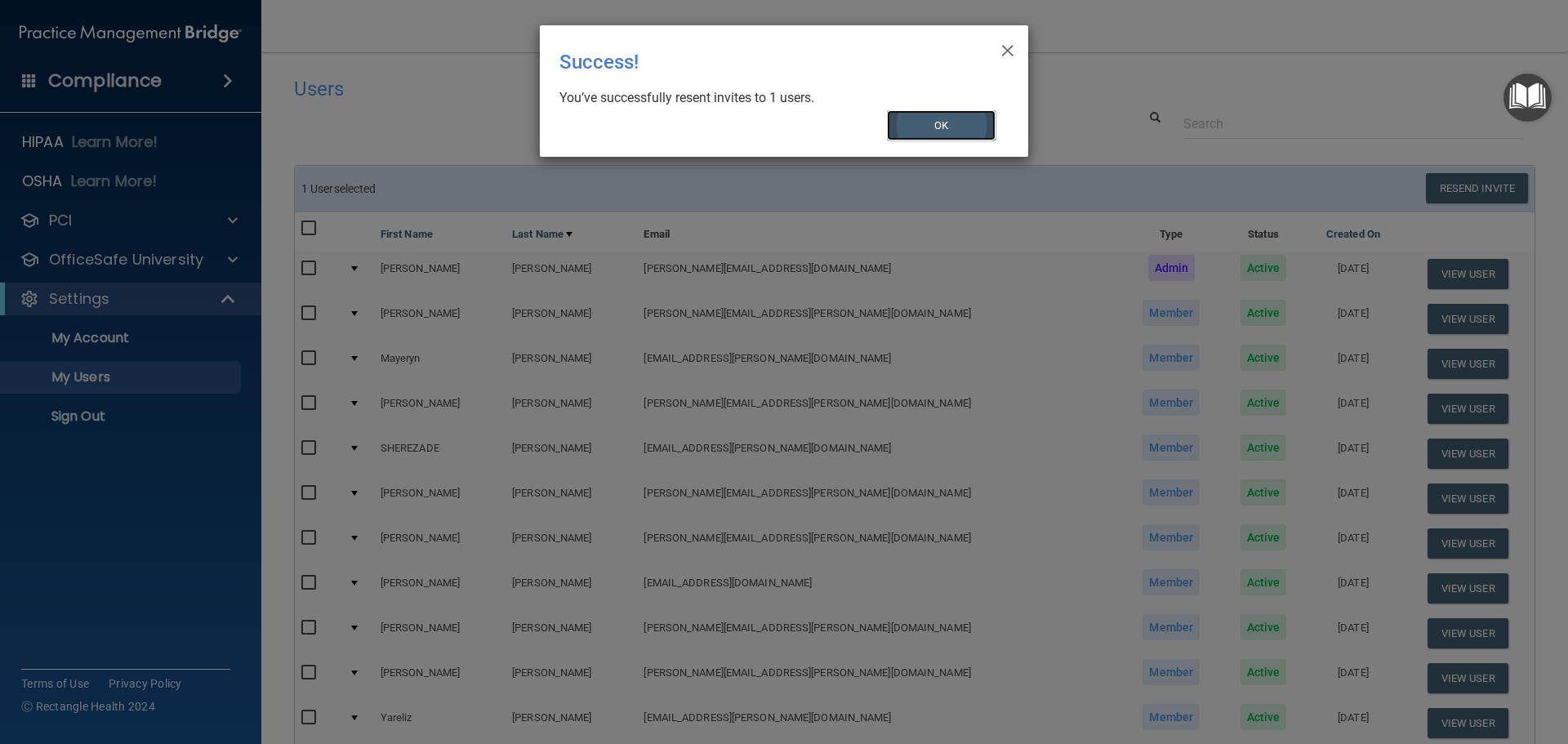
click at [959, 128] on button "OK" at bounding box center [941, 125] width 110 height 30
